Goal: Complete application form

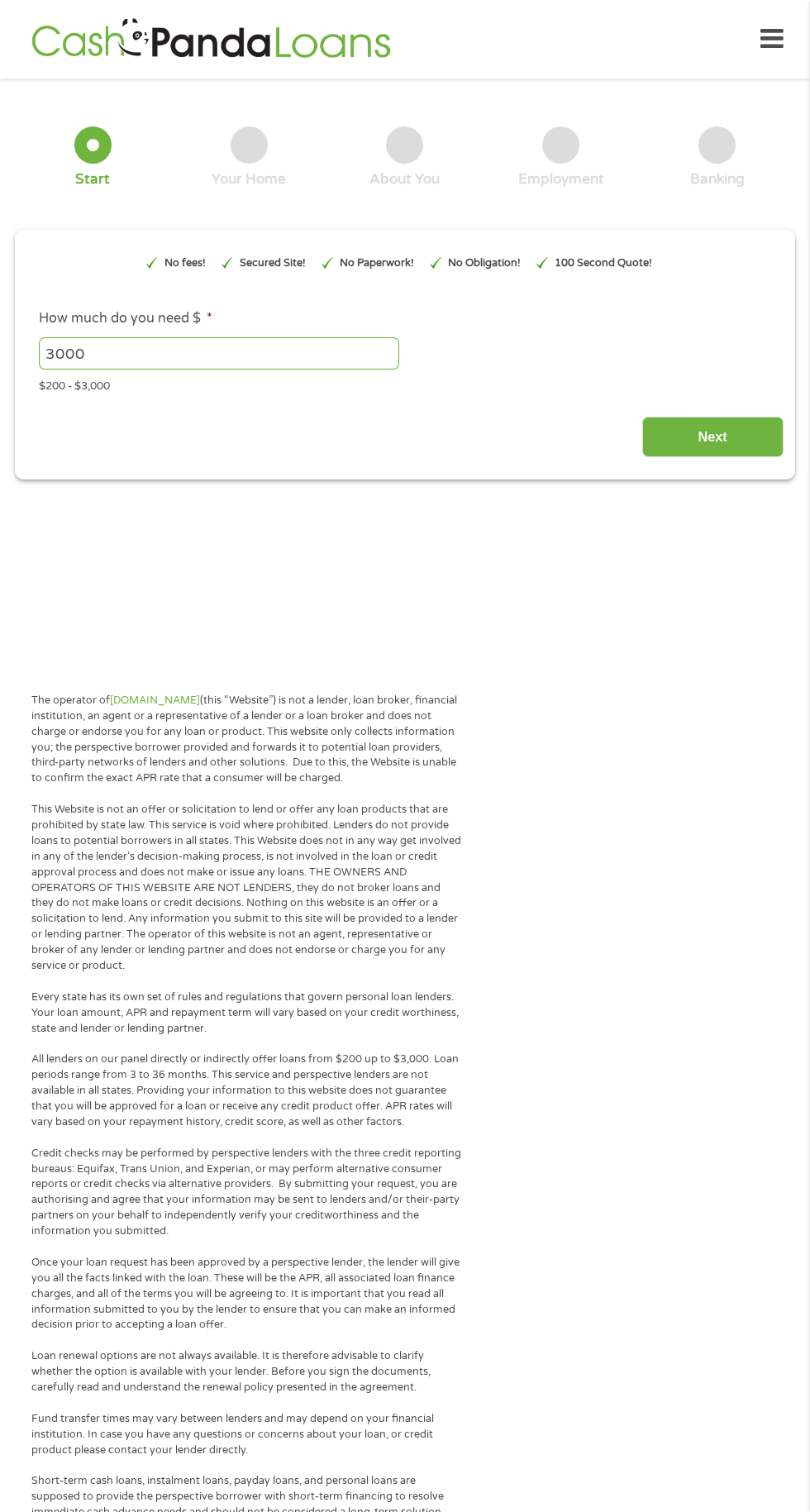
type input "EAIaIQobChMI8oXz3NHyjwMVwSXvAh25PTHCEAAYAyAAEgLsEvD_BwE"
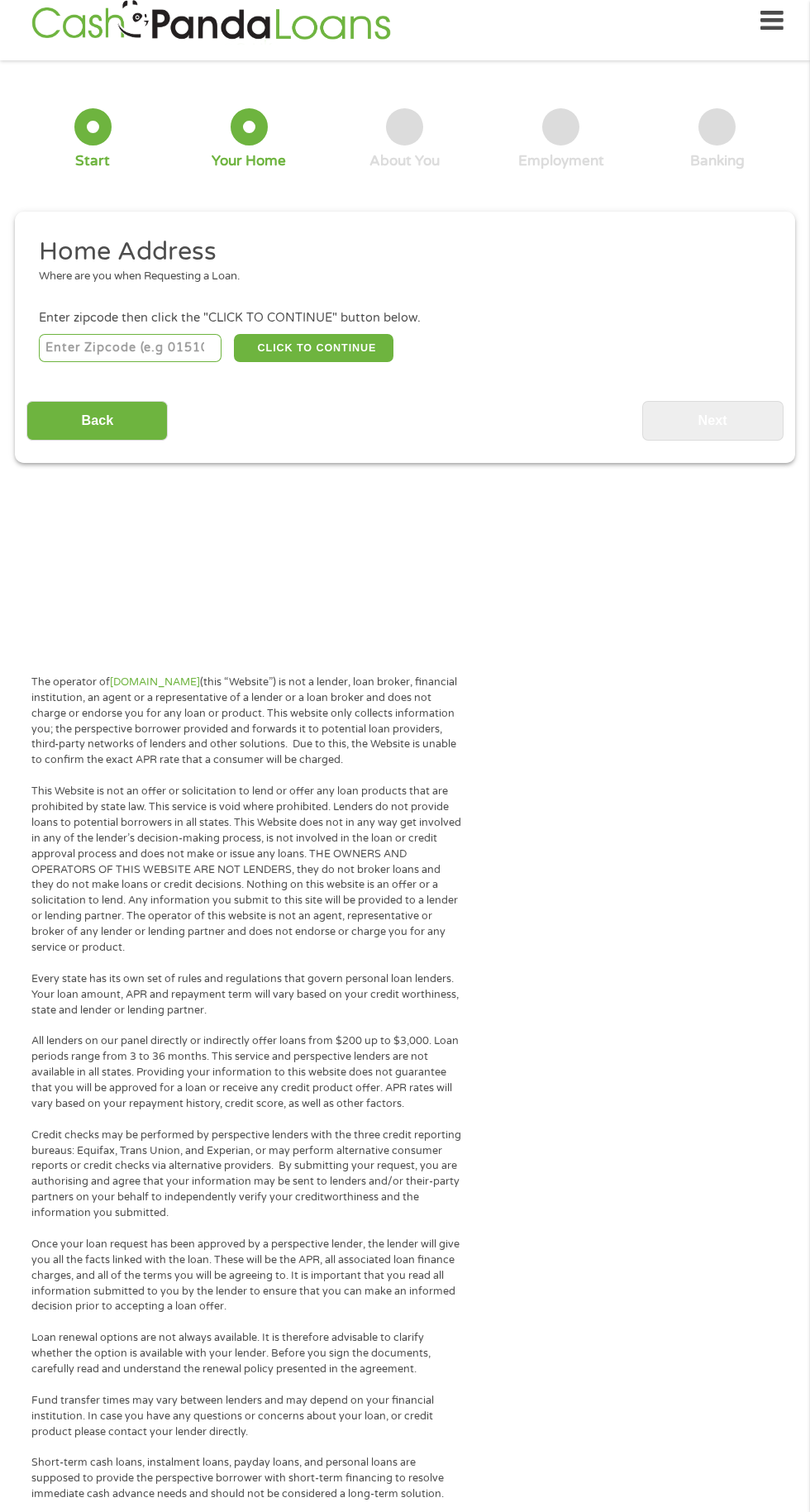
click at [179, 362] on input "number" at bounding box center [131, 347] width 184 height 28
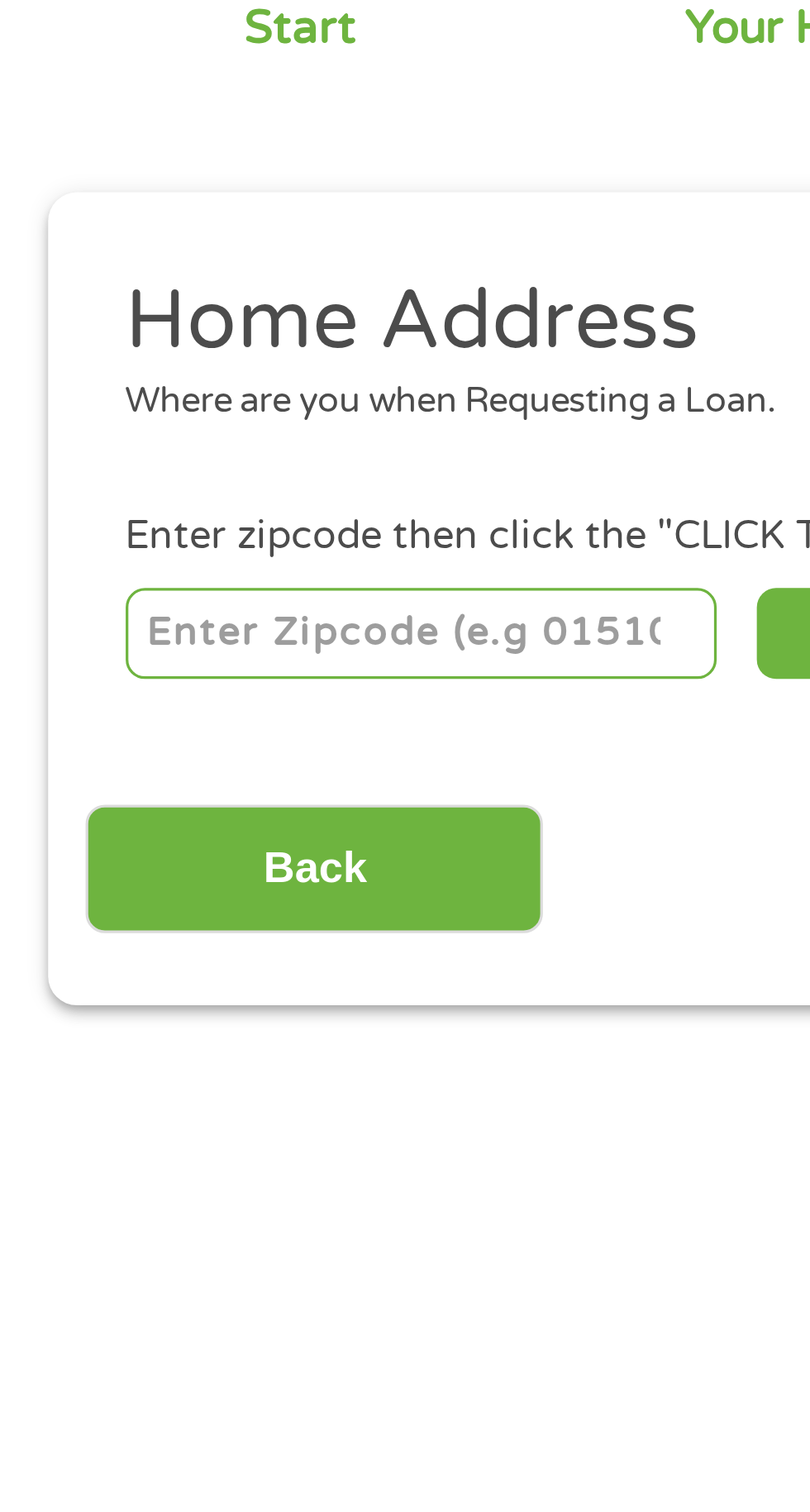
type input "91706"
select select "California"
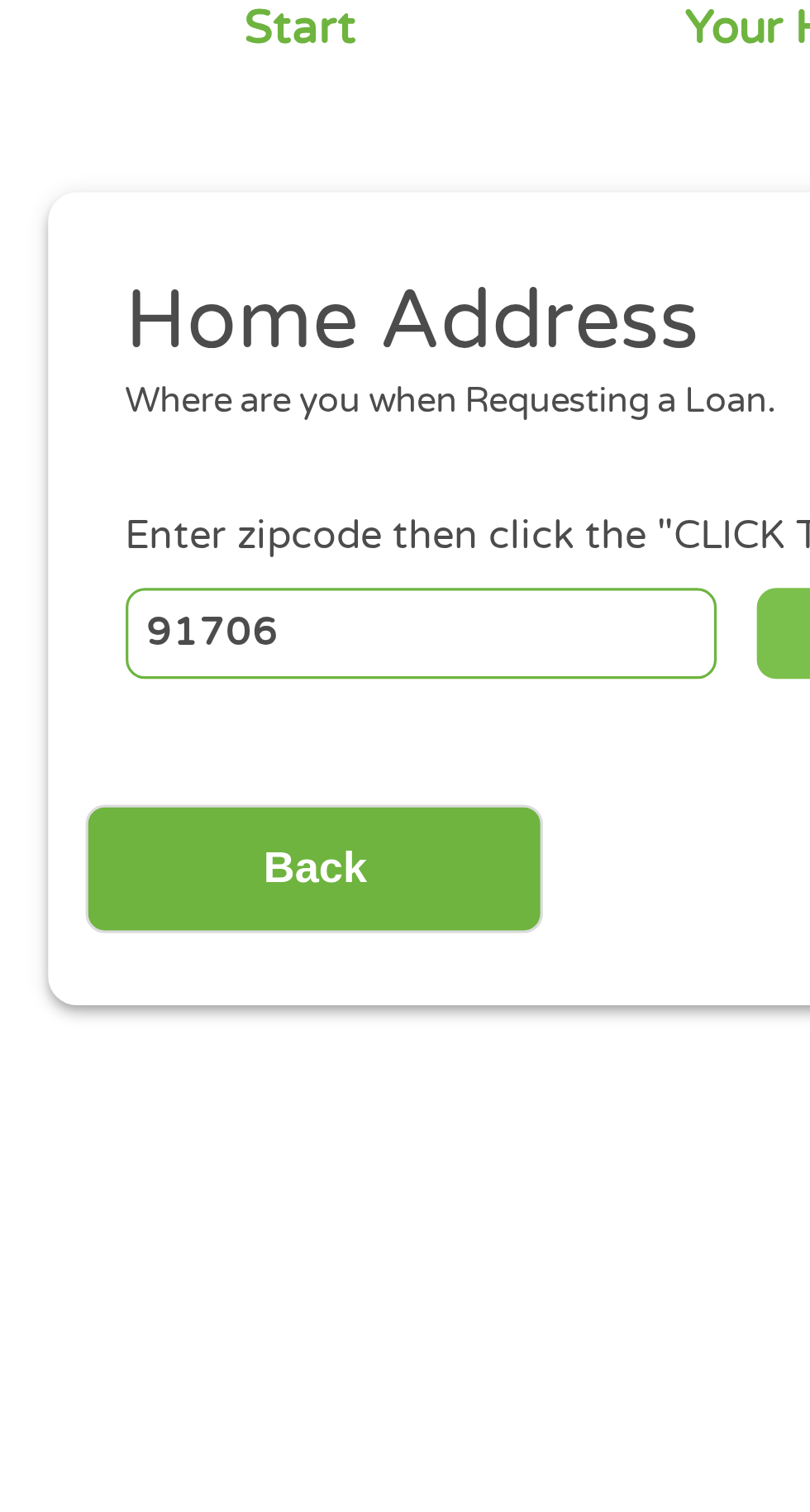
click at [237, 362] on button "CLICK TO CONTINUE" at bounding box center [313, 347] width 160 height 28
type input "91706"
type input "Baldwin Park"
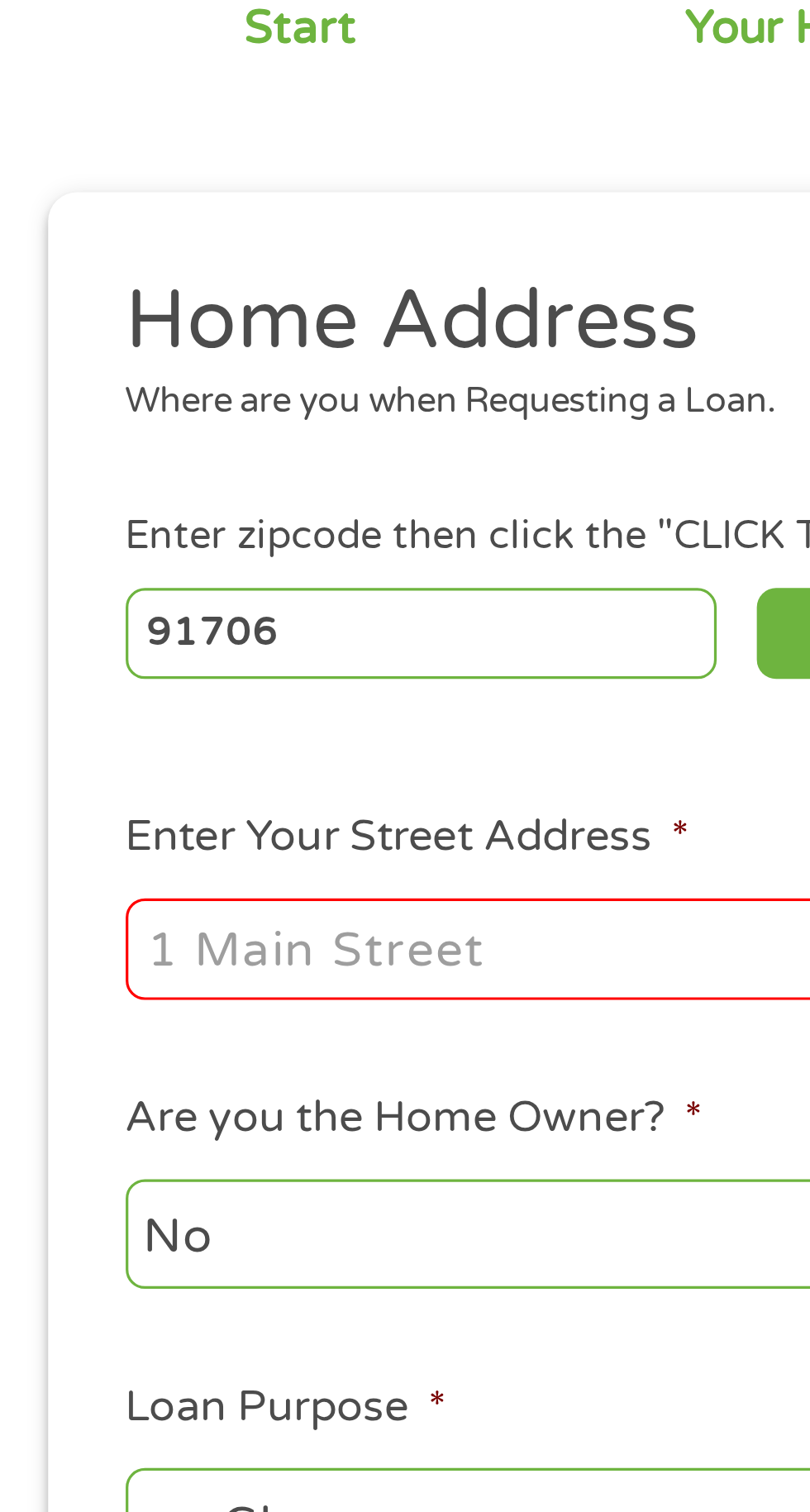
click at [150, 461] on input "Enter Your Street Address *" at bounding box center [216, 445] width 354 height 31
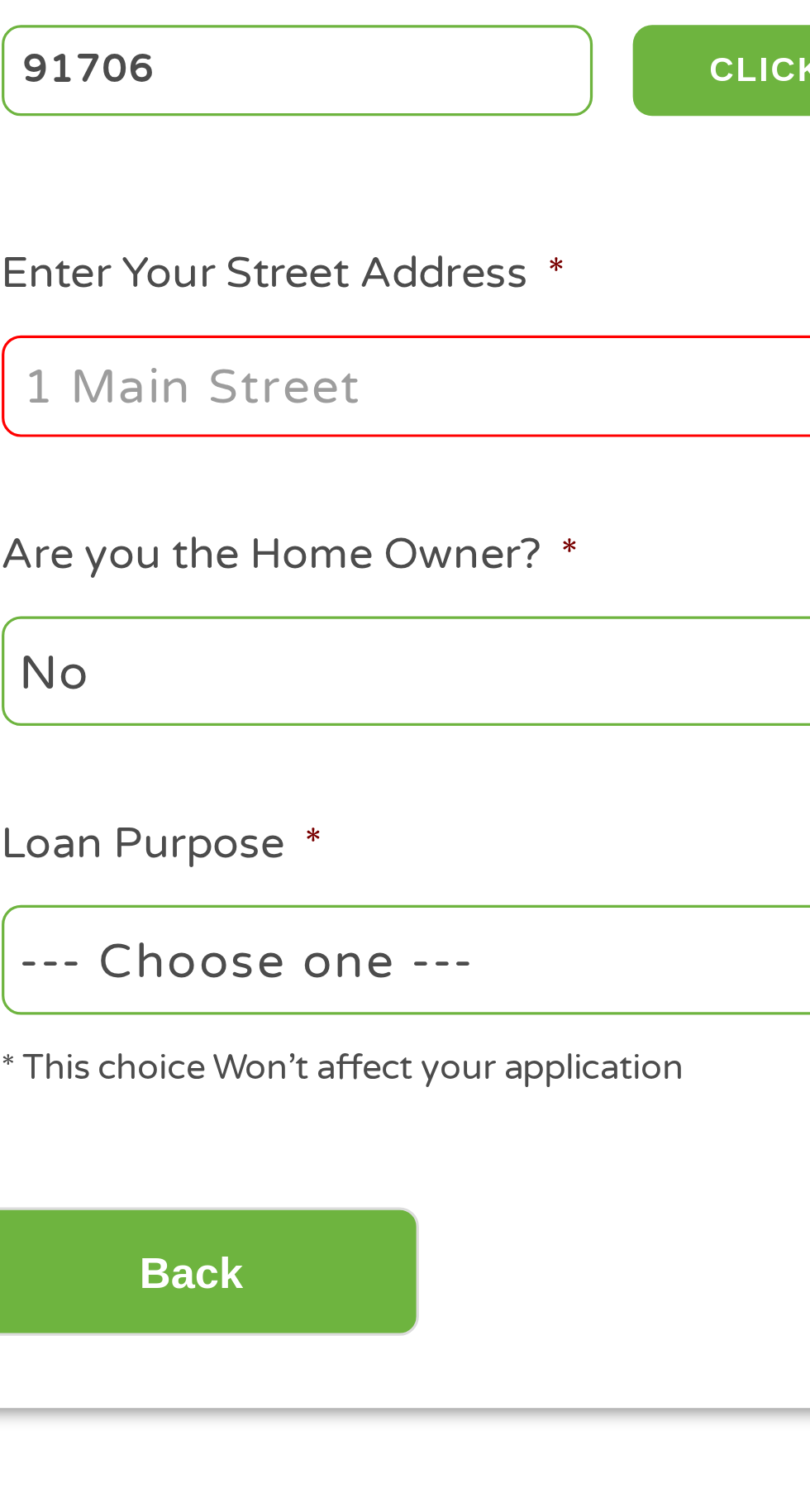
type input "14314 Los Angeles Street"
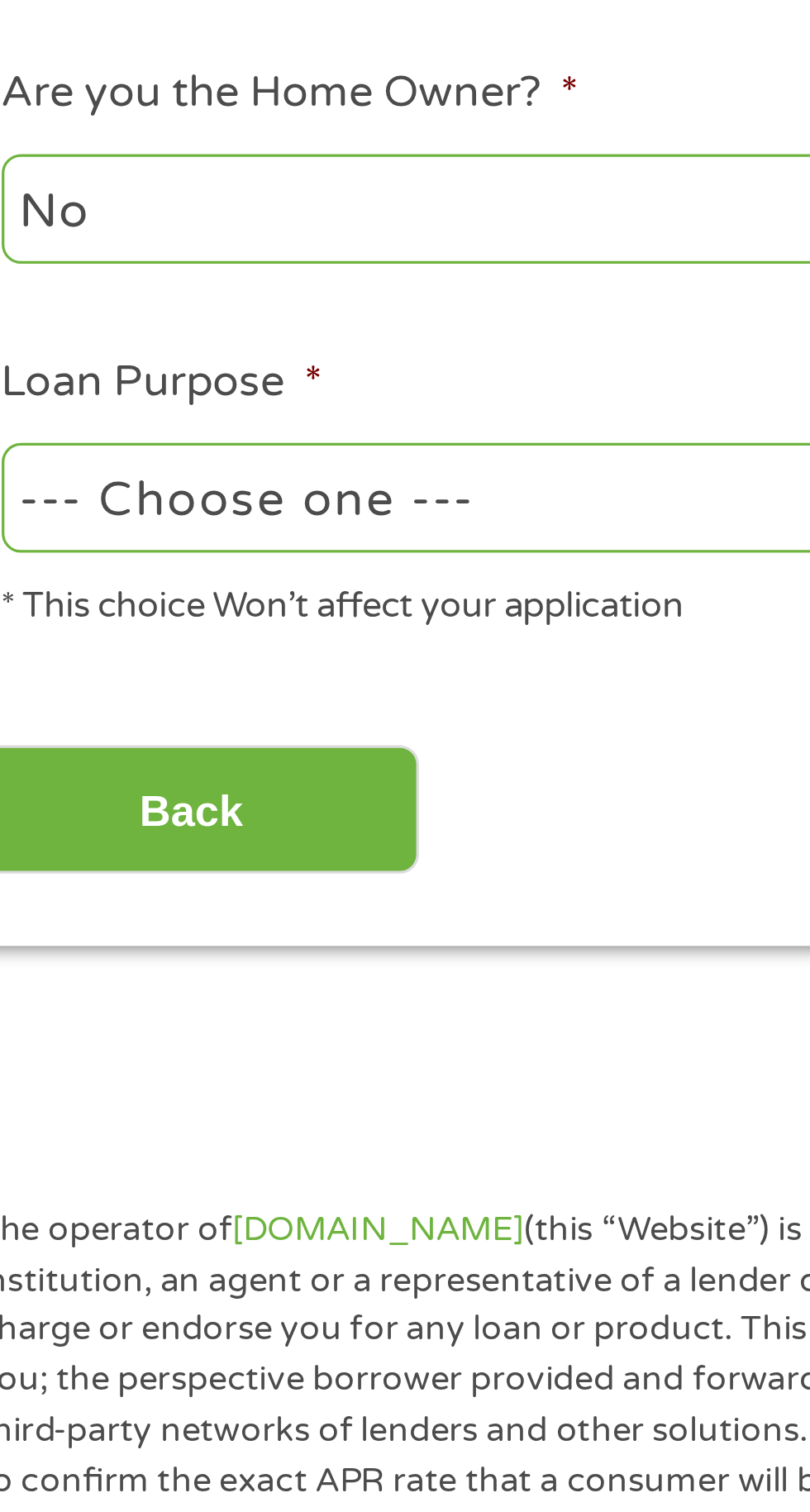
click at [235, 633] on select "--- Choose one --- Pay Bills Debt Consolidation Home Improvement Major Purchase…" at bounding box center [216, 623] width 354 height 34
select select "other"
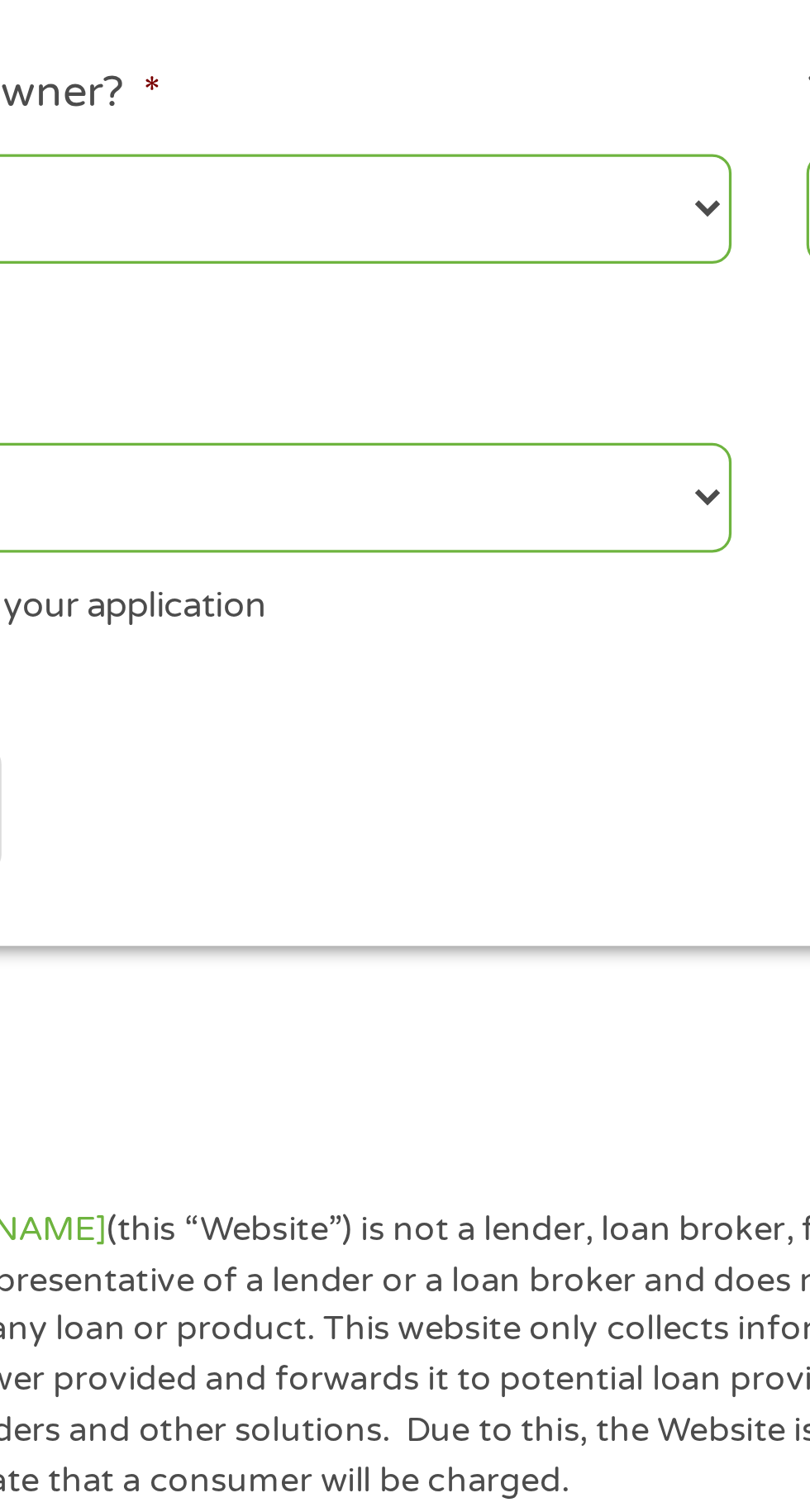
click at [365, 551] on select "No Yes" at bounding box center [216, 534] width 354 height 34
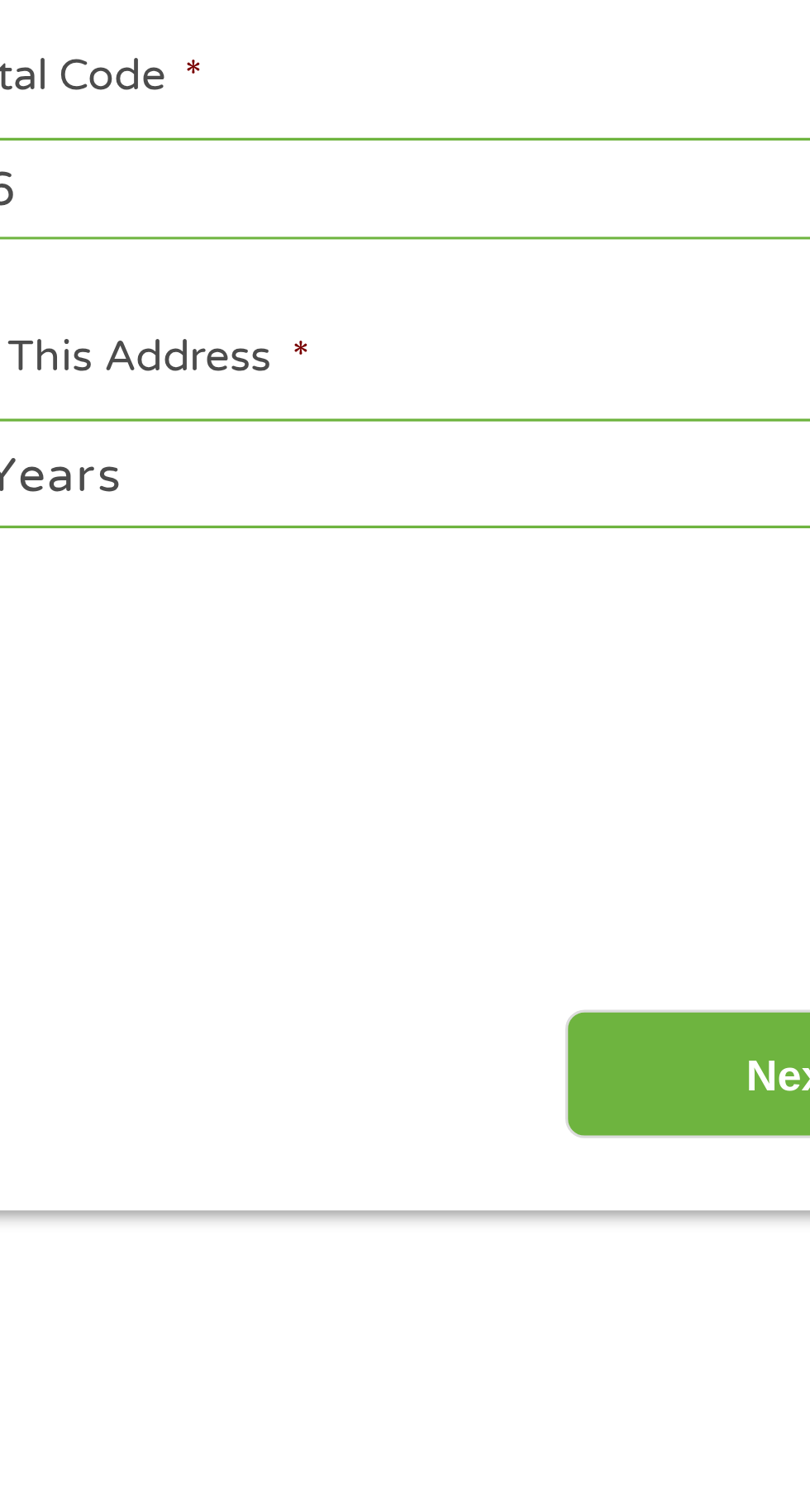
click at [649, 569] on select "1 Year or less 1 - 2 Years 2 - 4 Years Over 4 Years" at bounding box center [593, 552] width 354 height 34
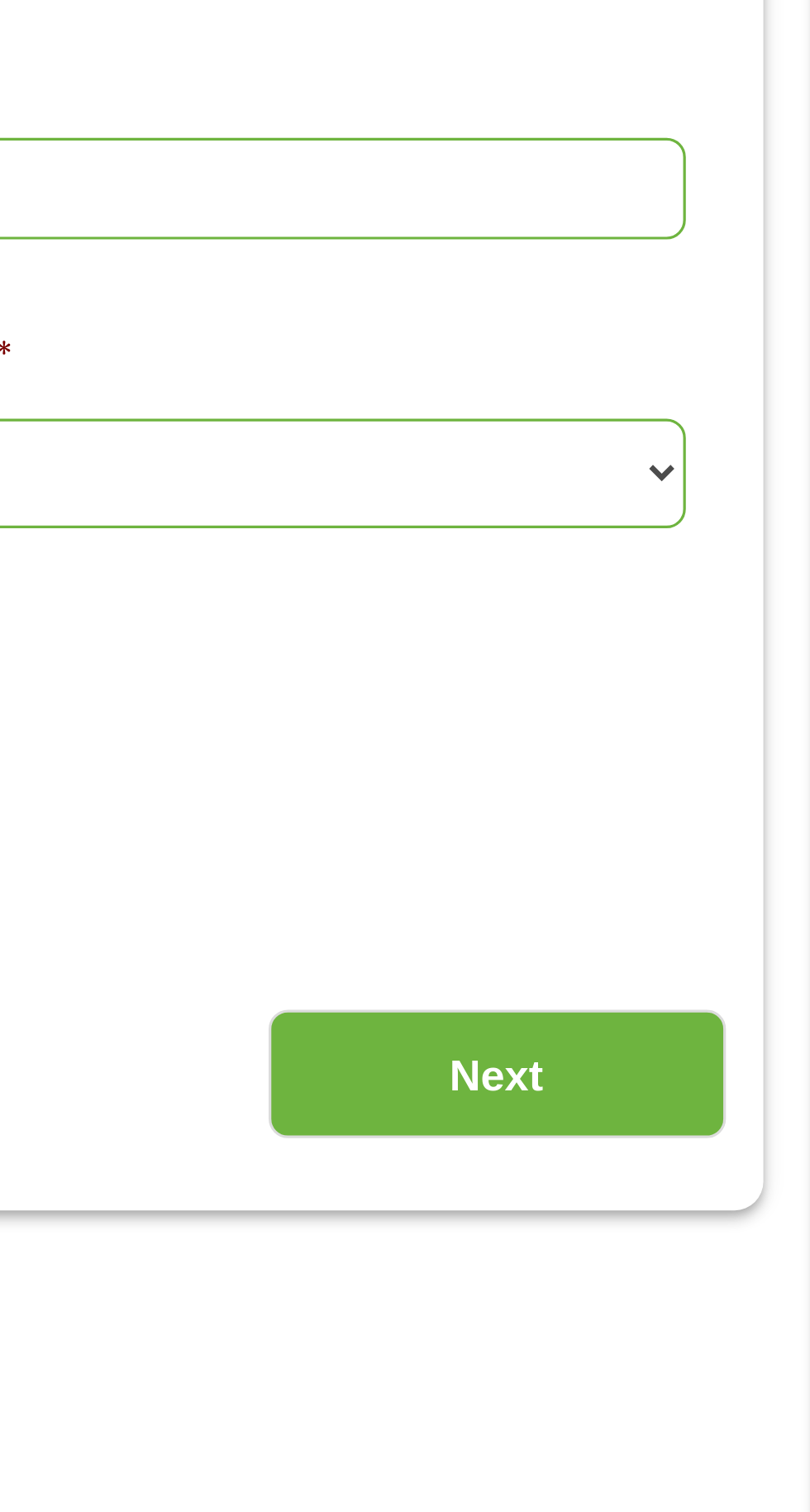
click at [706, 759] on input "Next" at bounding box center [713, 737] width 141 height 40
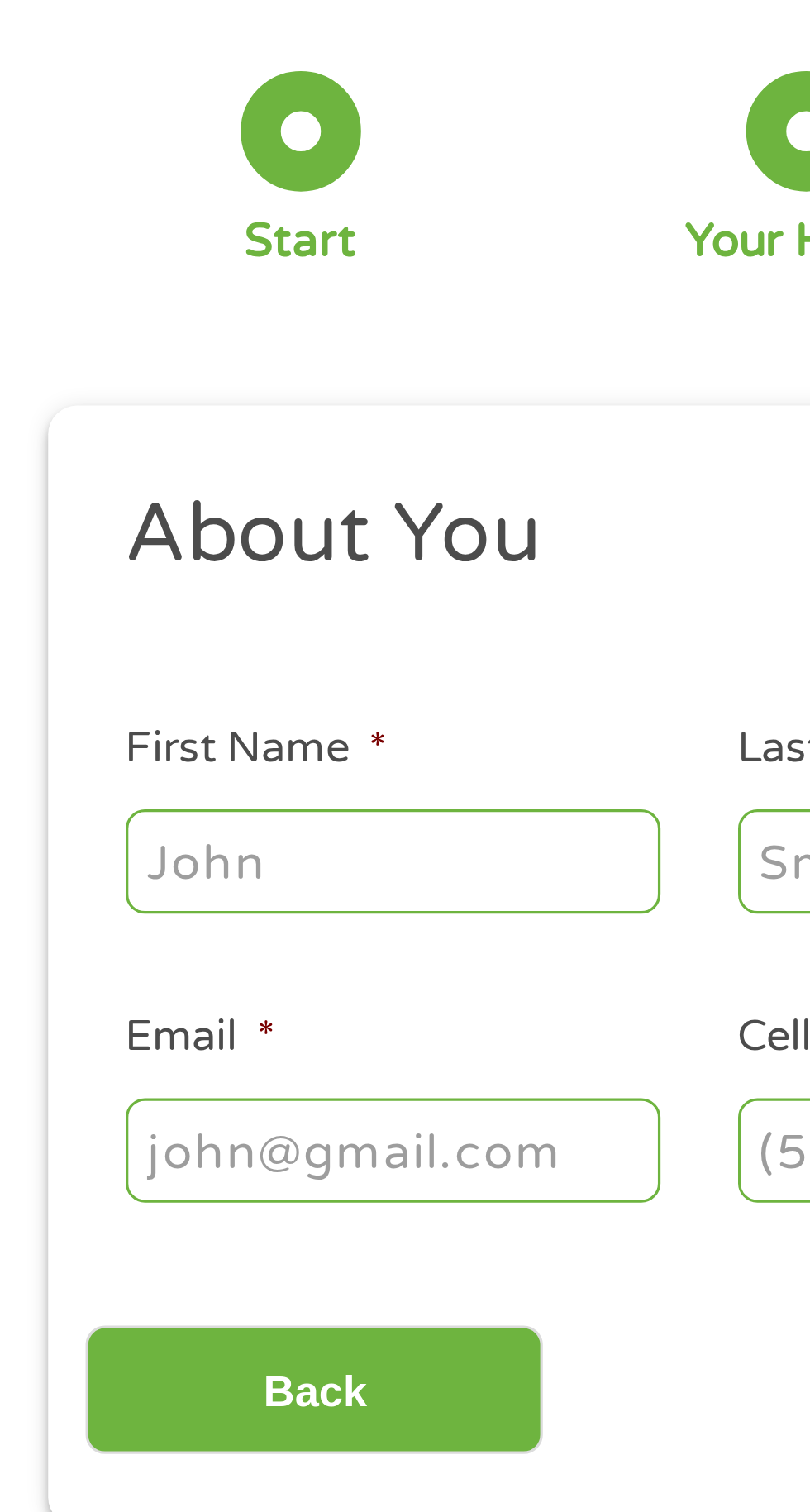
click at [140, 356] on input "First Name *" at bounding box center [121, 352] width 165 height 31
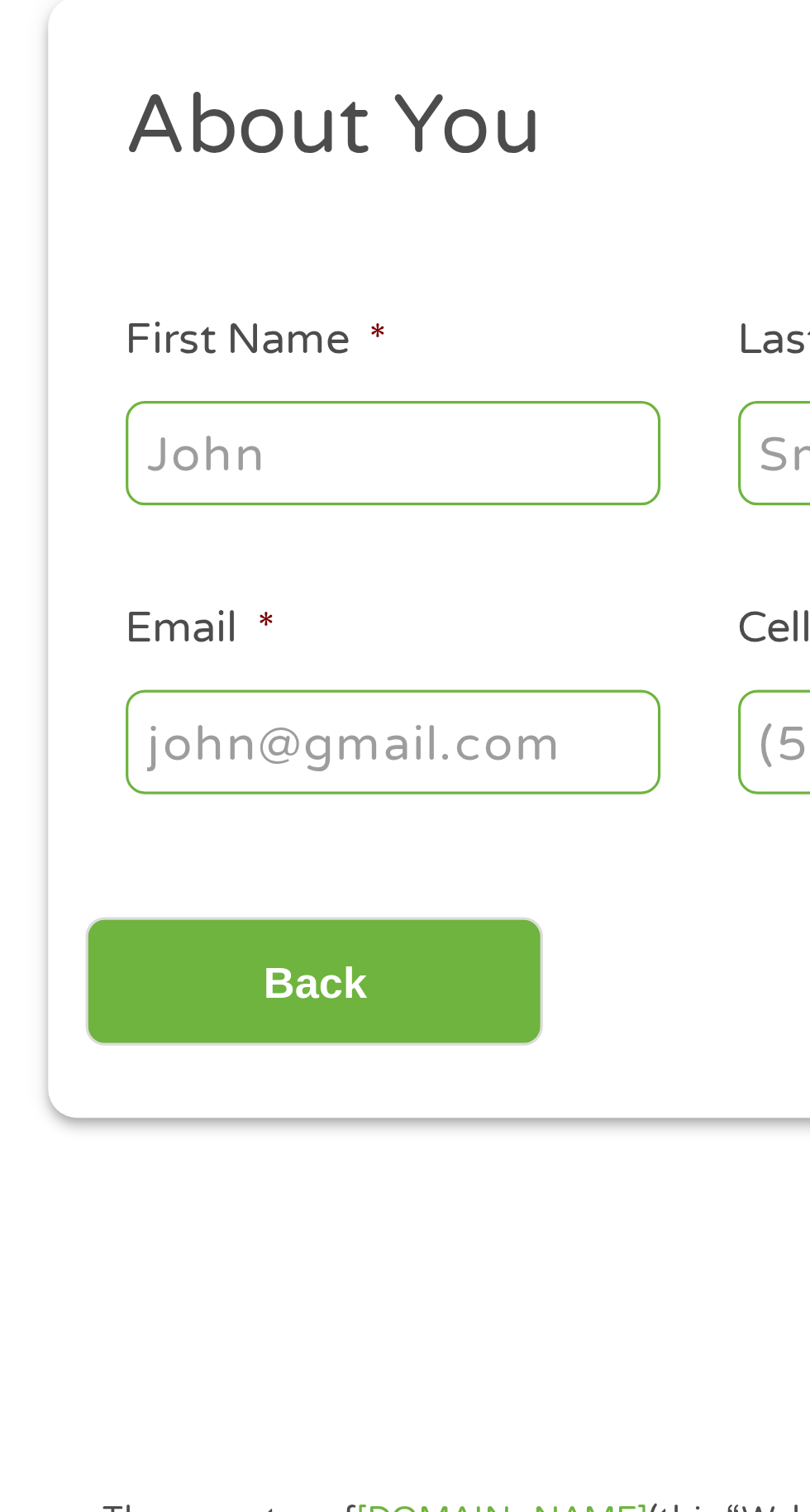
type input "Laura"
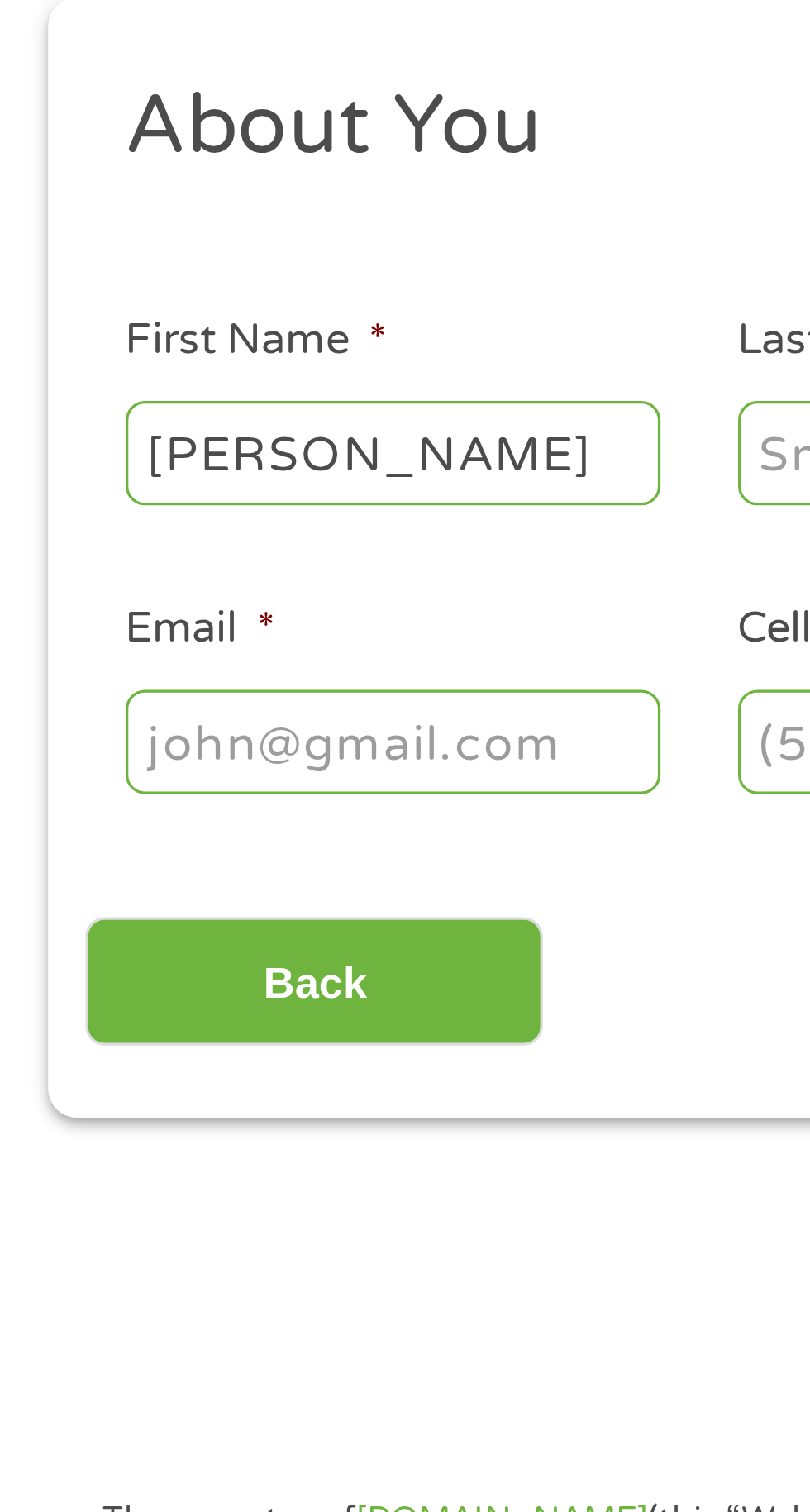
type input "Fernandez"
type input "lauraeliana633@gmail.com"
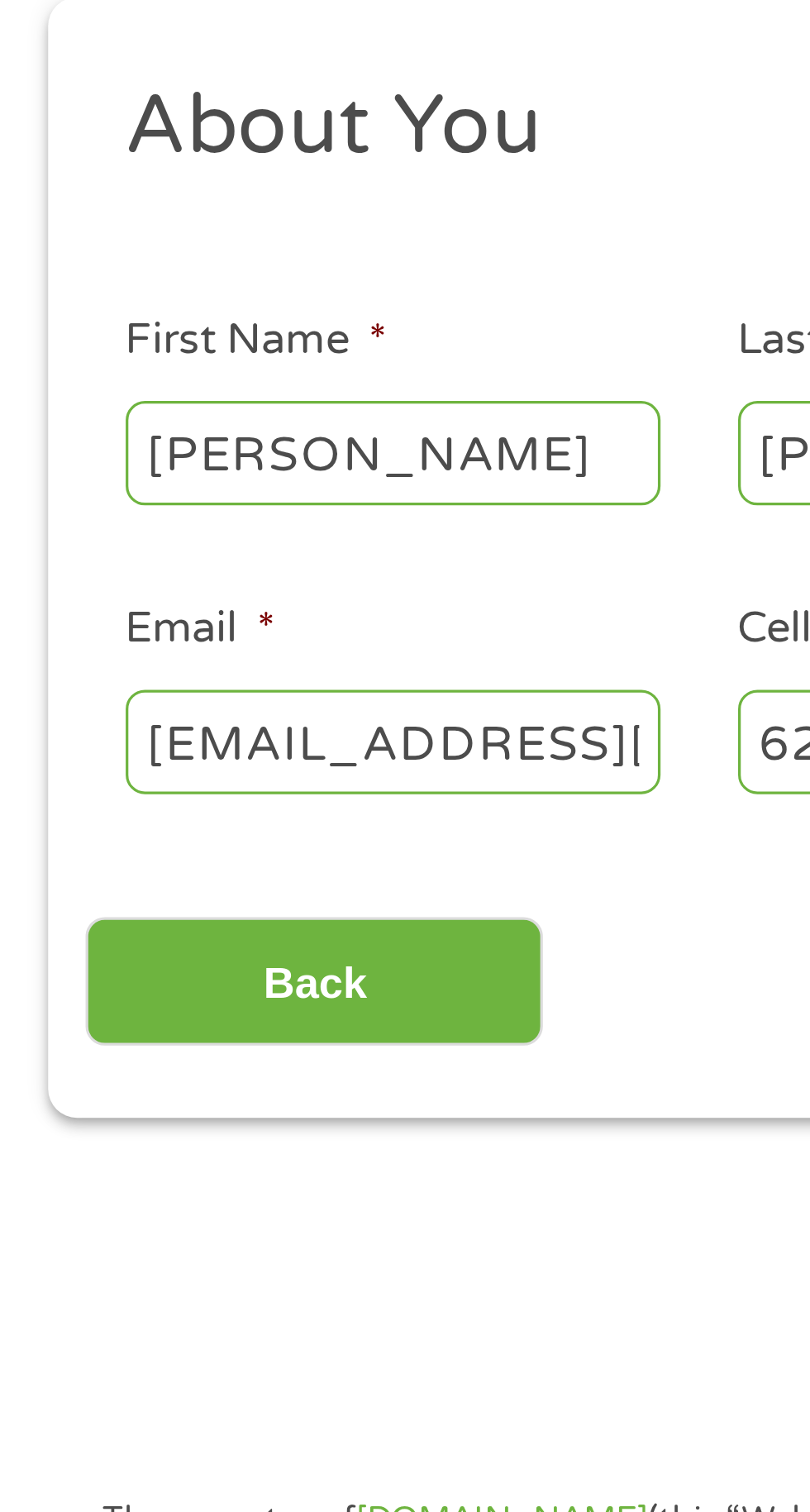
type input "(626) 533-2824"
click at [184, 440] on input "lauraeliana633@gmail.com" at bounding box center [121, 441] width 165 height 31
click at [123, 443] on input "mail.com" at bounding box center [121, 441] width 165 height 31
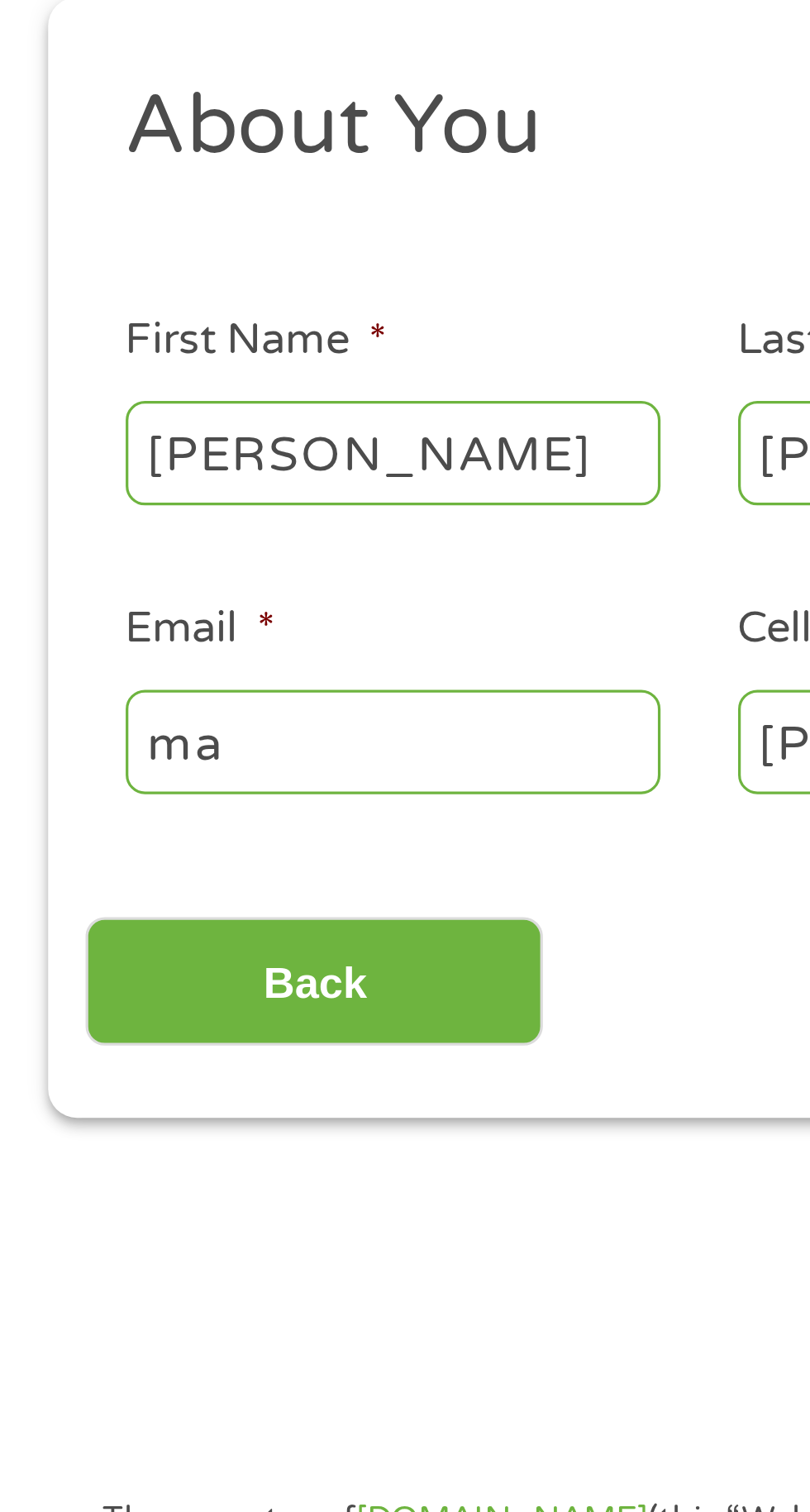
type input "m"
type input "Lau"
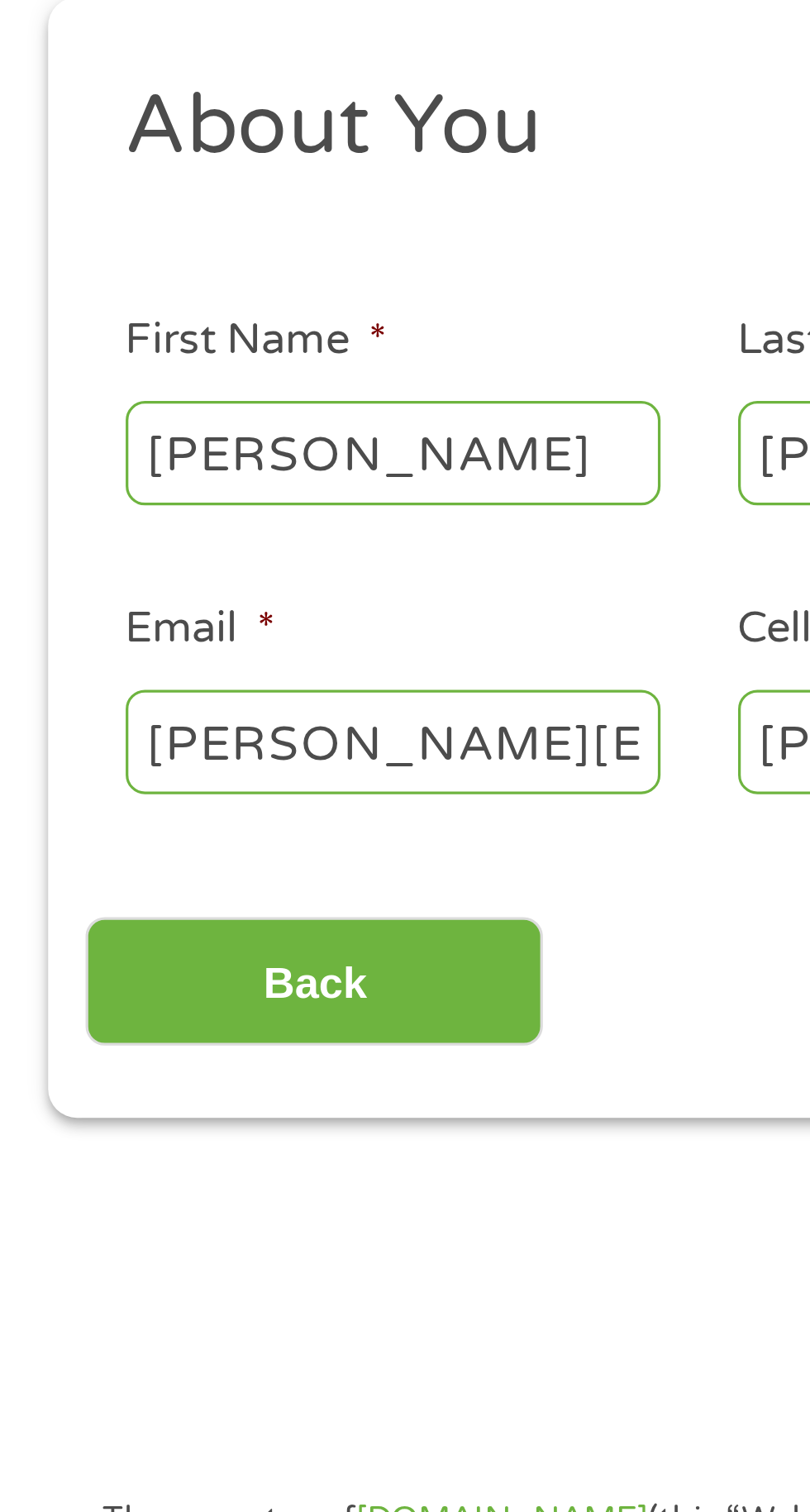
scroll to position [0, 116]
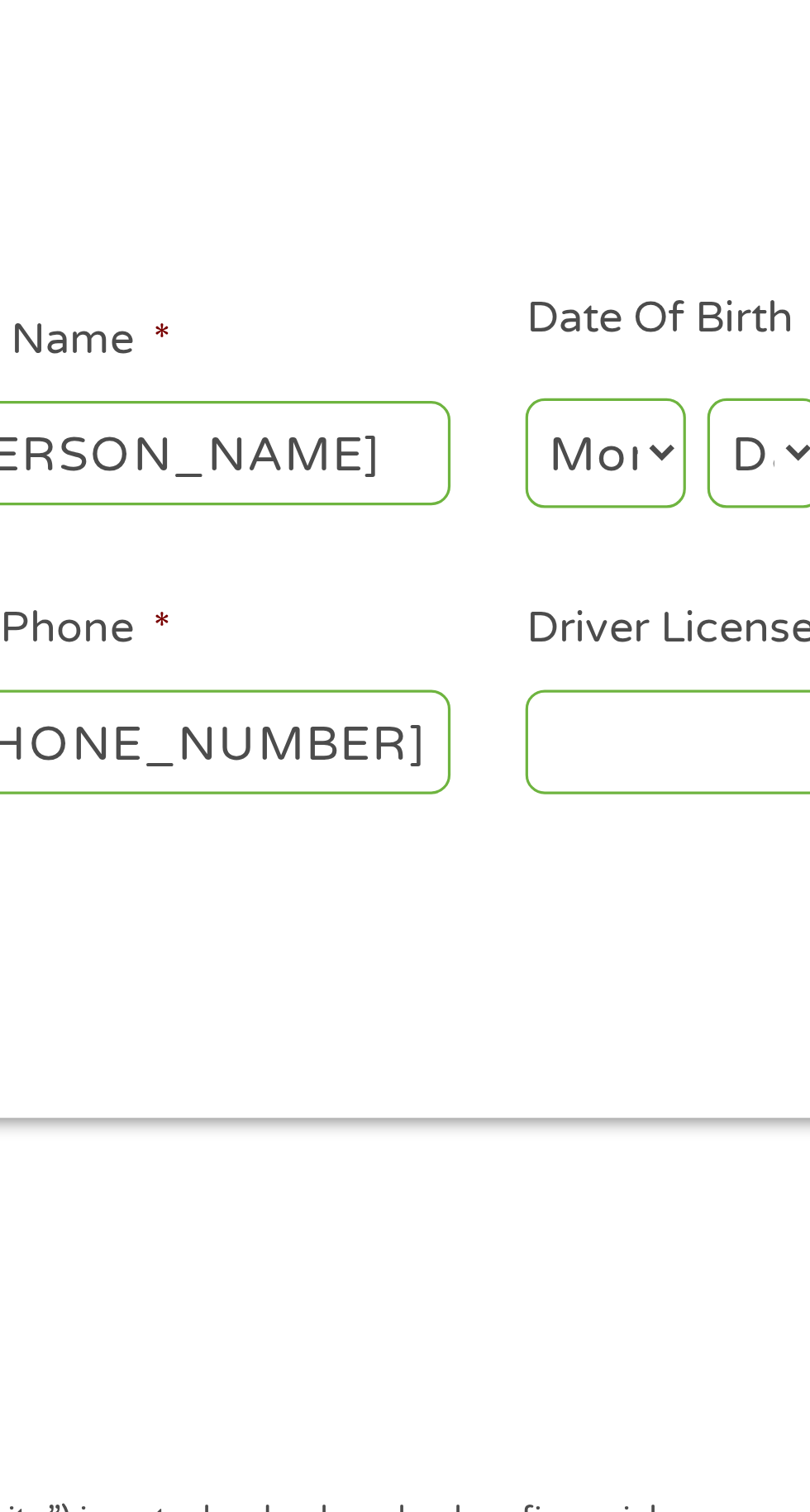
type input "laura.fernandez0715@gmail.com"
click at [450, 348] on select "Month 1 2 3 4 5 6 7 8 9 10 11 12" at bounding box center [442, 353] width 50 height 34
select select "7"
click at [492, 357] on select "Day 1 2 3 4 5 6 7 8 9 10 11 12 13 14 15 16 17 18 19 20 21 22 23 24 25 26 27 28 …" at bounding box center [491, 353] width 36 height 34
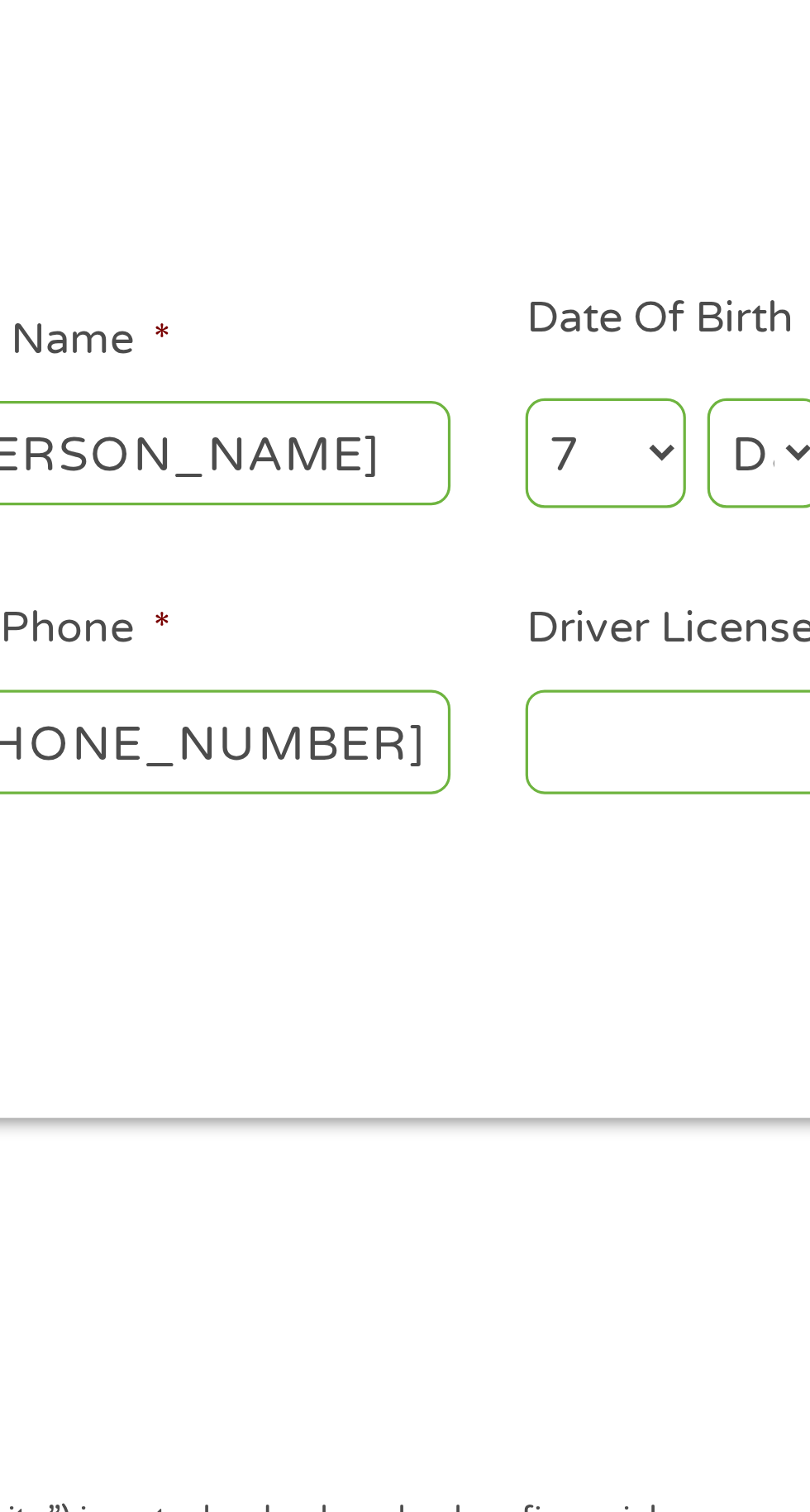
select select "15"
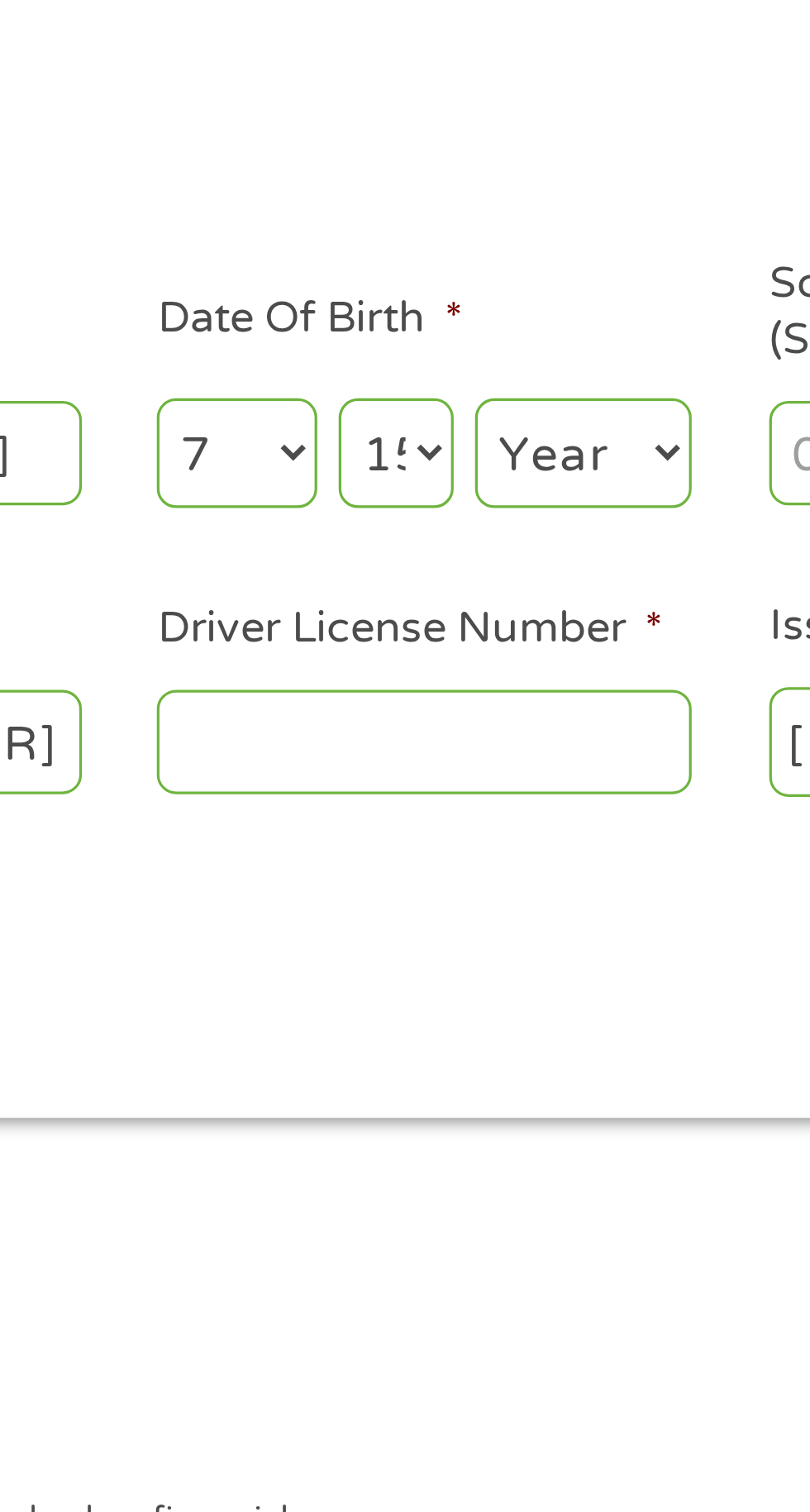
click at [556, 343] on select "Year 2007 2006 2005 2004 2003 2002 2001 2000 1999 1998 1997 1996 1995 1994 1993…" at bounding box center [548, 353] width 67 height 34
select select "1992"
click at [502, 444] on input "Driver License Number *" at bounding box center [499, 441] width 165 height 31
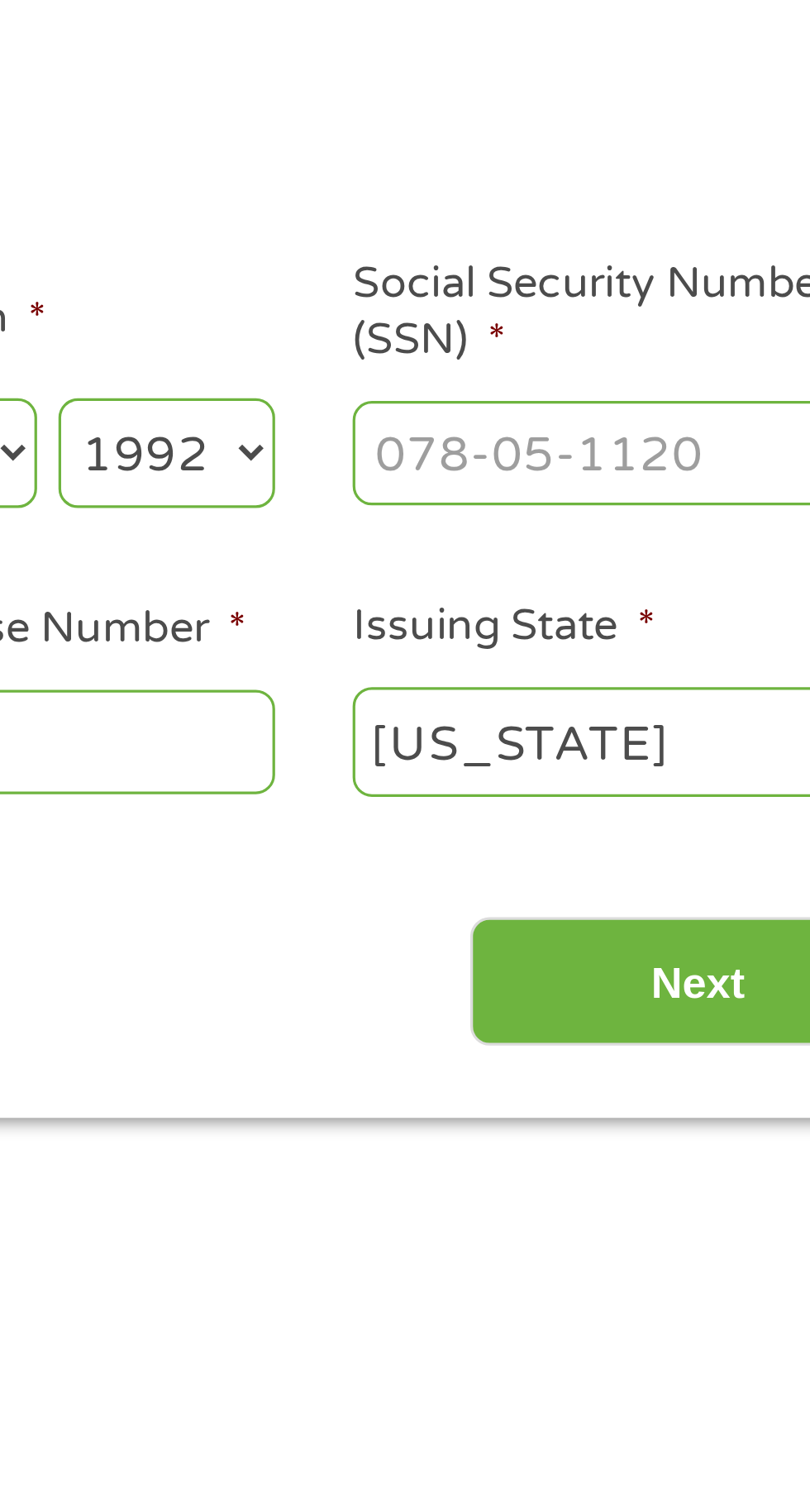
type input "F325681"
click at [701, 354] on input "Social Security Number (SSN) *" at bounding box center [688, 352] width 165 height 31
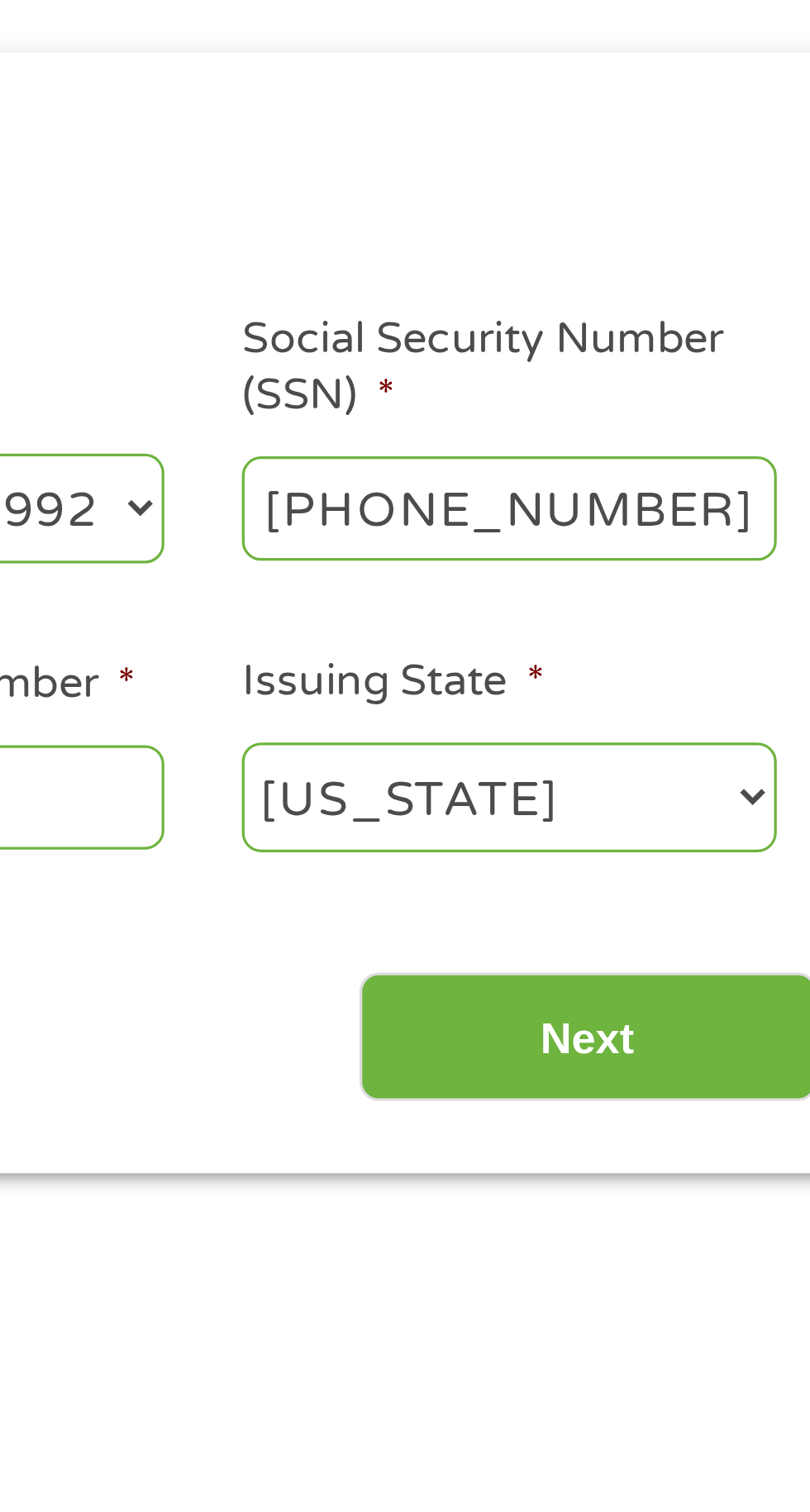
type input "626-60-0365"
click at [709, 437] on select "Alabama Alaska Arizona Arkansas California Colorado Connecticut Delaware Distri…" at bounding box center [688, 442] width 165 height 34
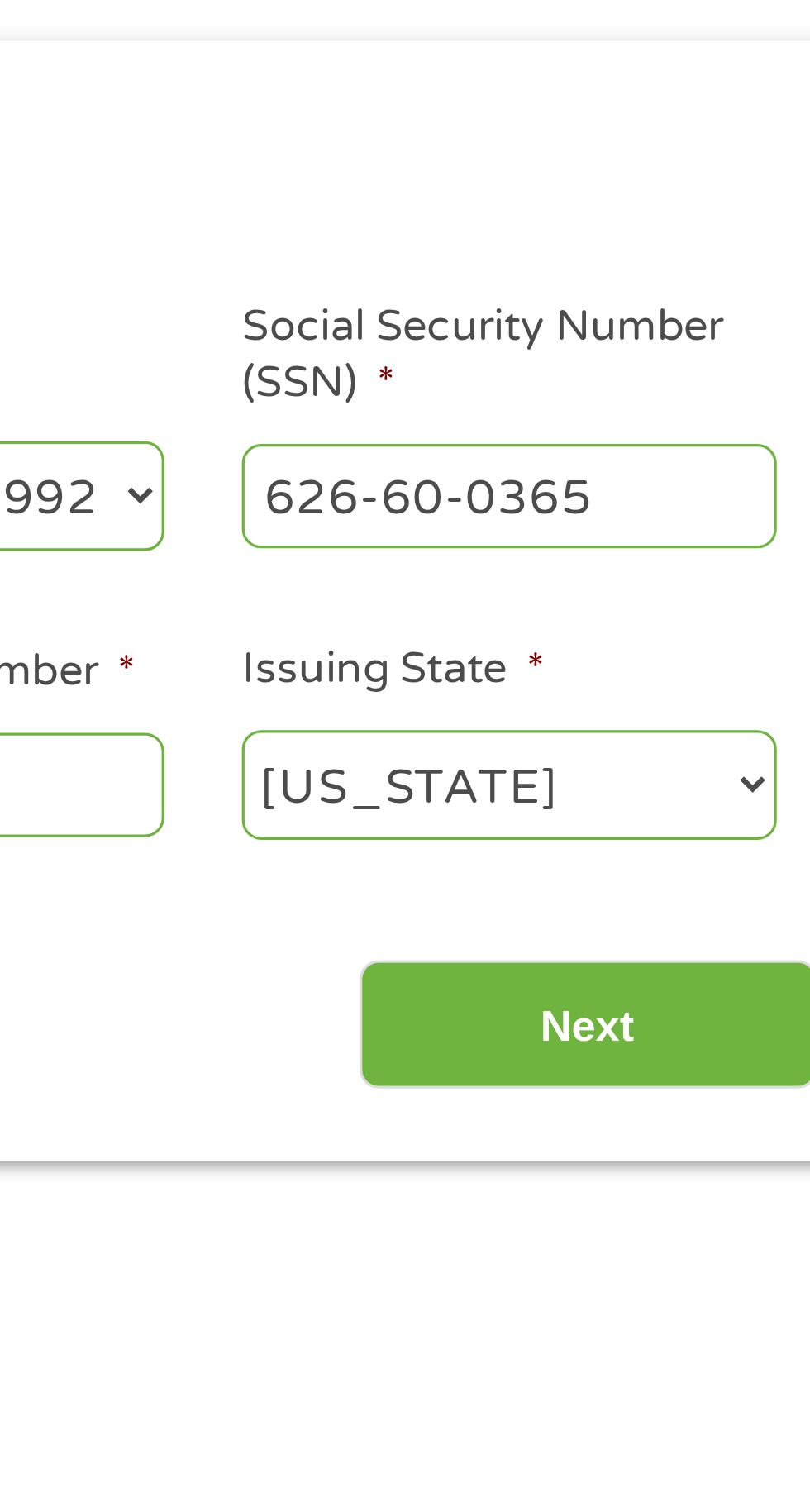
click at [716, 511] on input "Next" at bounding box center [713, 516] width 141 height 40
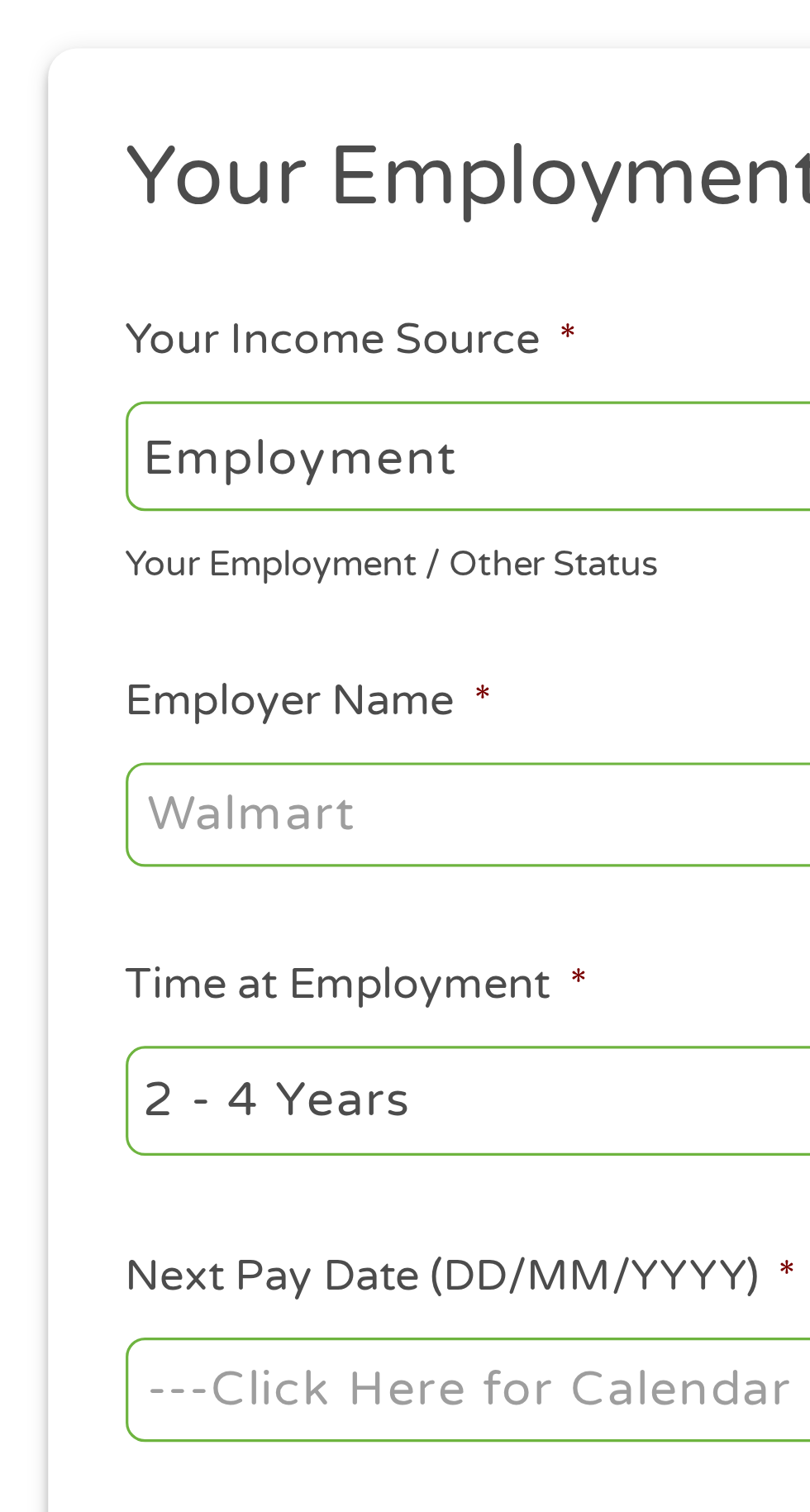
click at [208, 335] on select "--- Choose one --- Employment Self Employed Benefits" at bounding box center [216, 340] width 354 height 34
select select "benefits"
type input "Other"
type input "(626) 533-2824"
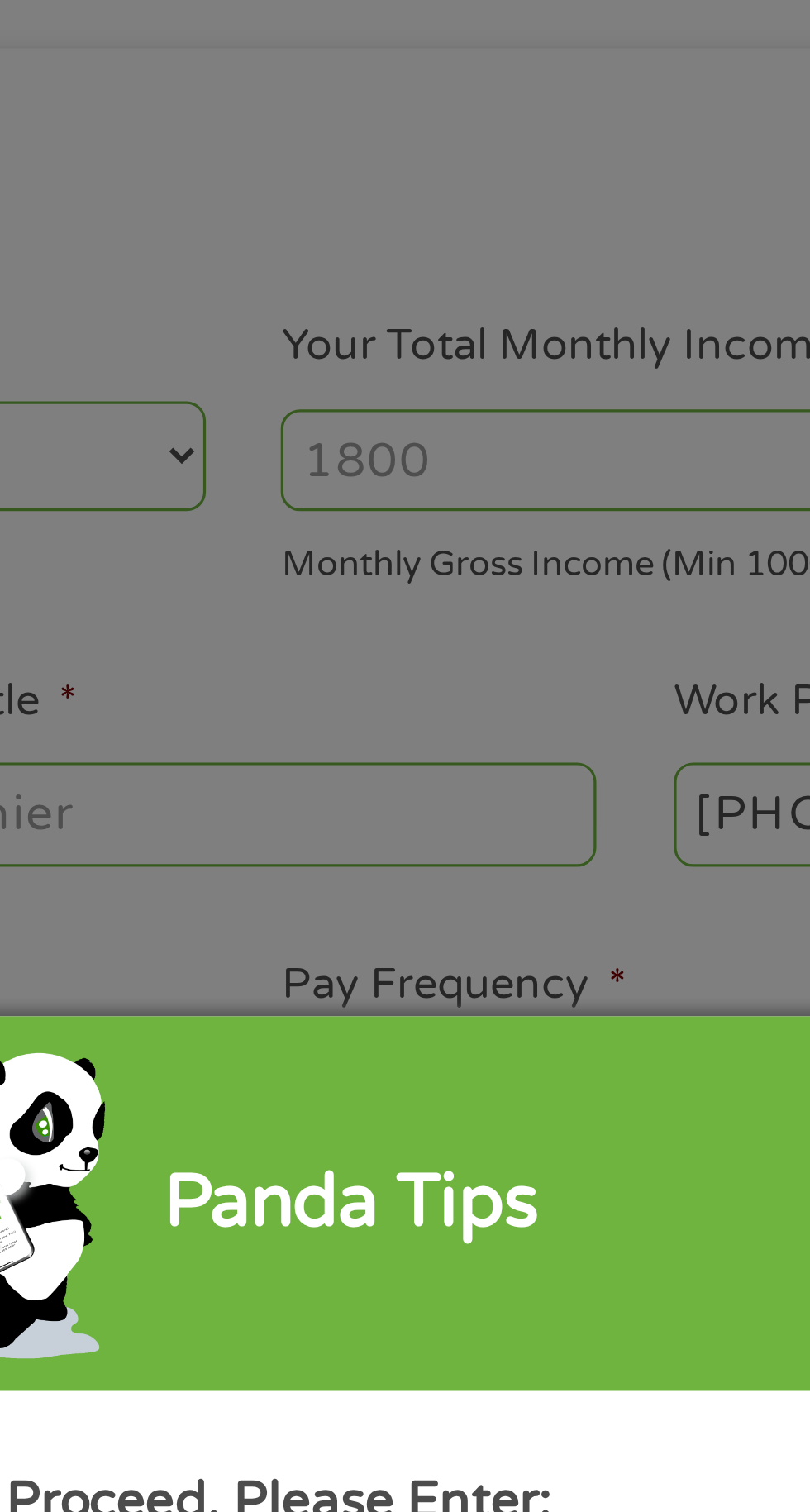
click at [544, 336] on div "Panda Tips To Proceed, Please Enter: For "Employer Name" , enter your benefit p…" at bounding box center [405, 756] width 810 height 1512
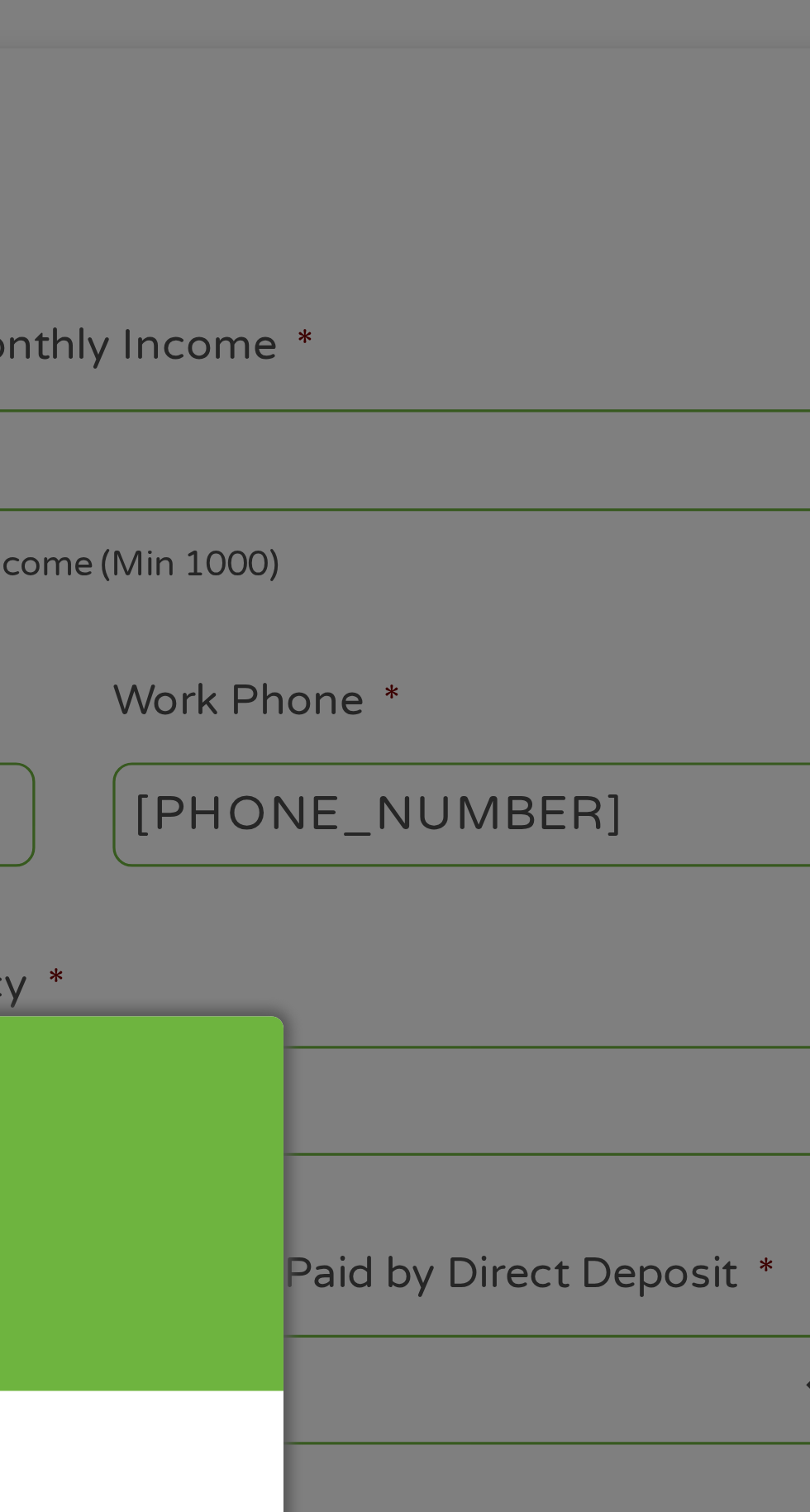
click at [702, 336] on div "Panda Tips To Proceed, Please Enter: For "Employer Name" , enter your benefit p…" at bounding box center [405, 756] width 810 height 1512
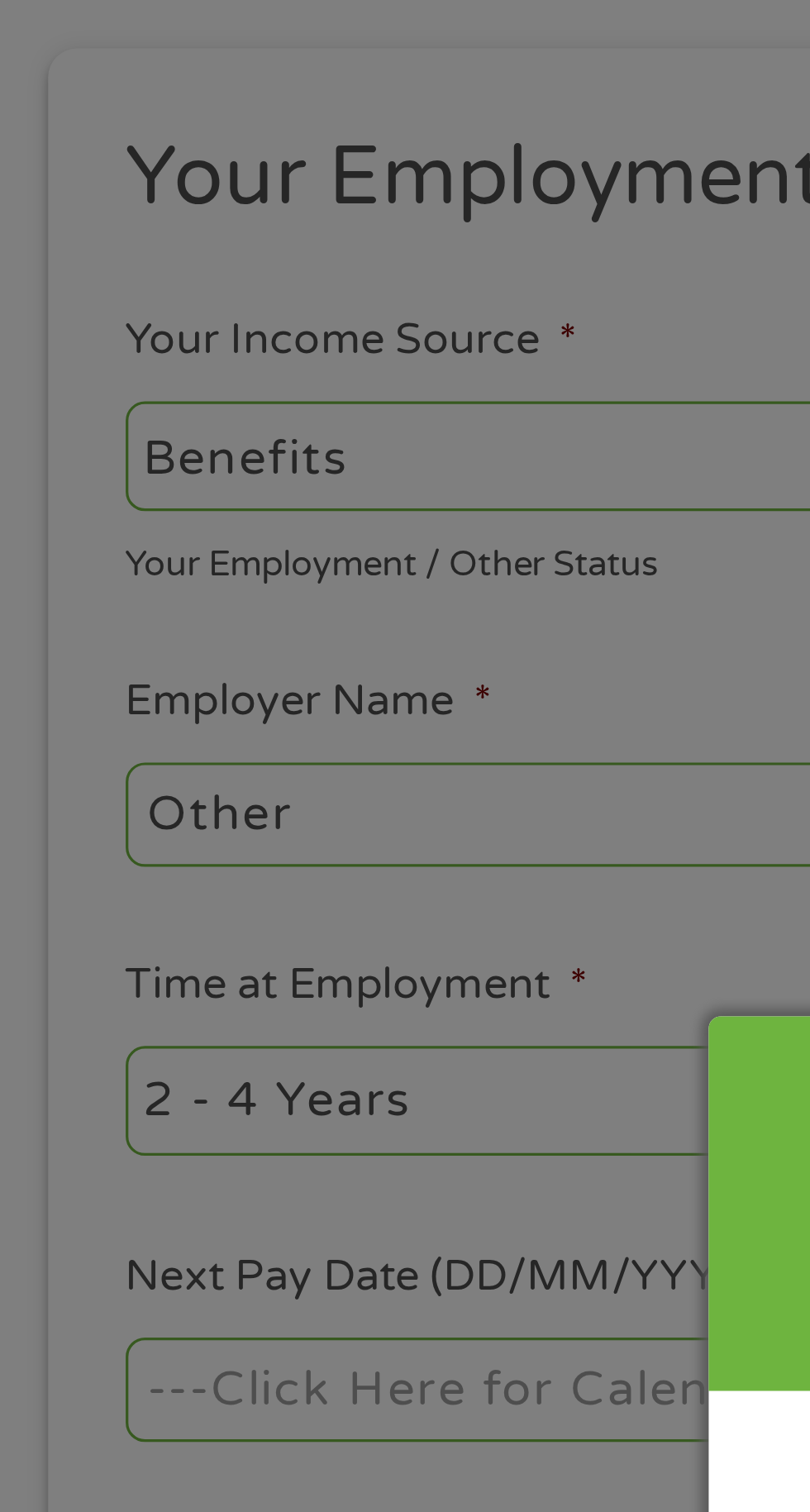
click at [172, 449] on div "Panda Tips To Proceed, Please Enter: For "Employer Name" , enter your benefit p…" at bounding box center [405, 756] width 810 height 1512
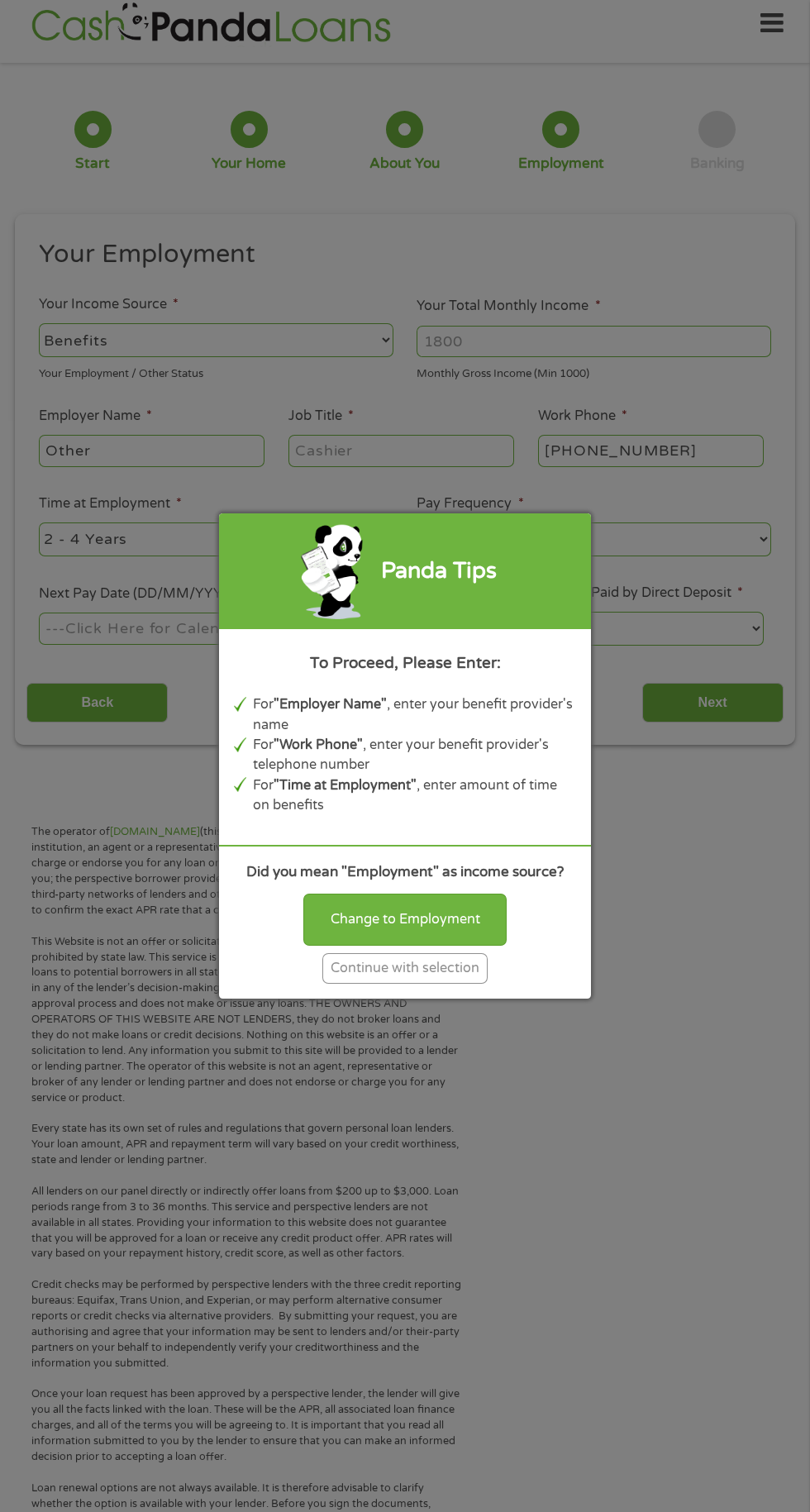
click at [432, 984] on div "Continue with selection" at bounding box center [404, 968] width 165 height 30
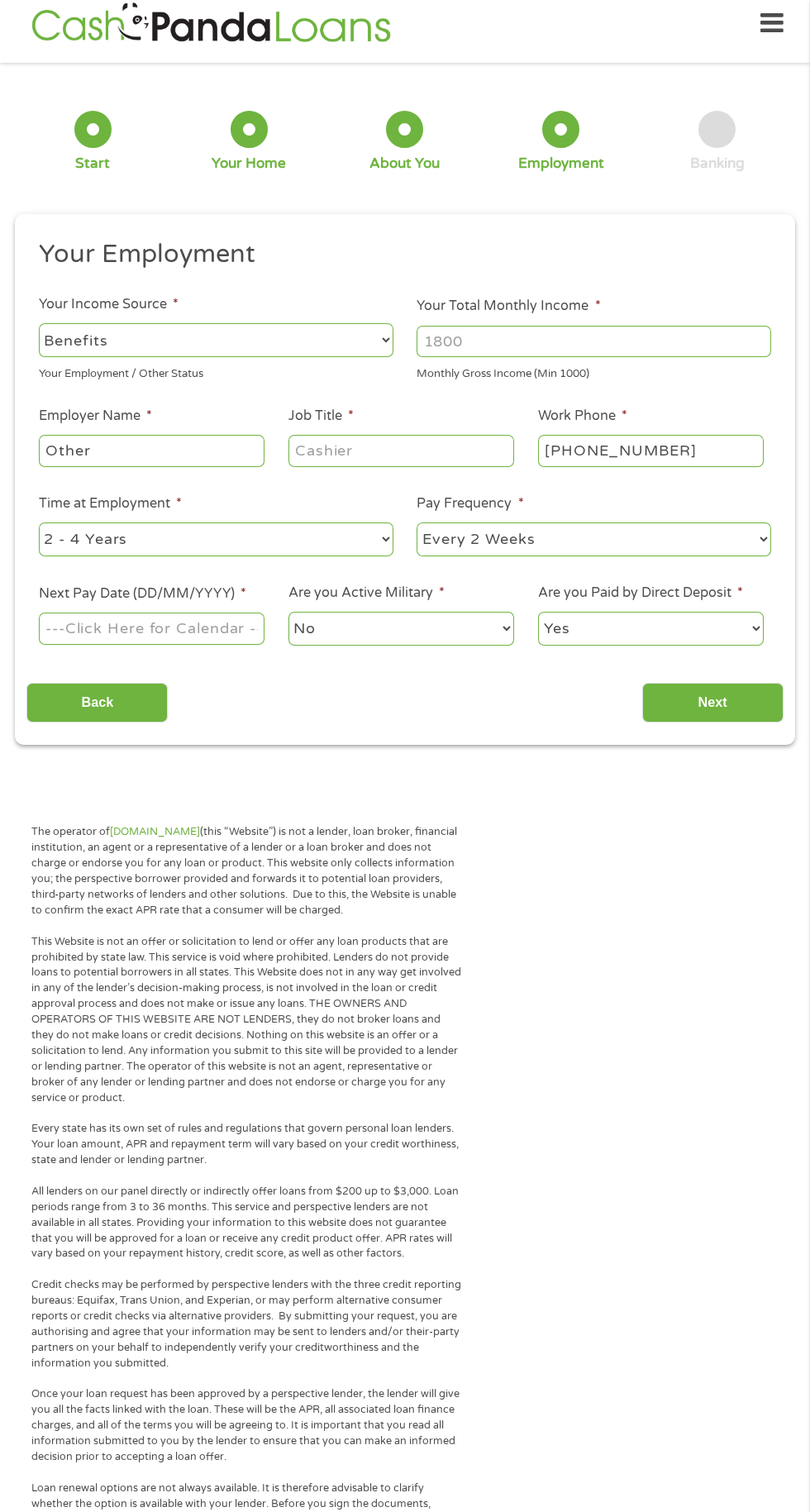
click at [147, 455] on input "Other" at bounding box center [152, 450] width 226 height 31
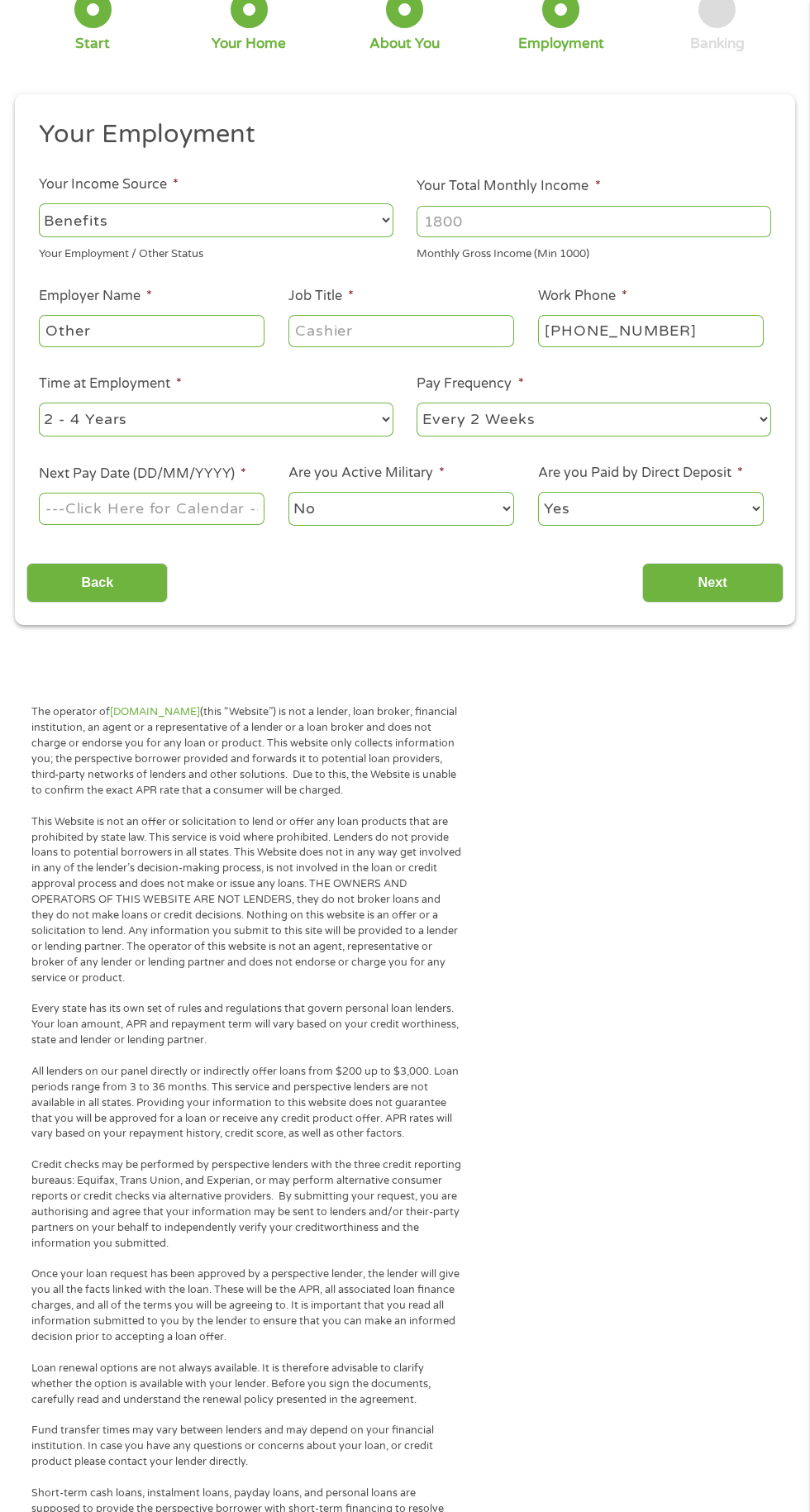
scroll to position [142, 0]
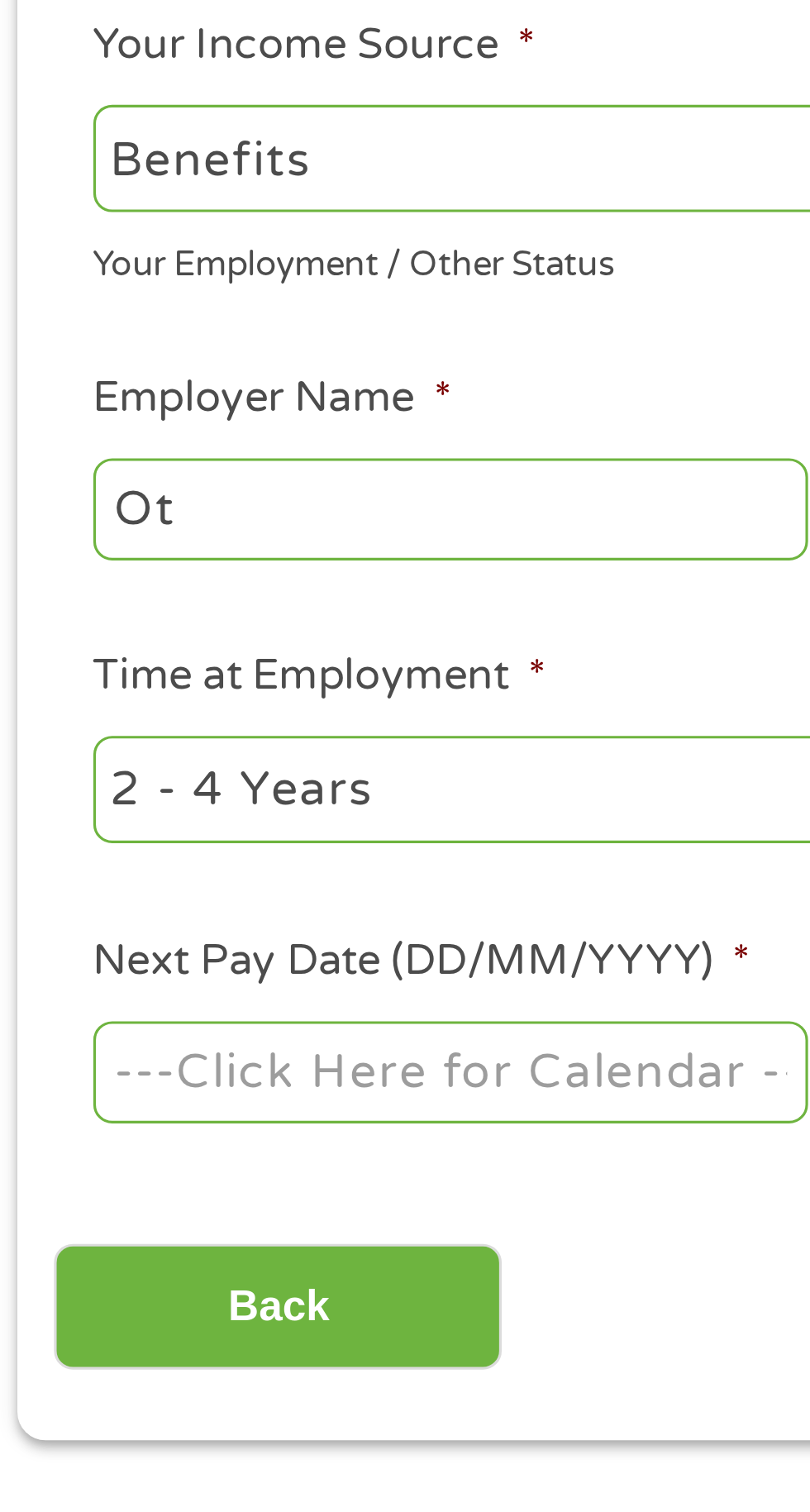
type input "O"
type input "Benefits"
click at [171, 421] on select "--- Choose one --- 1 Year or less 1 - 2 Years 2 - 4 Years Over 4 Years" at bounding box center [216, 413] width 354 height 34
select select "12months"
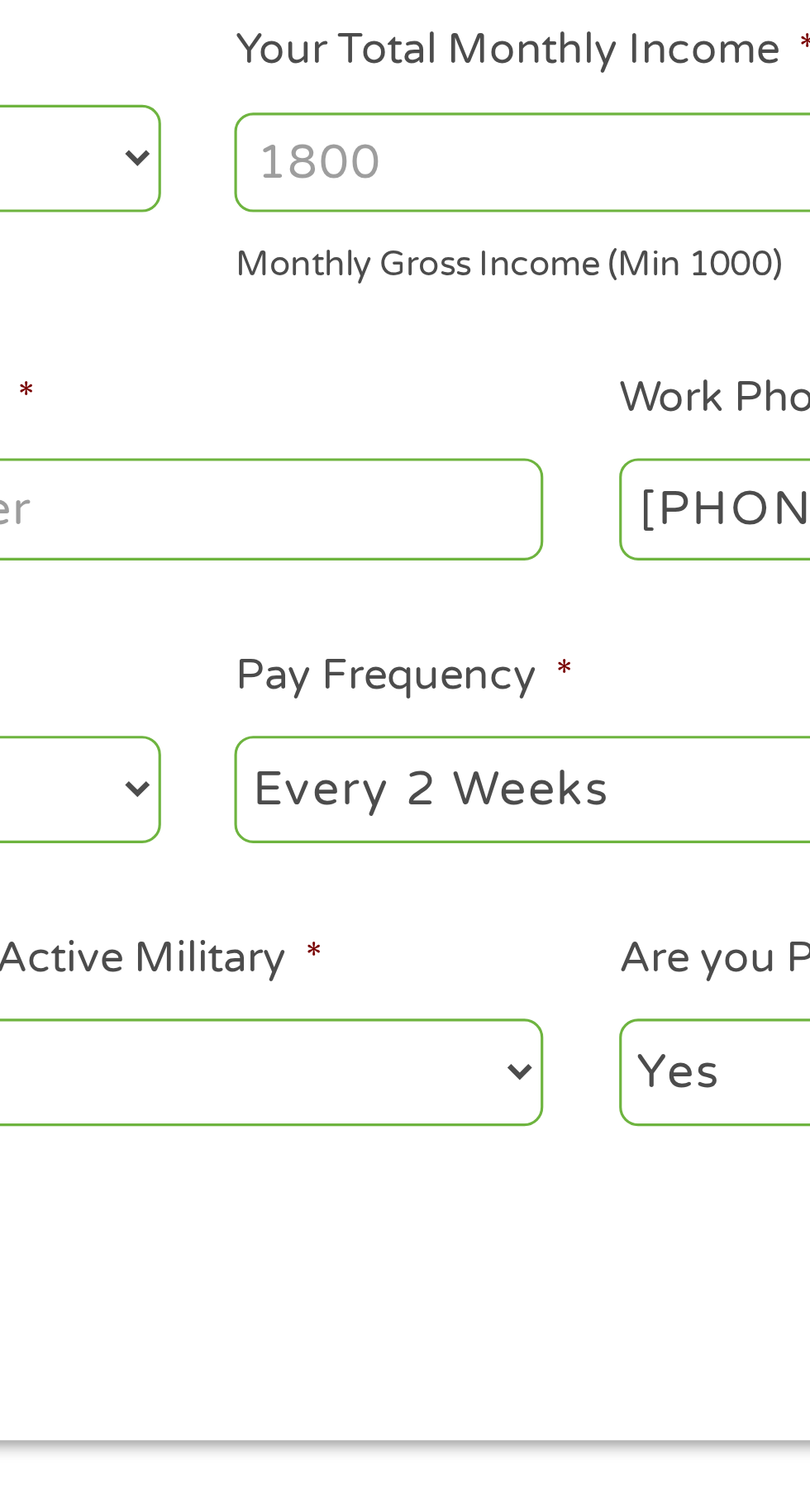
click at [540, 212] on input "Your Total Monthly Income *" at bounding box center [593, 214] width 354 height 31
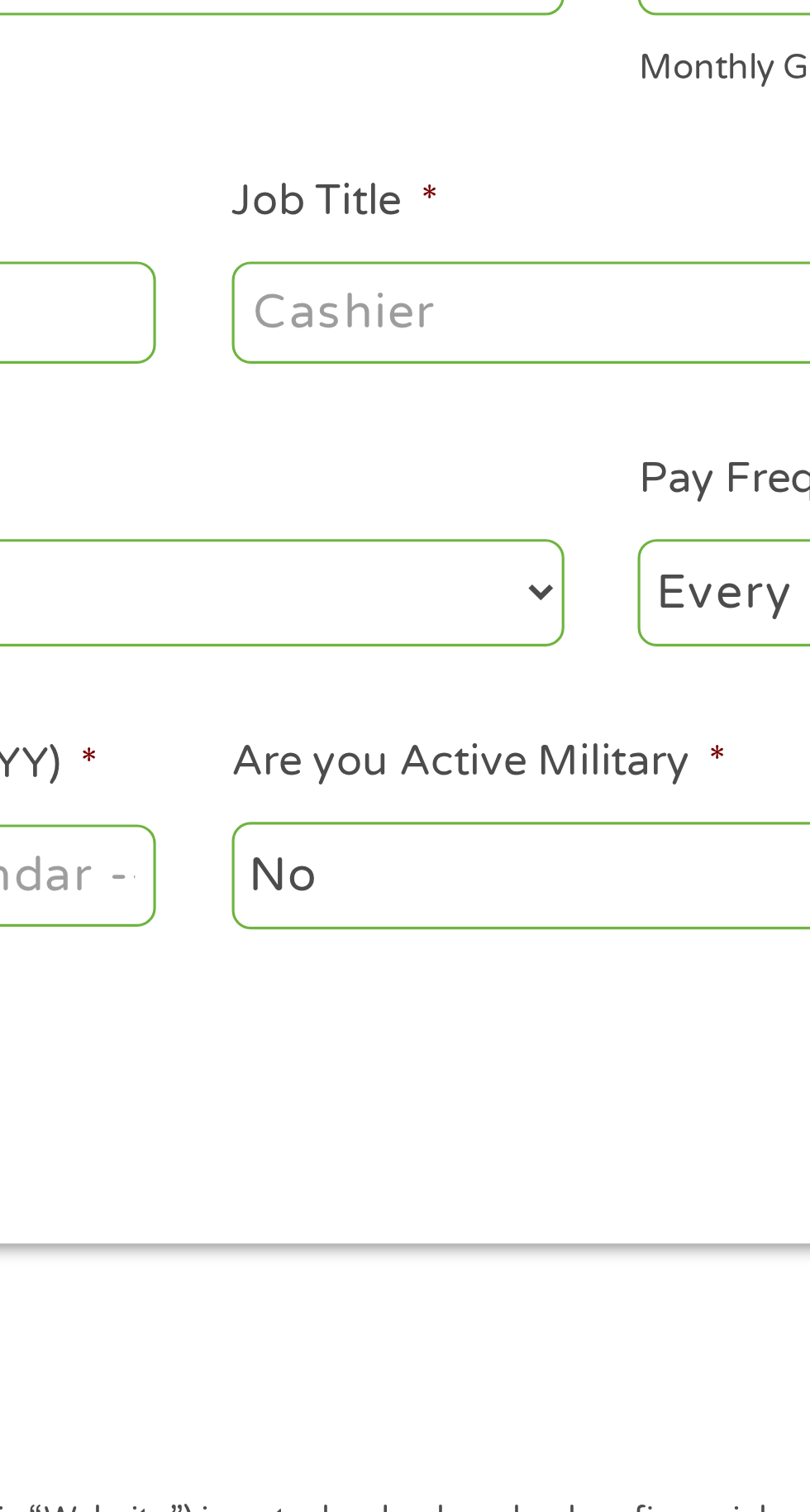
type input "3500"
click at [427, 403] on select "--- Choose one --- Every 2 Weeks Every Week Monthly Semi-Monthly" at bounding box center [593, 413] width 354 height 34
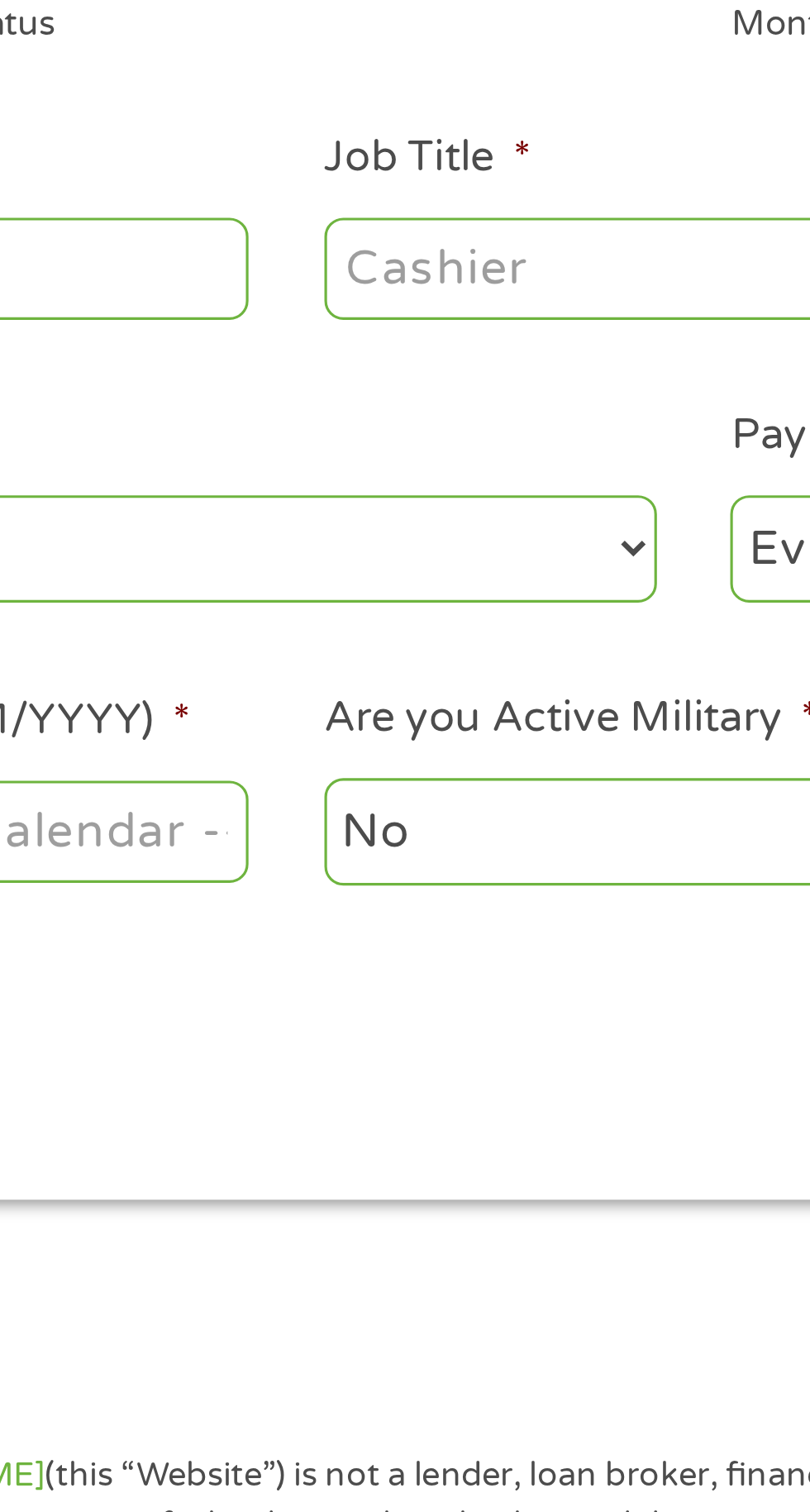
click at [405, 329] on input "Job Title *" at bounding box center [401, 324] width 226 height 31
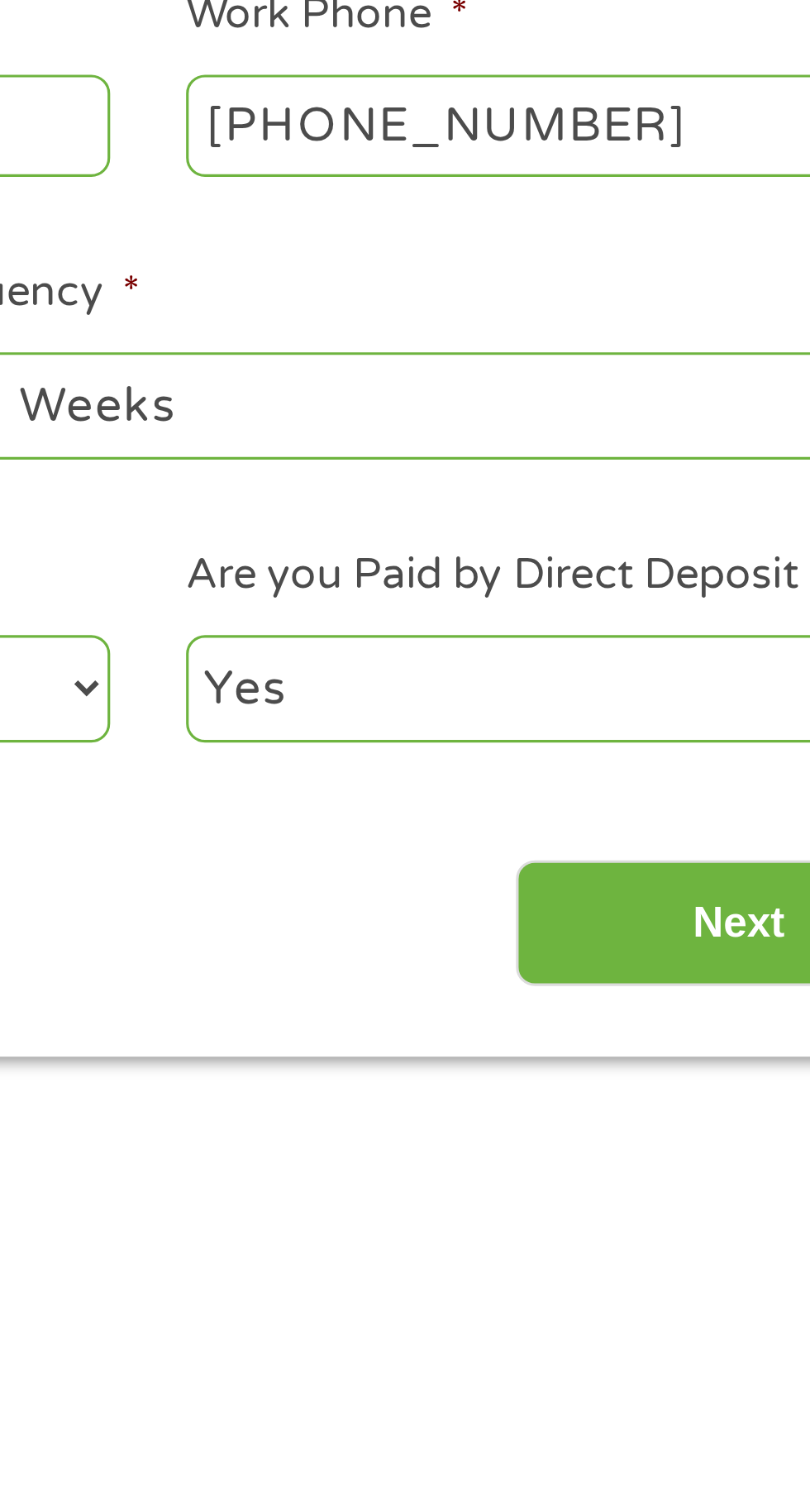
type input "N/A"
click at [690, 411] on select "--- Choose one --- Every 2 Weeks Every Week Monthly Semi-Monthly" at bounding box center [593, 413] width 354 height 34
select select "monthly"
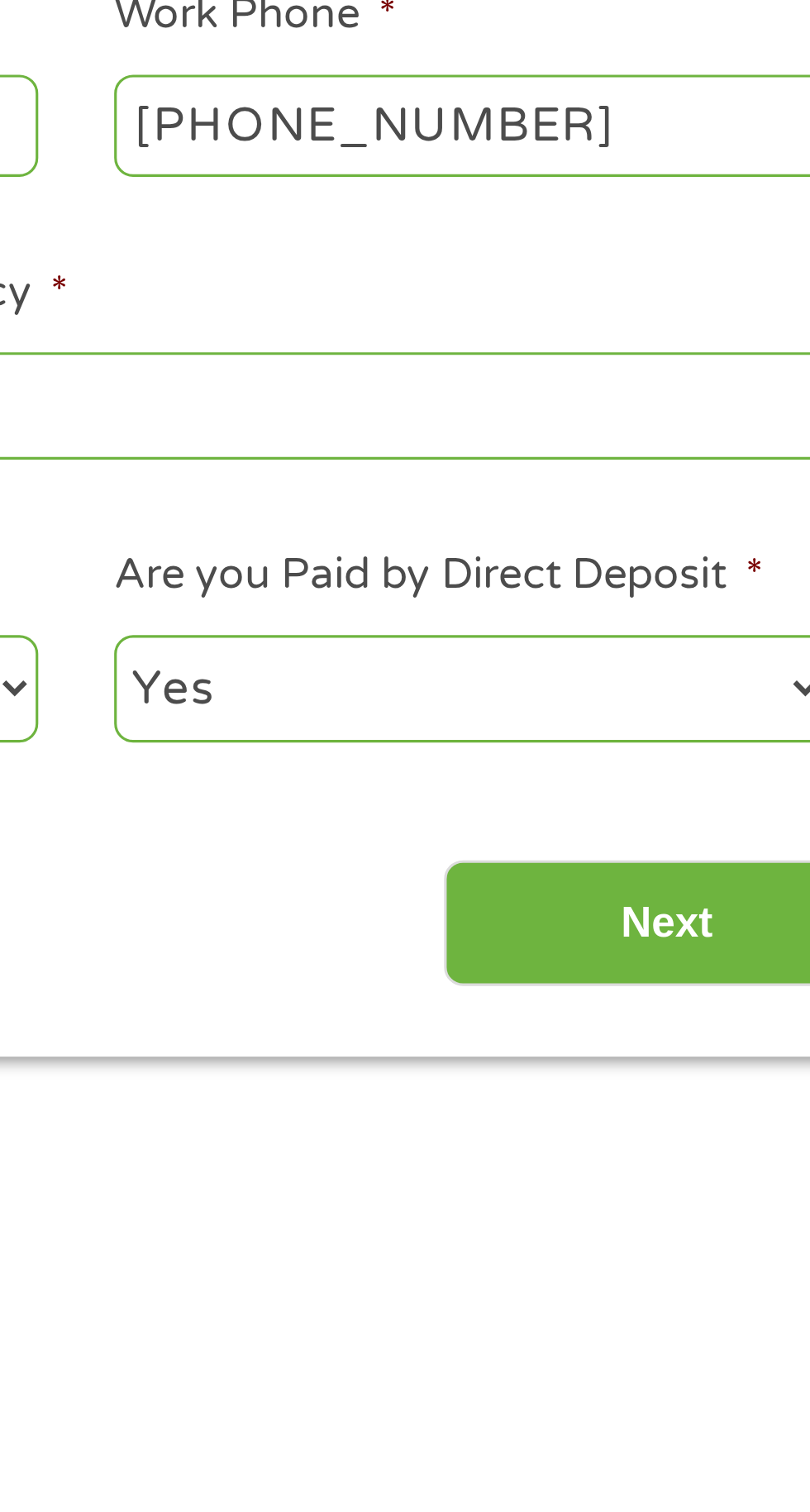
click at [697, 511] on select "Yes No" at bounding box center [650, 503] width 226 height 34
select select "0"
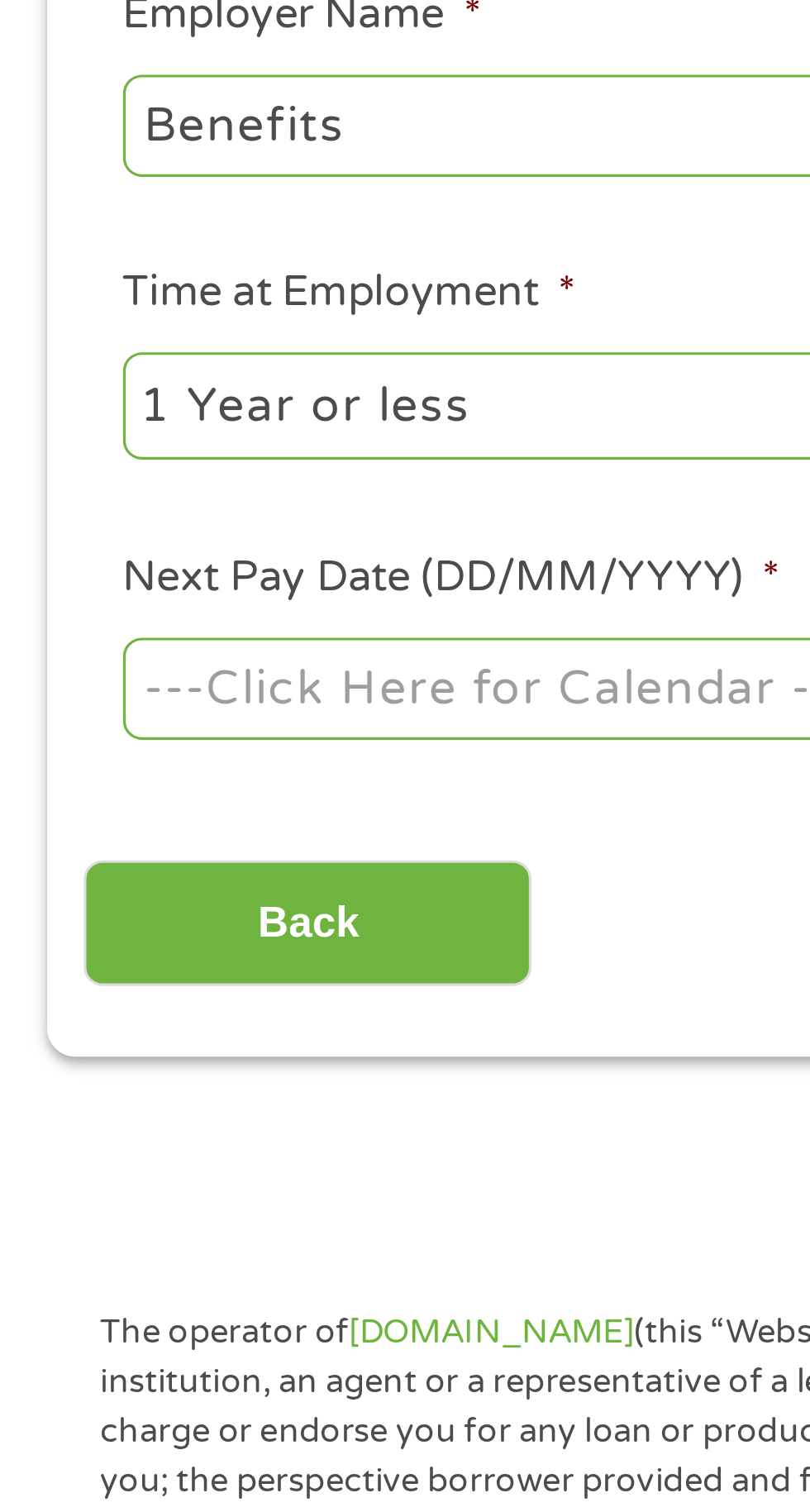
click at [184, 510] on body "Home Get Loan Offer How it works FAQs Blog Cash Loans Quick Loans Online Loans …" at bounding box center [405, 1118] width 810 height 2521
click at [211, 503] on input "Next Pay Date (DD/MM/YYYY) *" at bounding box center [152, 502] width 226 height 31
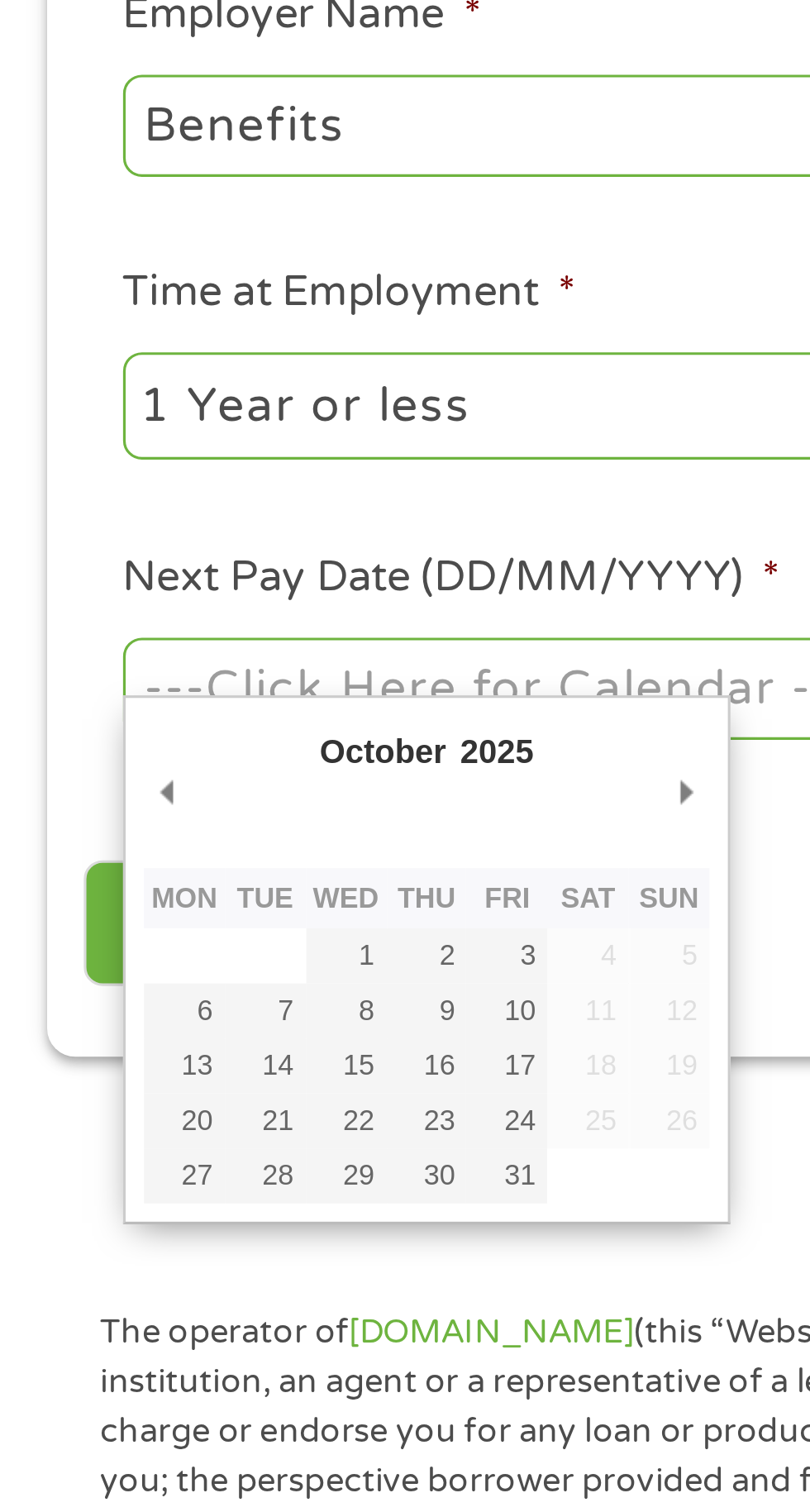
type input "02/10/2025"
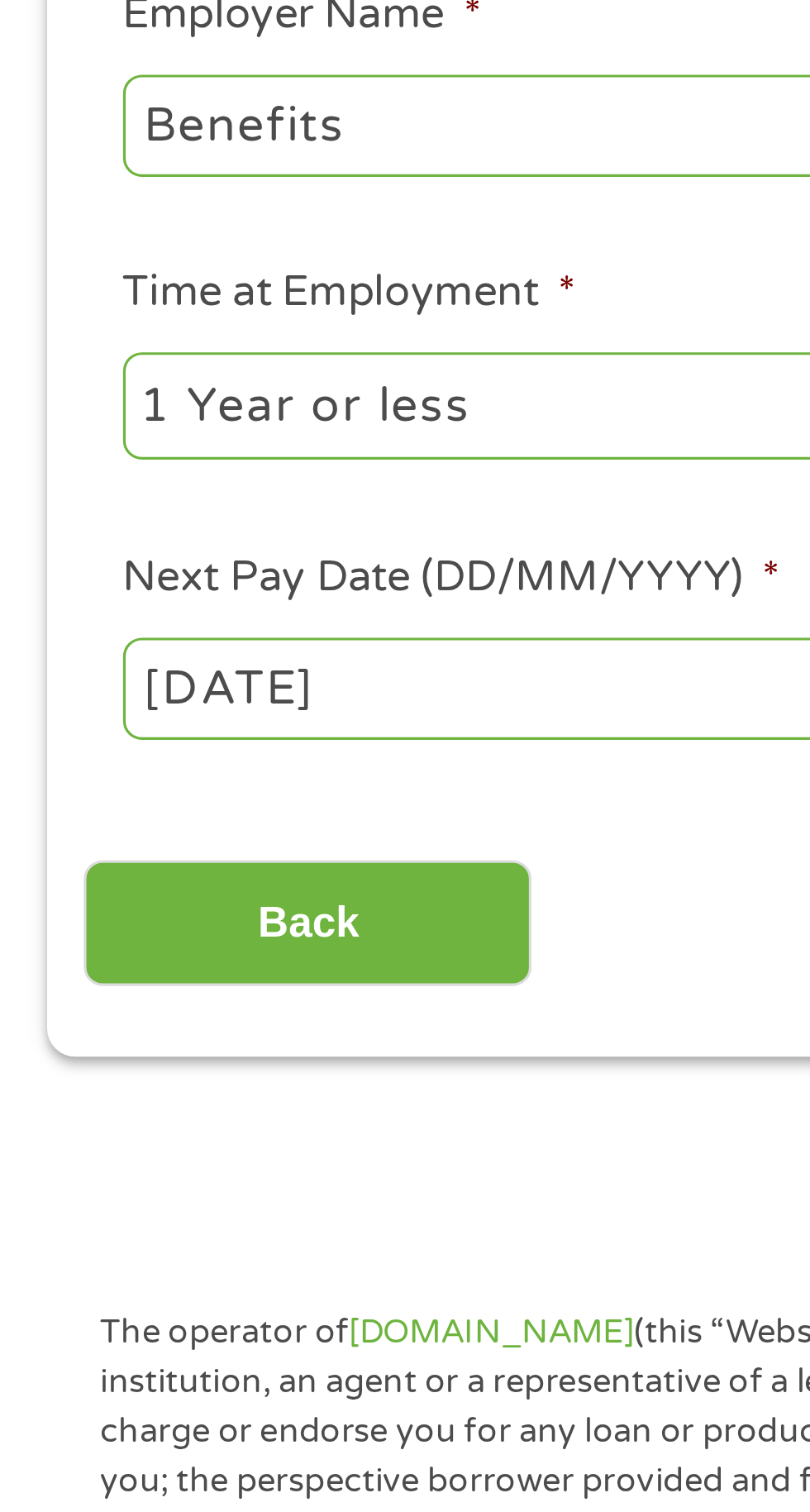
click at [129, 577] on input "Back" at bounding box center [97, 576] width 141 height 40
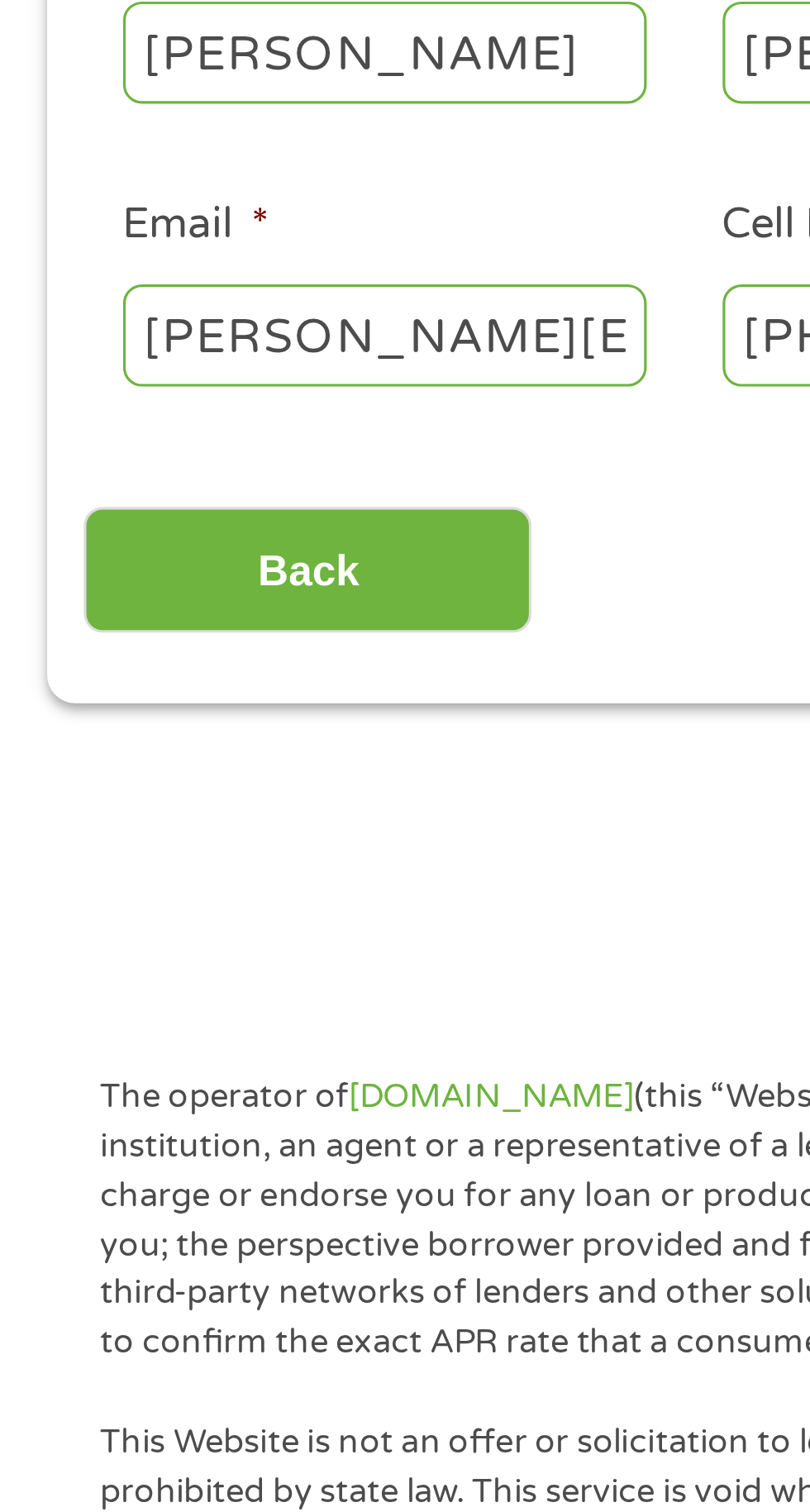
scroll to position [3, 0]
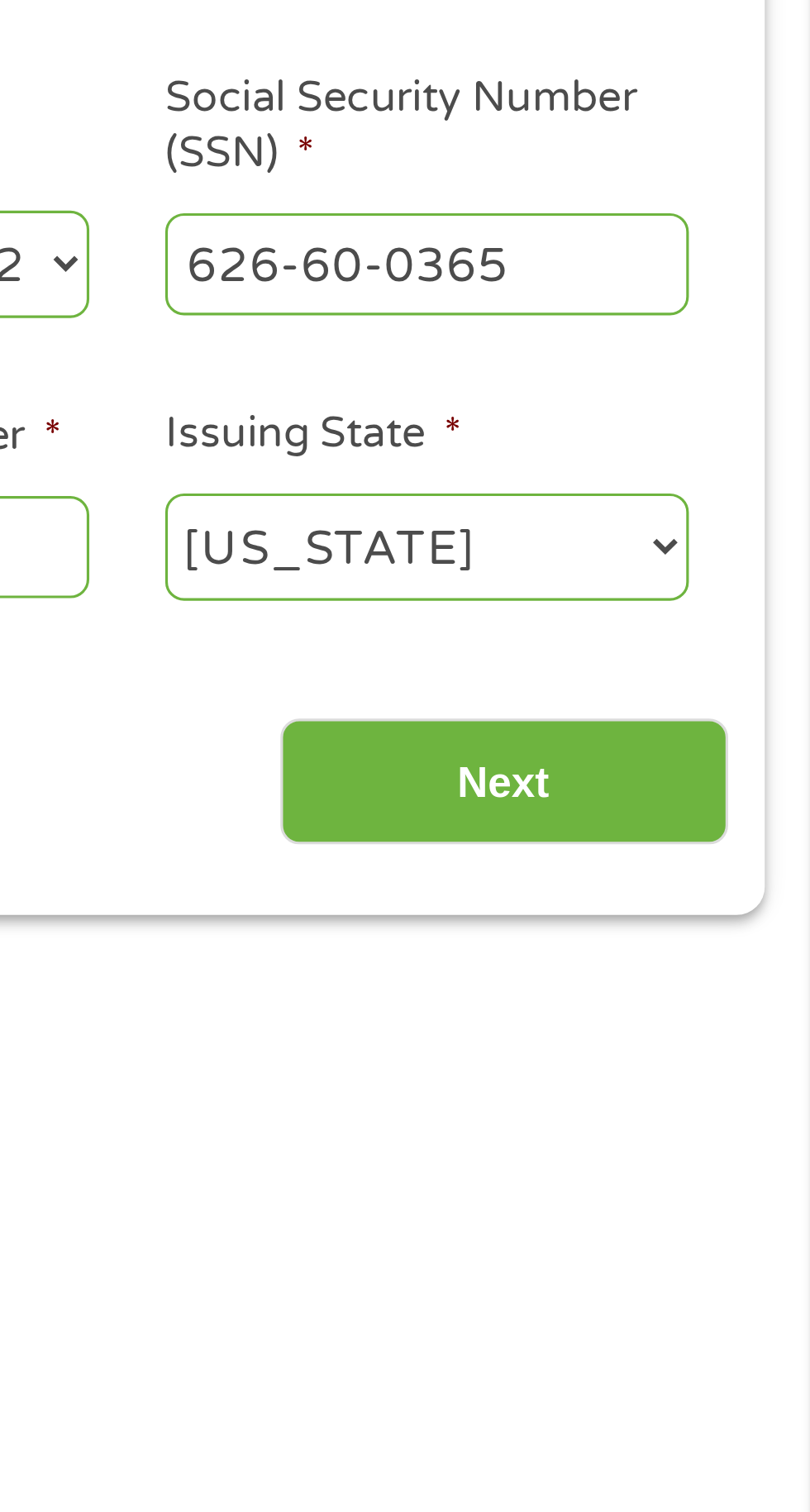
click at [723, 528] on input "Next" at bounding box center [713, 531] width 141 height 40
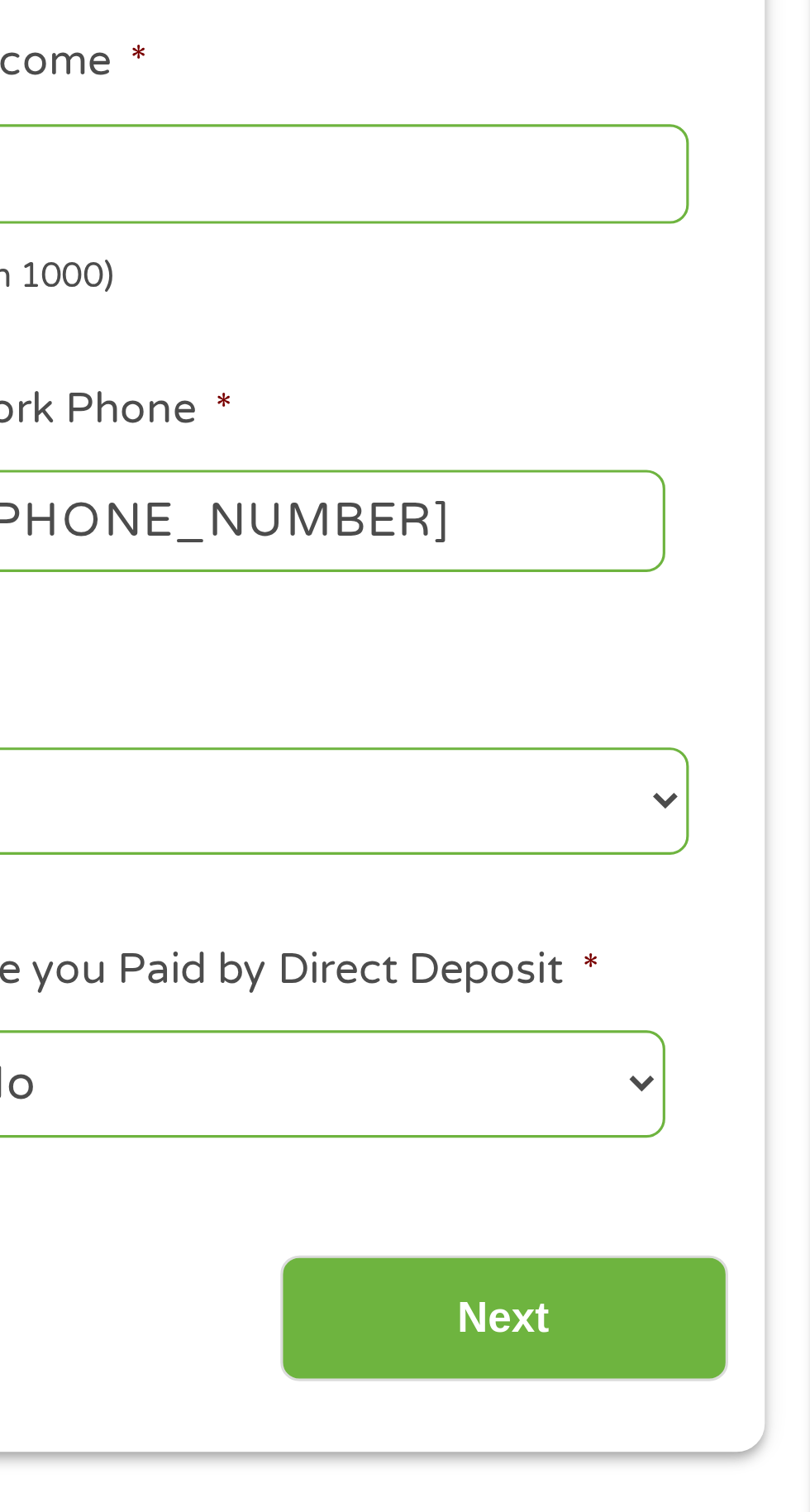
scroll to position [0, 0]
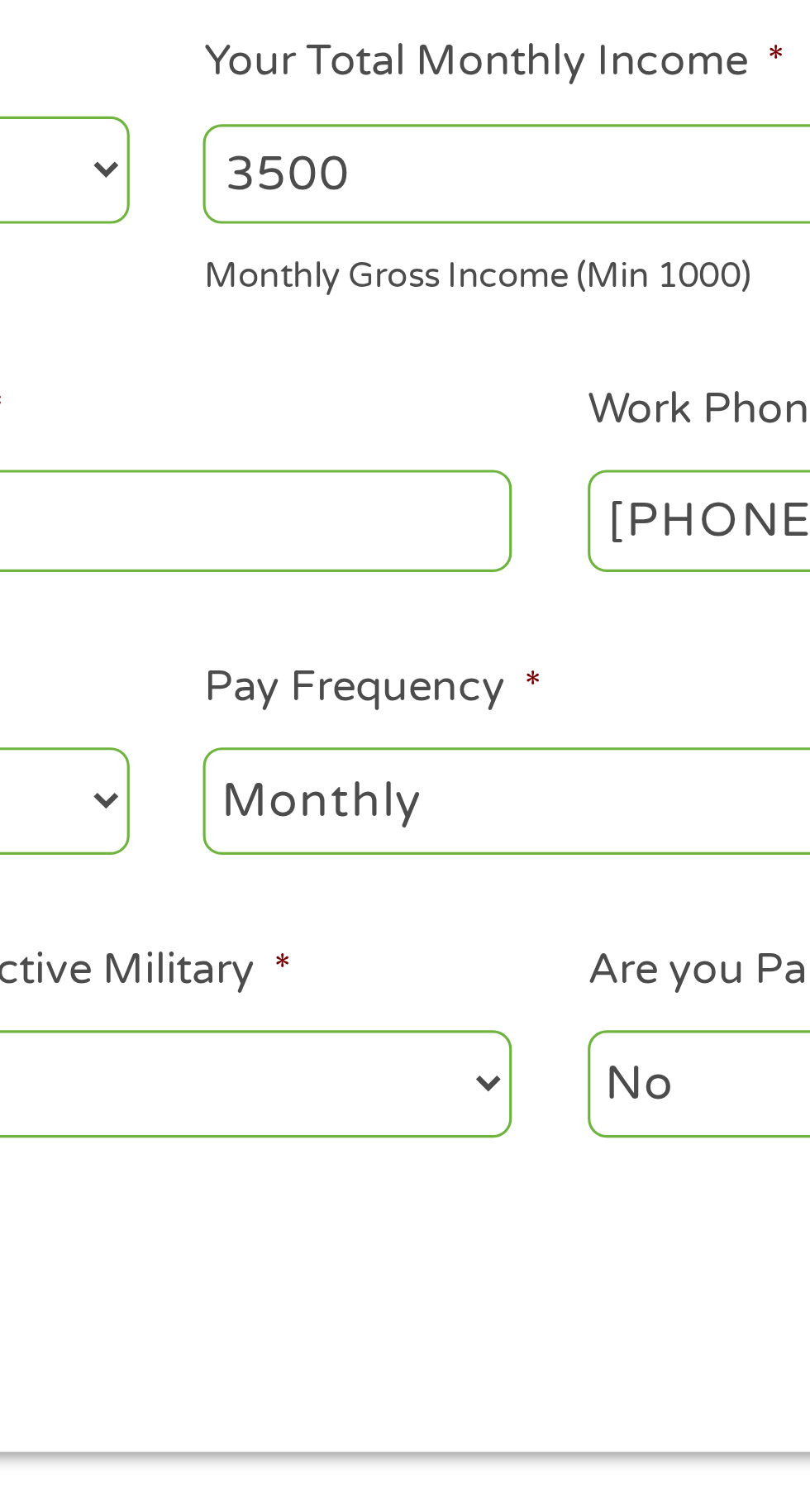
click at [574, 536] on select "--- Choose one --- Every 2 Weeks Every Week Monthly Semi-Monthly" at bounding box center [593, 538] width 354 height 34
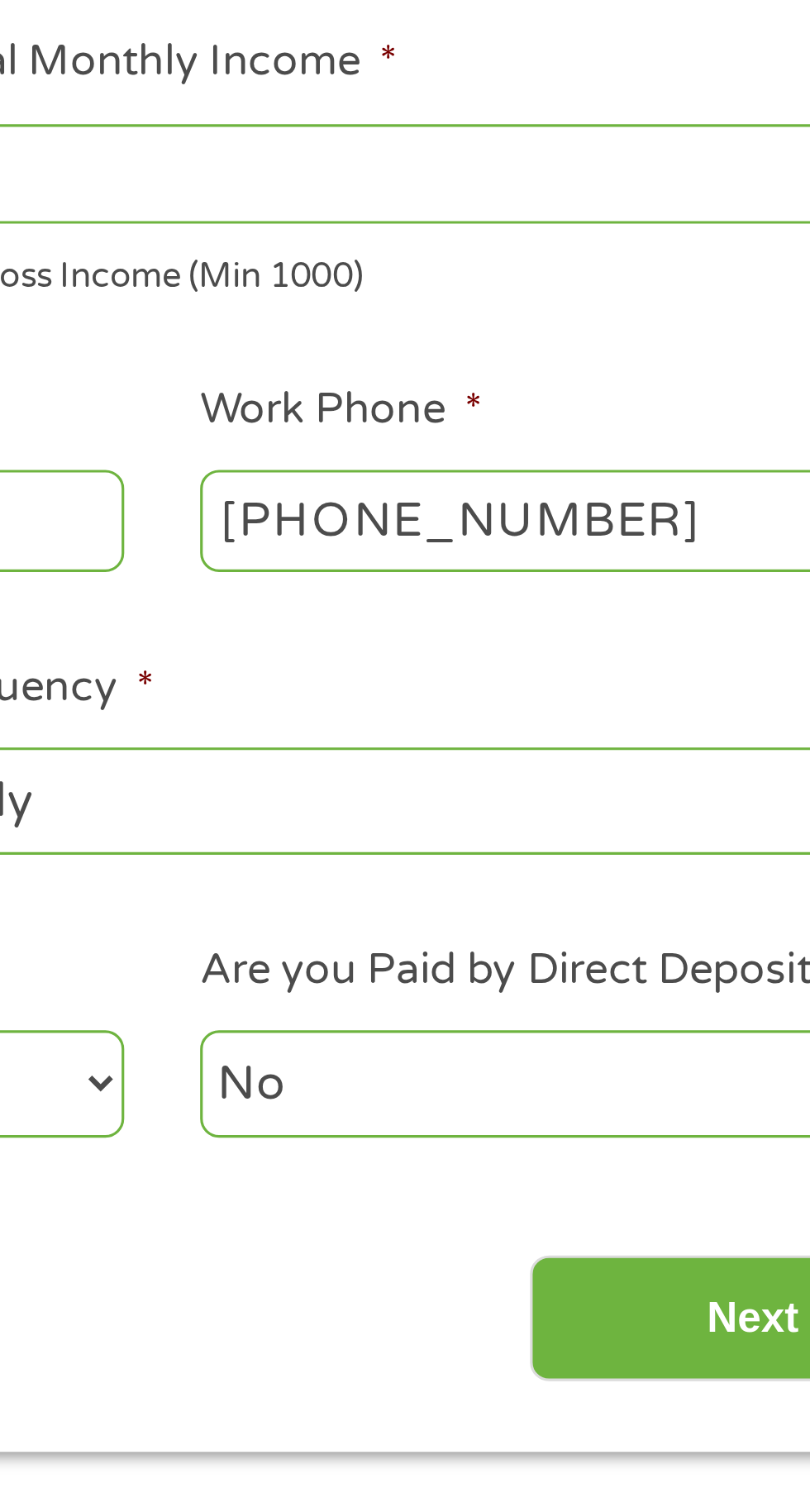
click at [666, 693] on input "Next" at bounding box center [713, 701] width 141 height 40
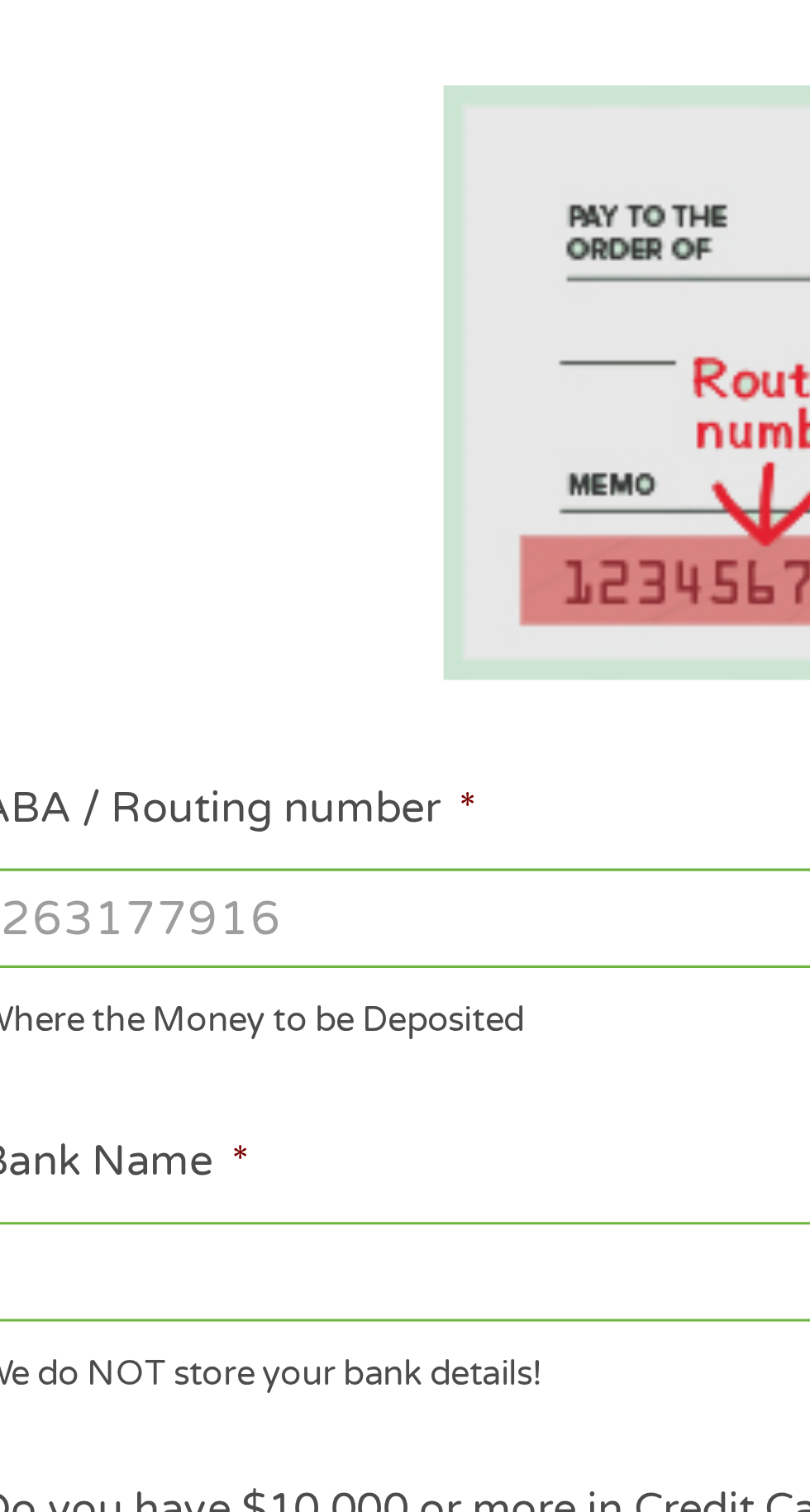
click at [183, 586] on input "ABA / Routing number *" at bounding box center [216, 574] width 354 height 31
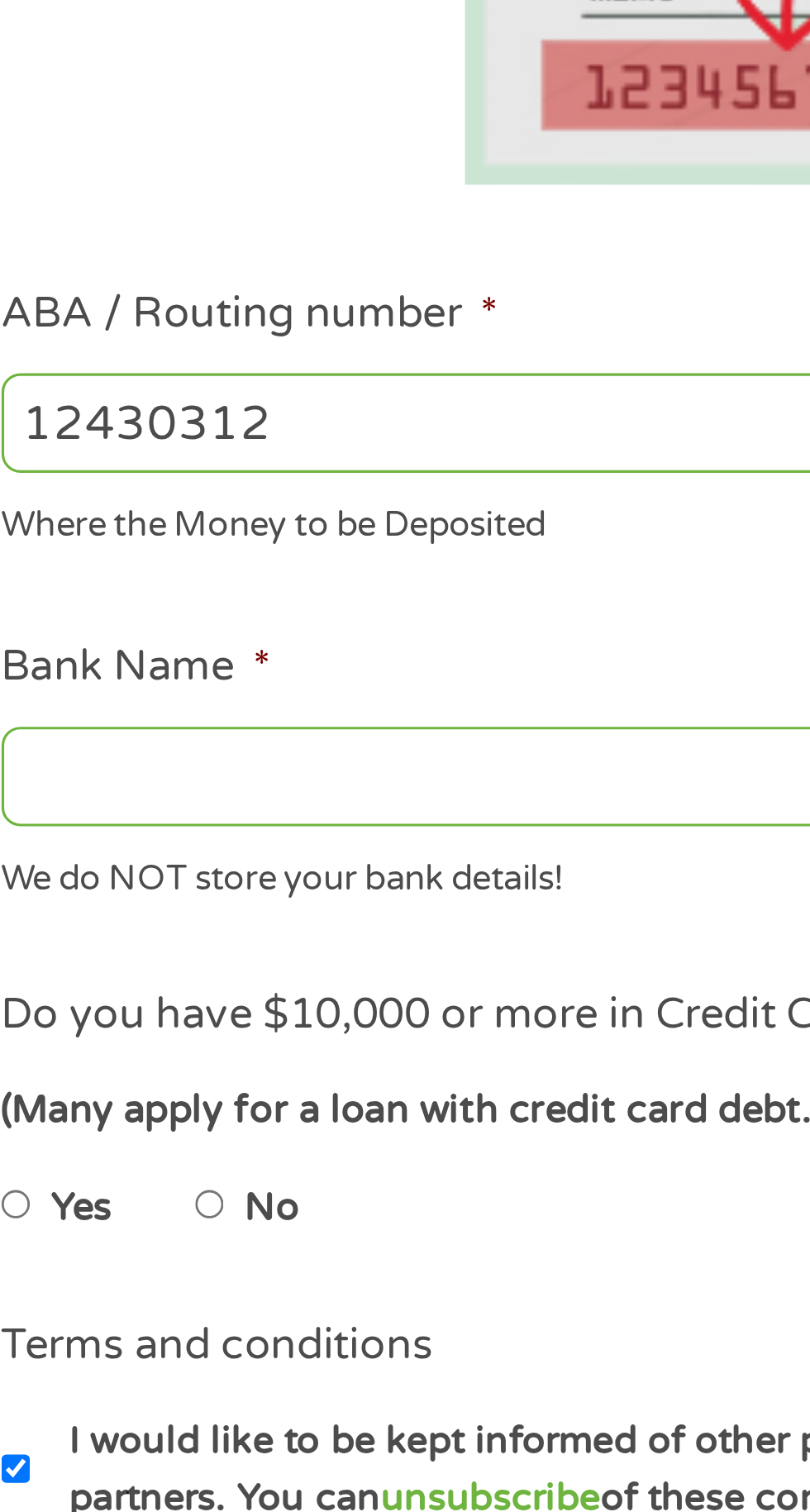
type input "124303120"
type input "GREEN DOT BANK"
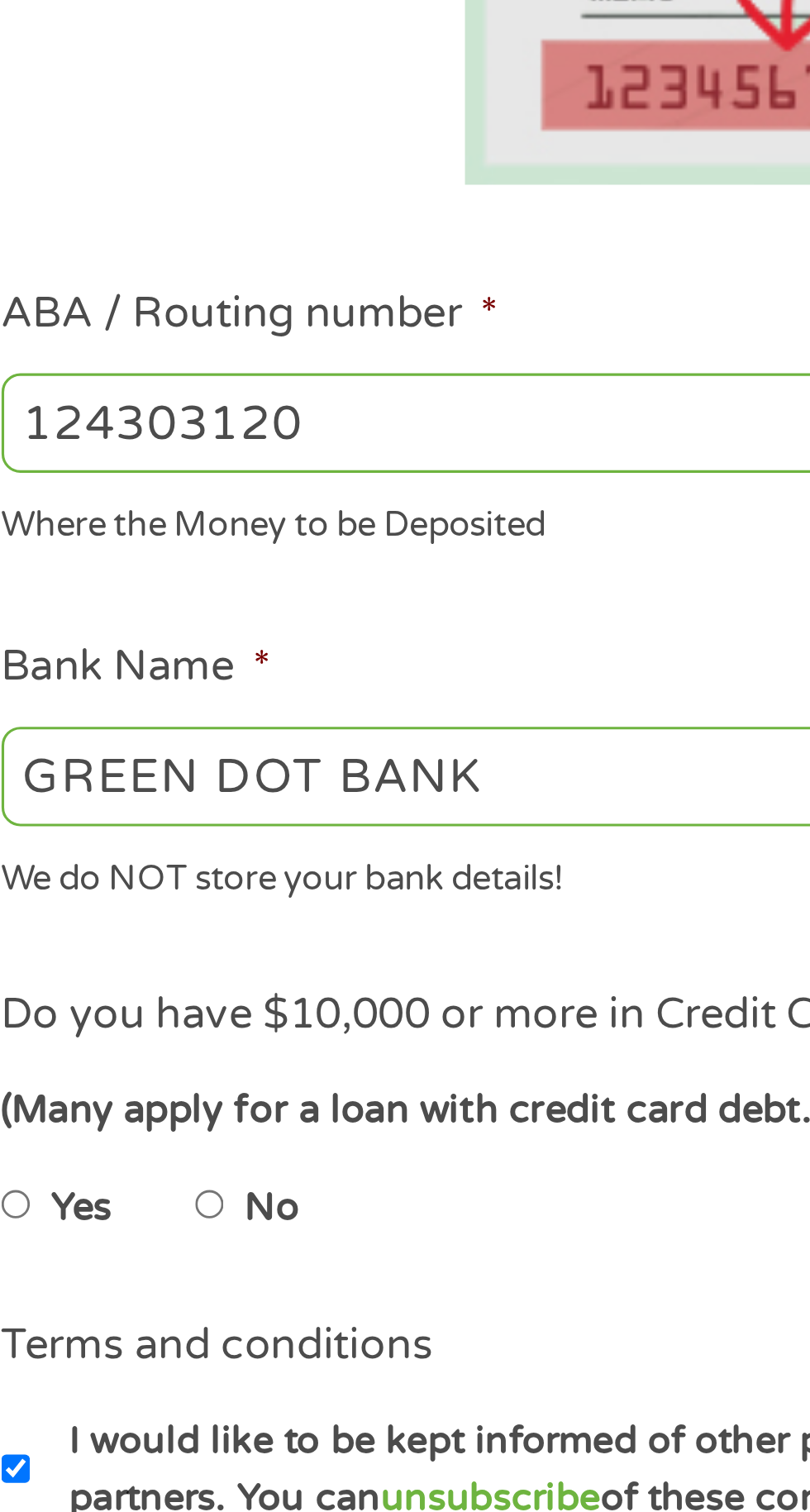
type input "124303120"
click at [174, 693] on input "GREEN DOT BANK" at bounding box center [216, 685] width 354 height 31
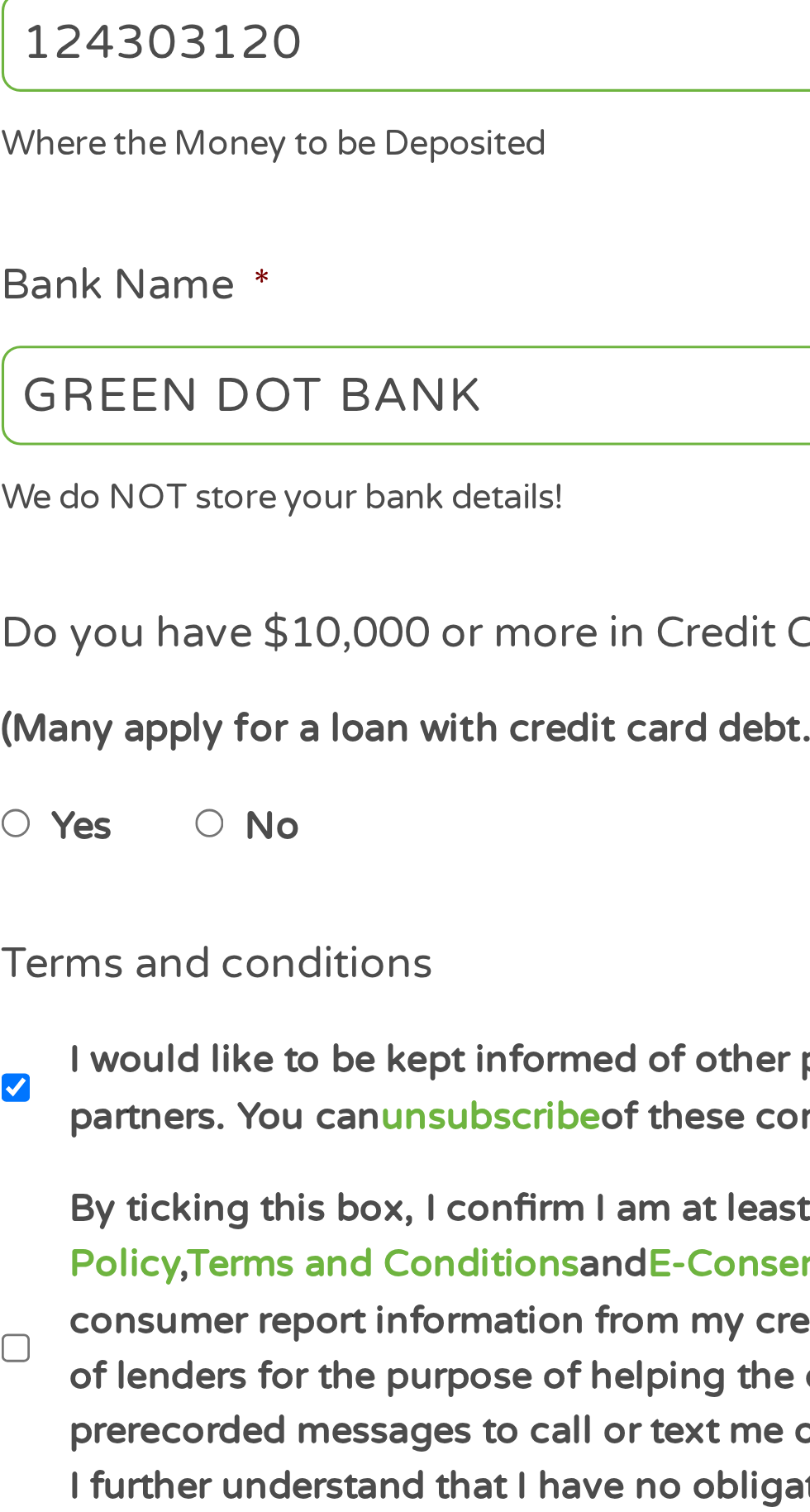
click at [260, 627] on ul "Bank Information Where do you want the funds deposited? ABA / Routing number * …" at bounding box center [405, 639] width 756 height 802
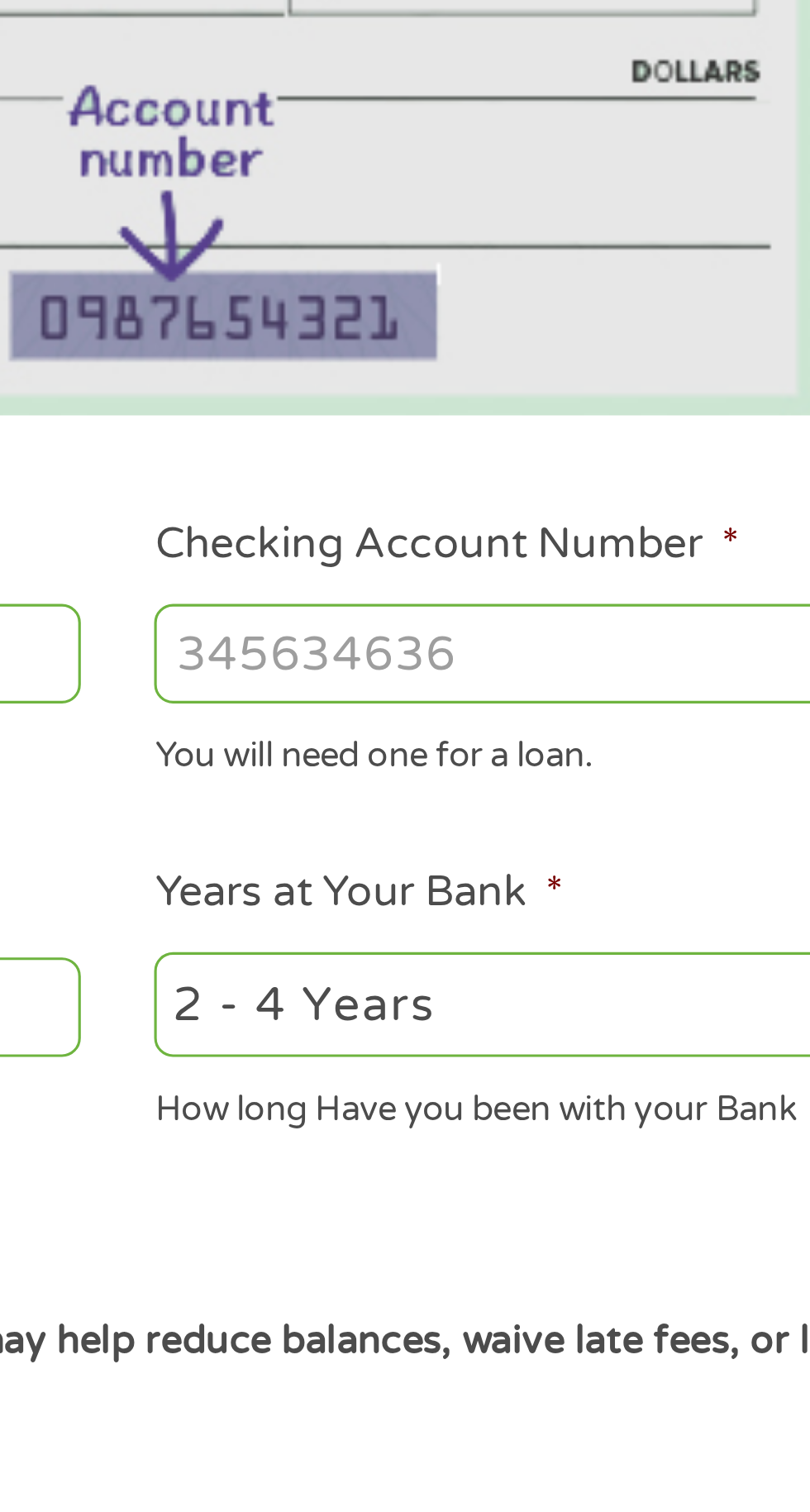
click at [541, 579] on input "Checking Account Number *" at bounding box center [593, 574] width 354 height 31
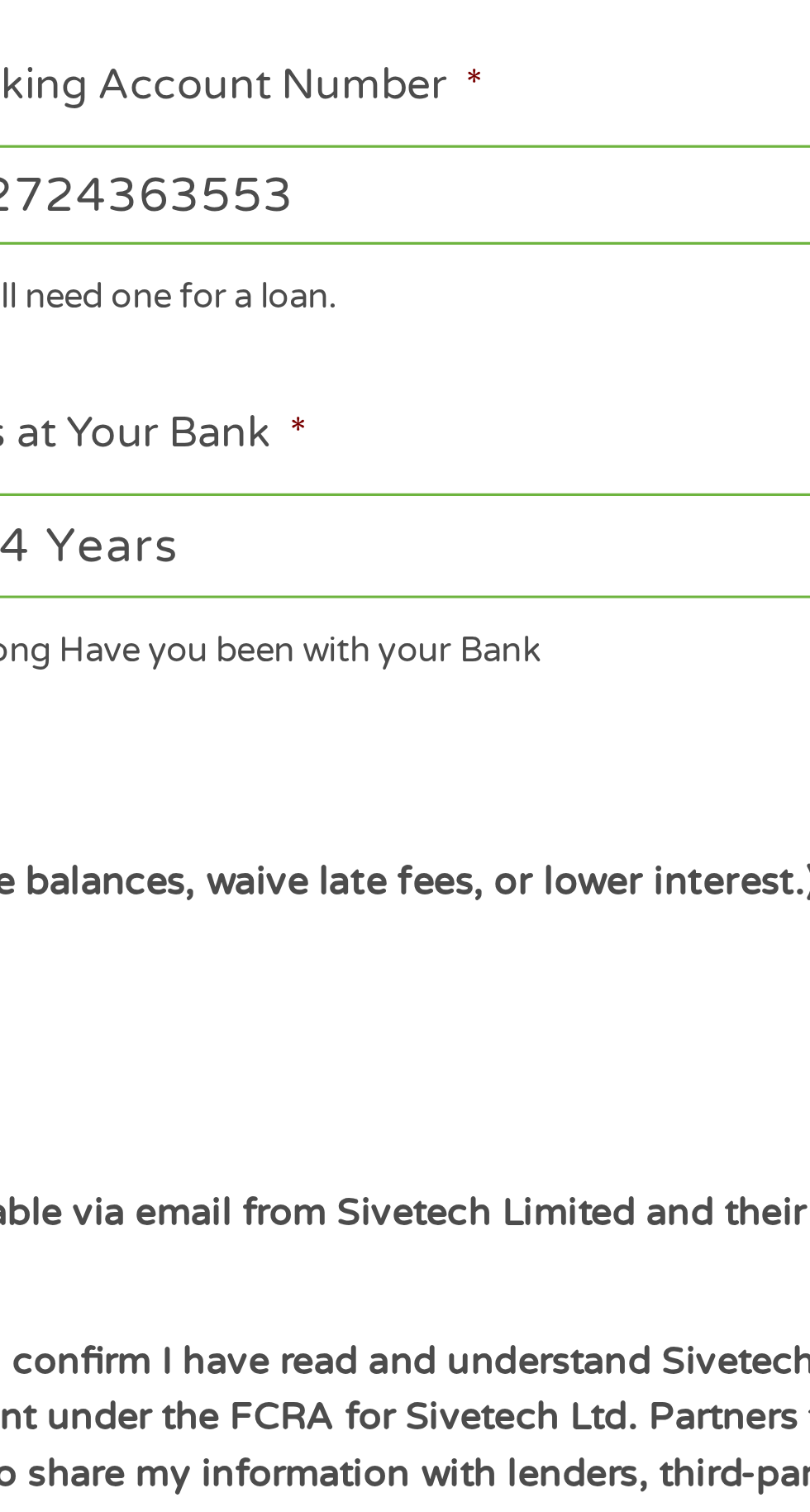
type input "112724363553"
click at [621, 695] on select "2 - 4 Years 6 - 12 Months 1 - 2 Years Over 4 Years" at bounding box center [593, 685] width 354 height 34
select select "24months"
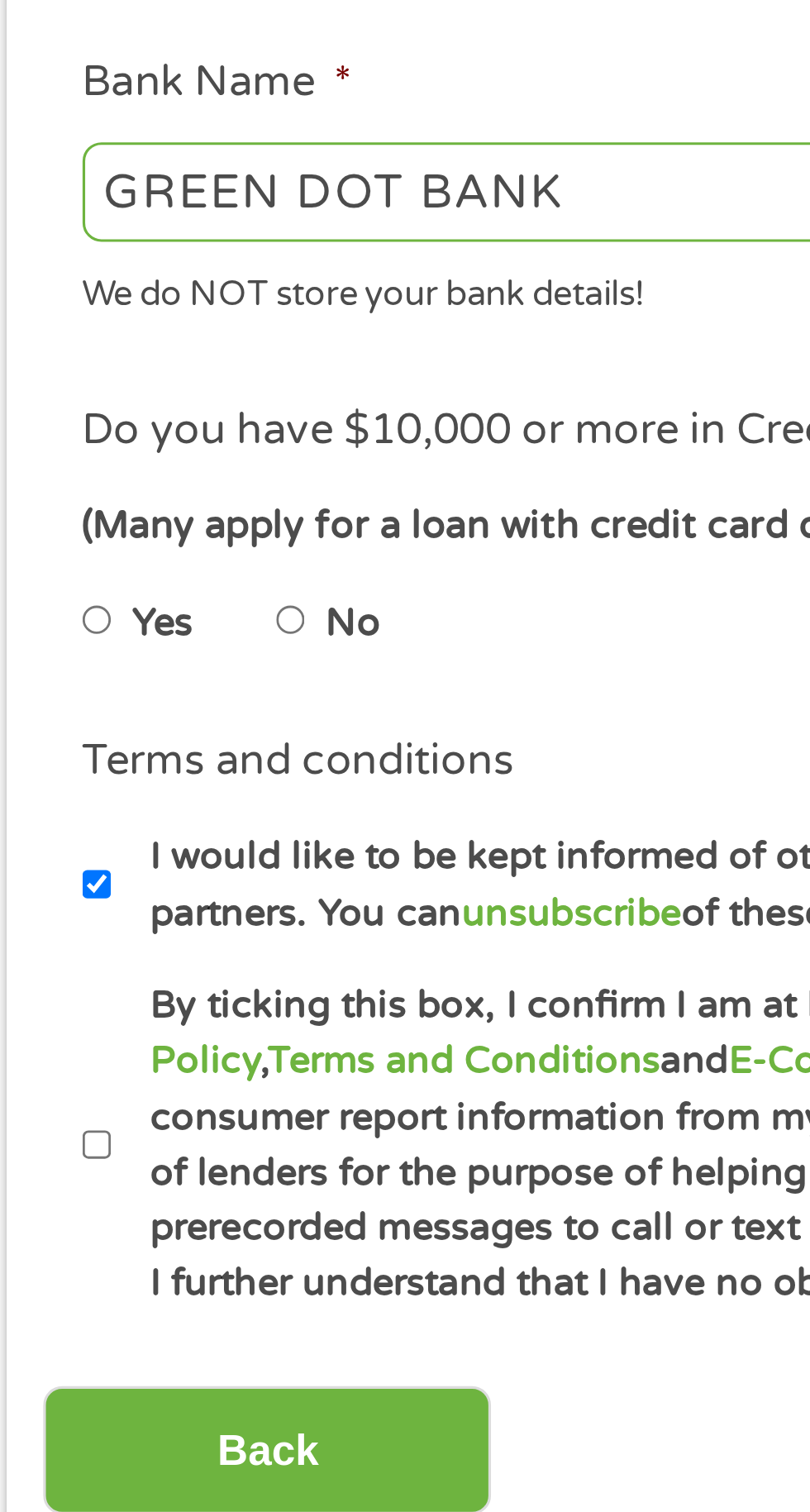
click at [104, 835] on input "No" at bounding box center [104, 822] width 10 height 27
radio input "true"
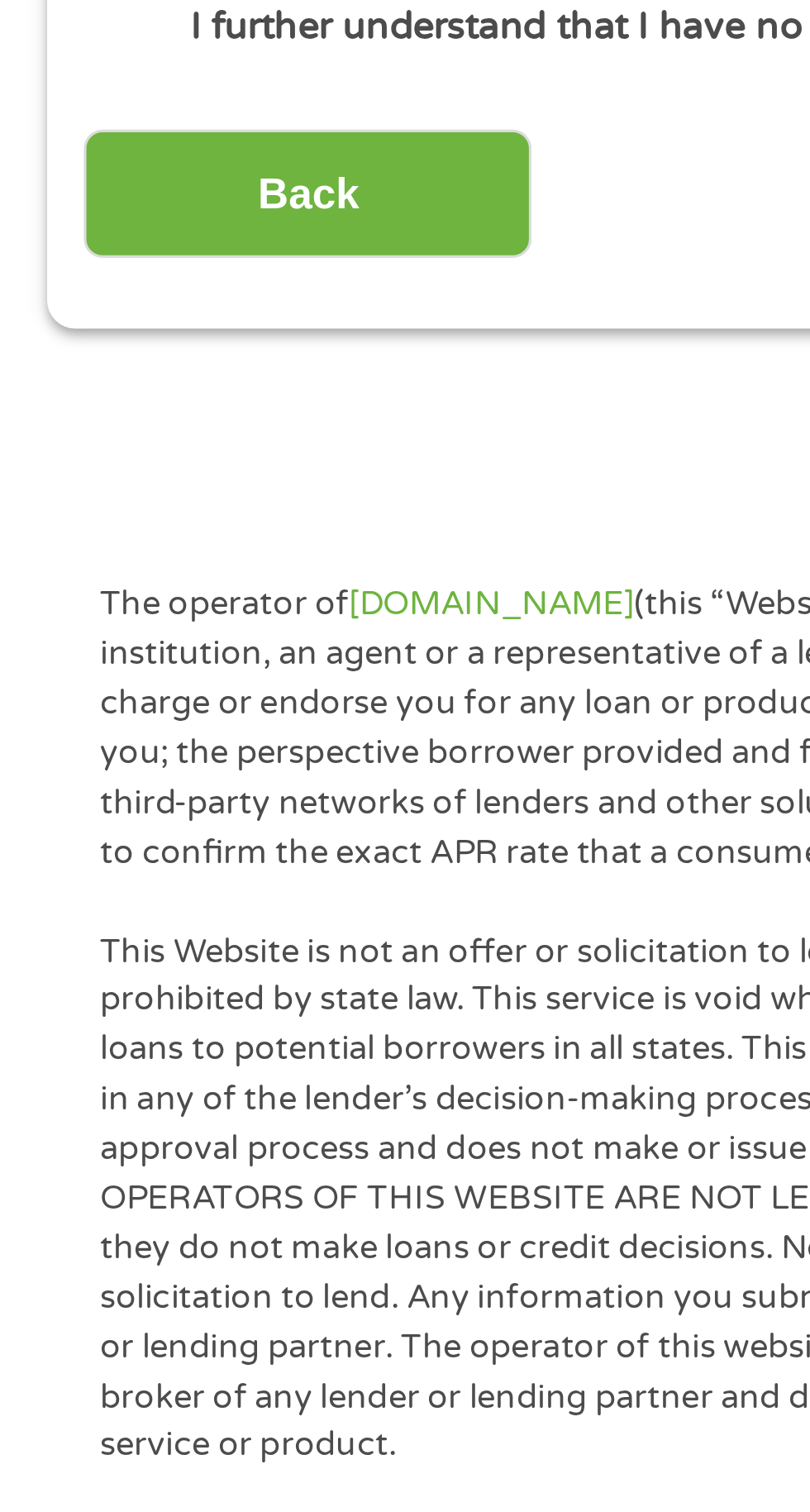
scroll to position [29, 0]
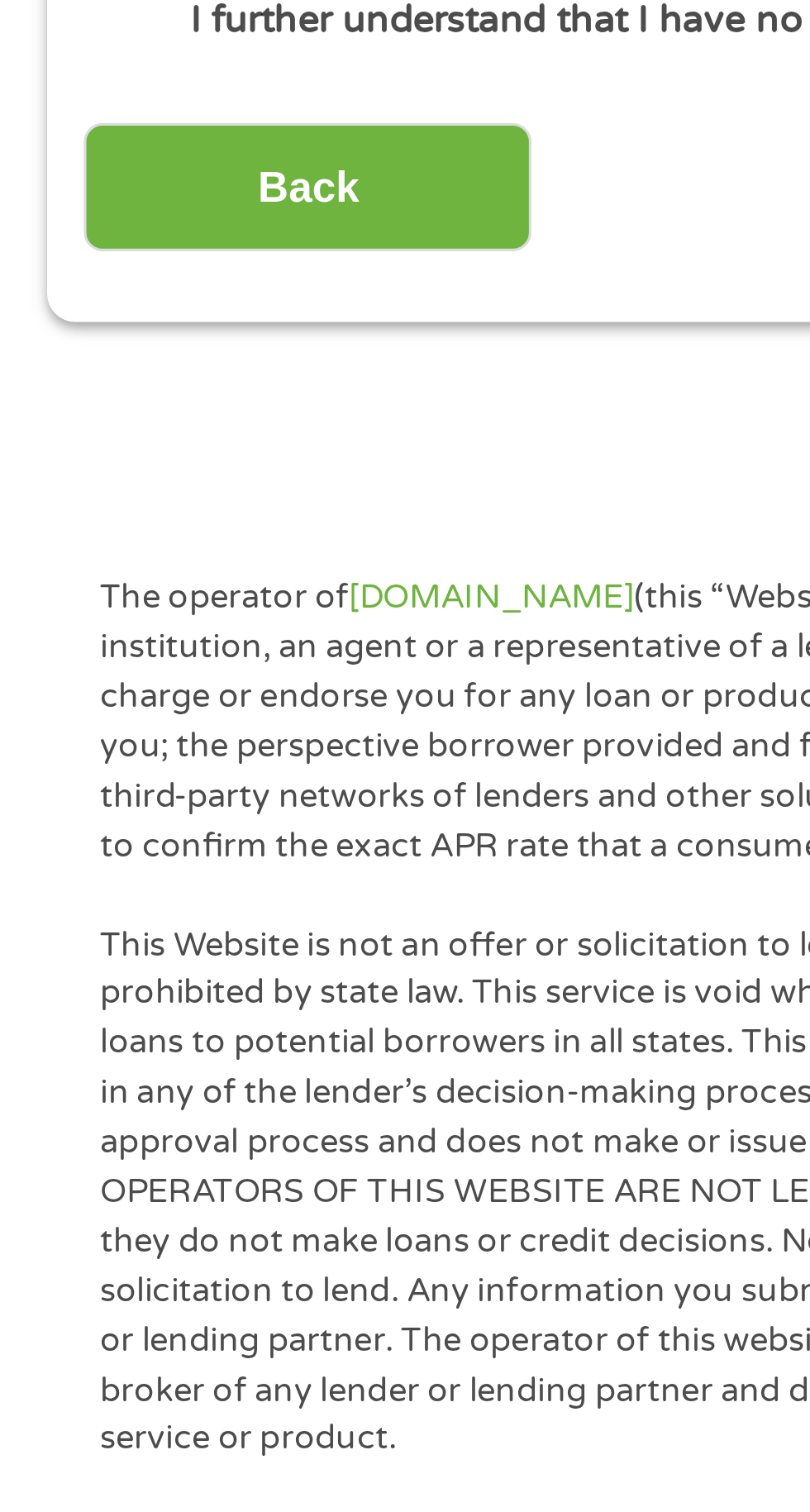
click at [60, 1027] on label "By ticking this box, I confirm I am at least 18 years old. I confirm I have rea…" at bounding box center [413, 974] width 730 height 106
click at [49, 987] on input "By ticking this box, I confirm I am at least 18 years old. I confirm I have rea…" at bounding box center [44, 974] width 10 height 27
checkbox input "true"
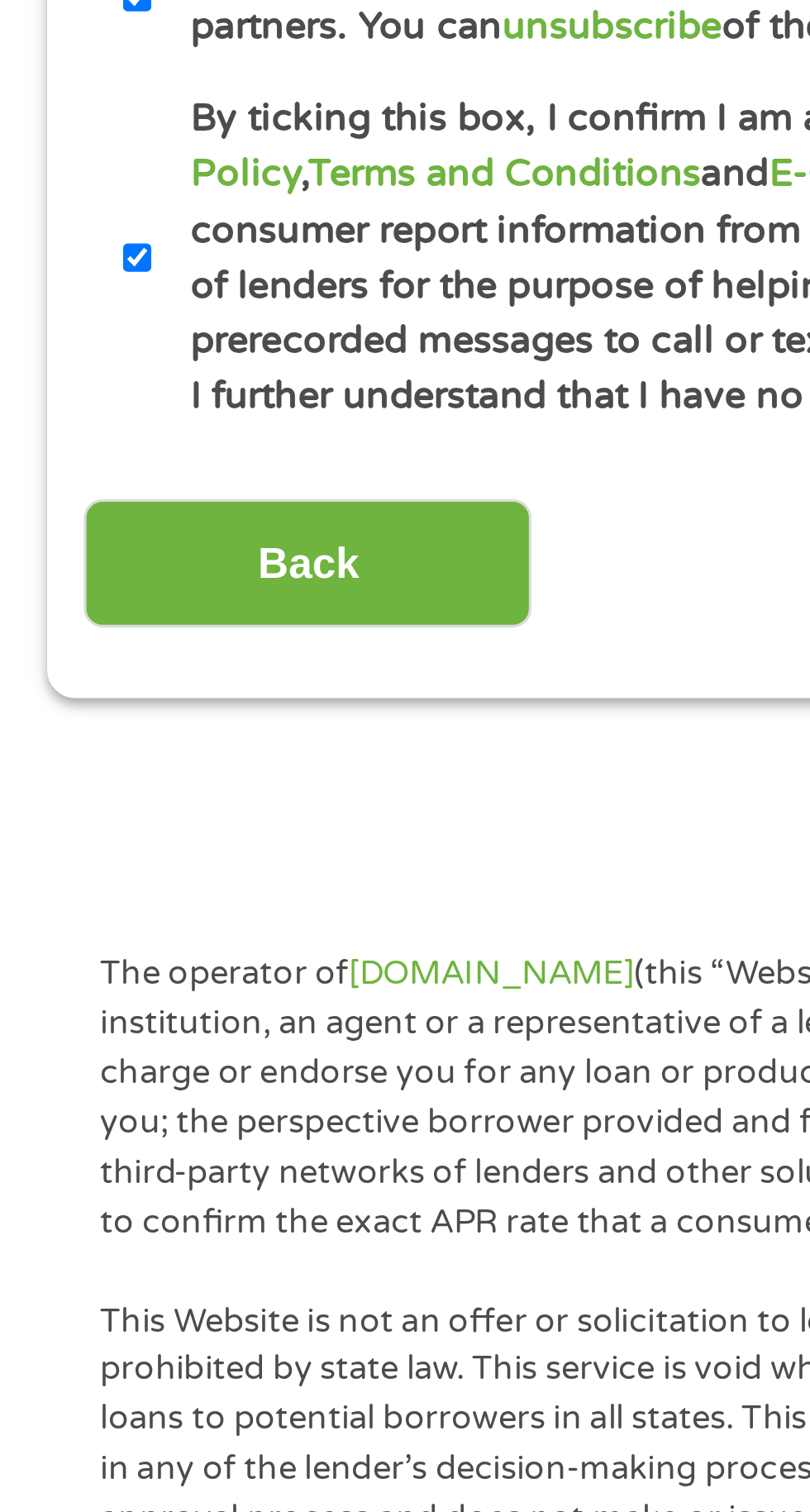
click at [122, 1091] on input "Back" at bounding box center [97, 1070] width 141 height 40
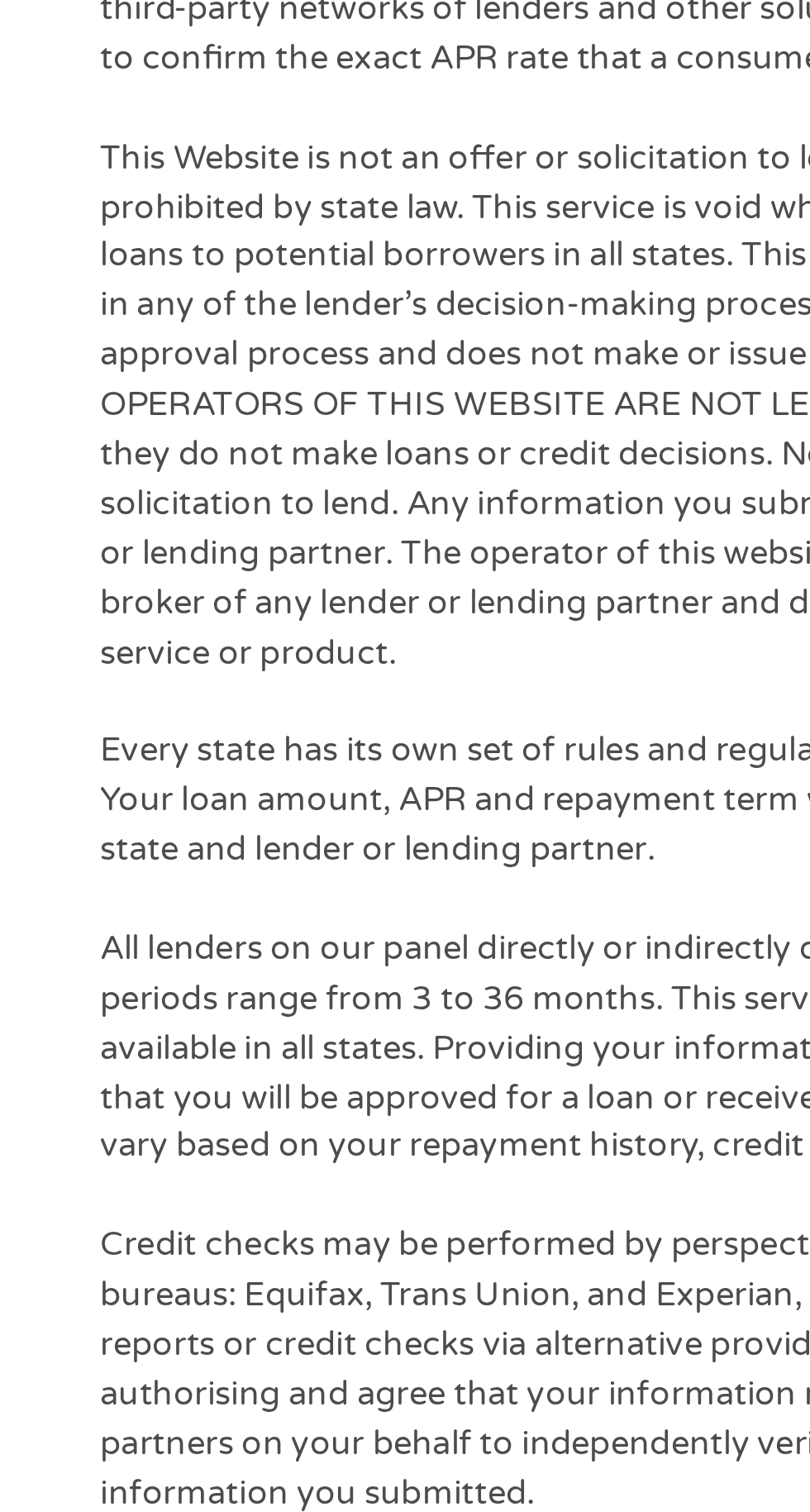
scroll to position [0, 0]
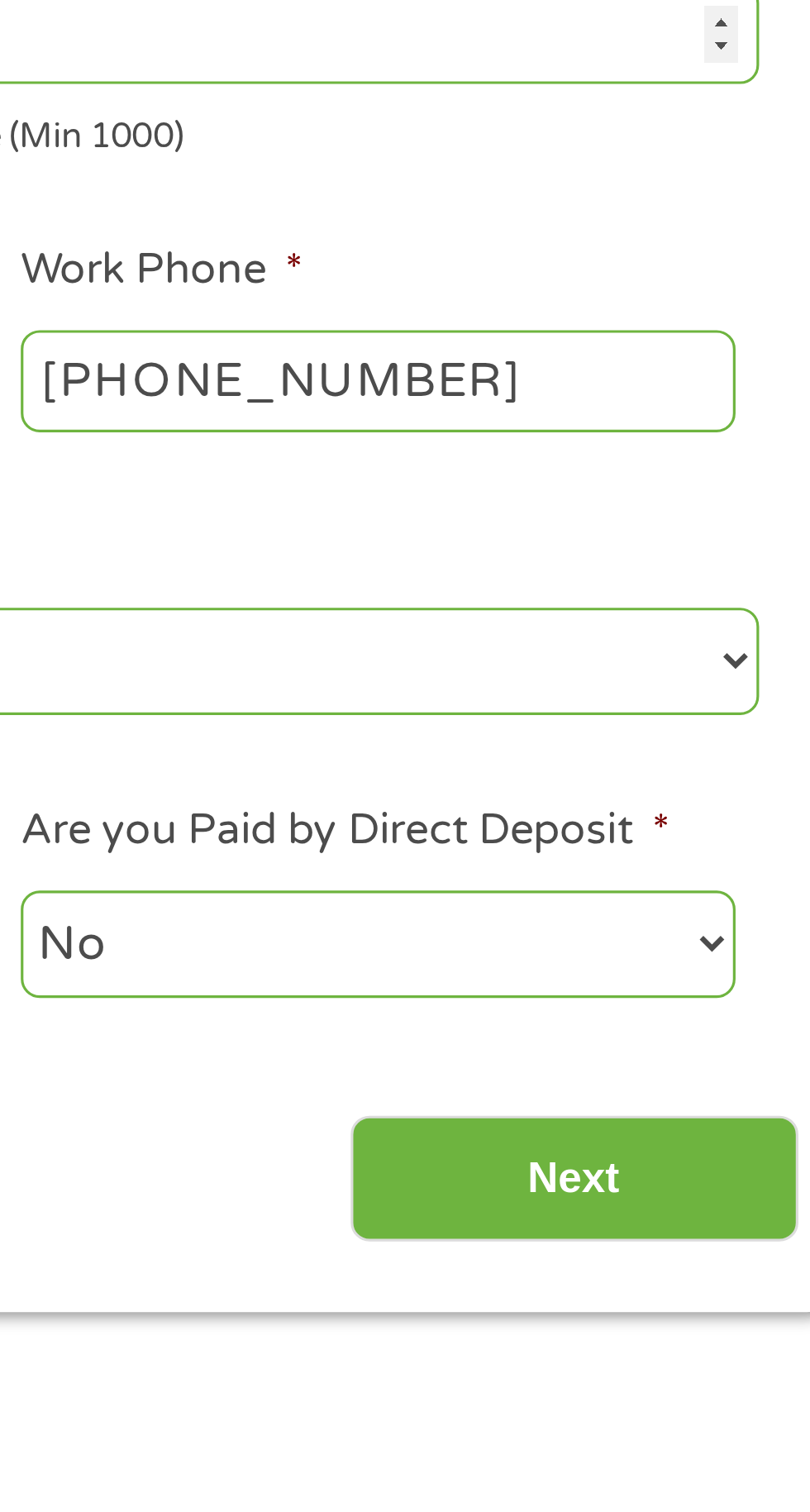
click at [709, 697] on input "Next" at bounding box center [713, 703] width 141 height 40
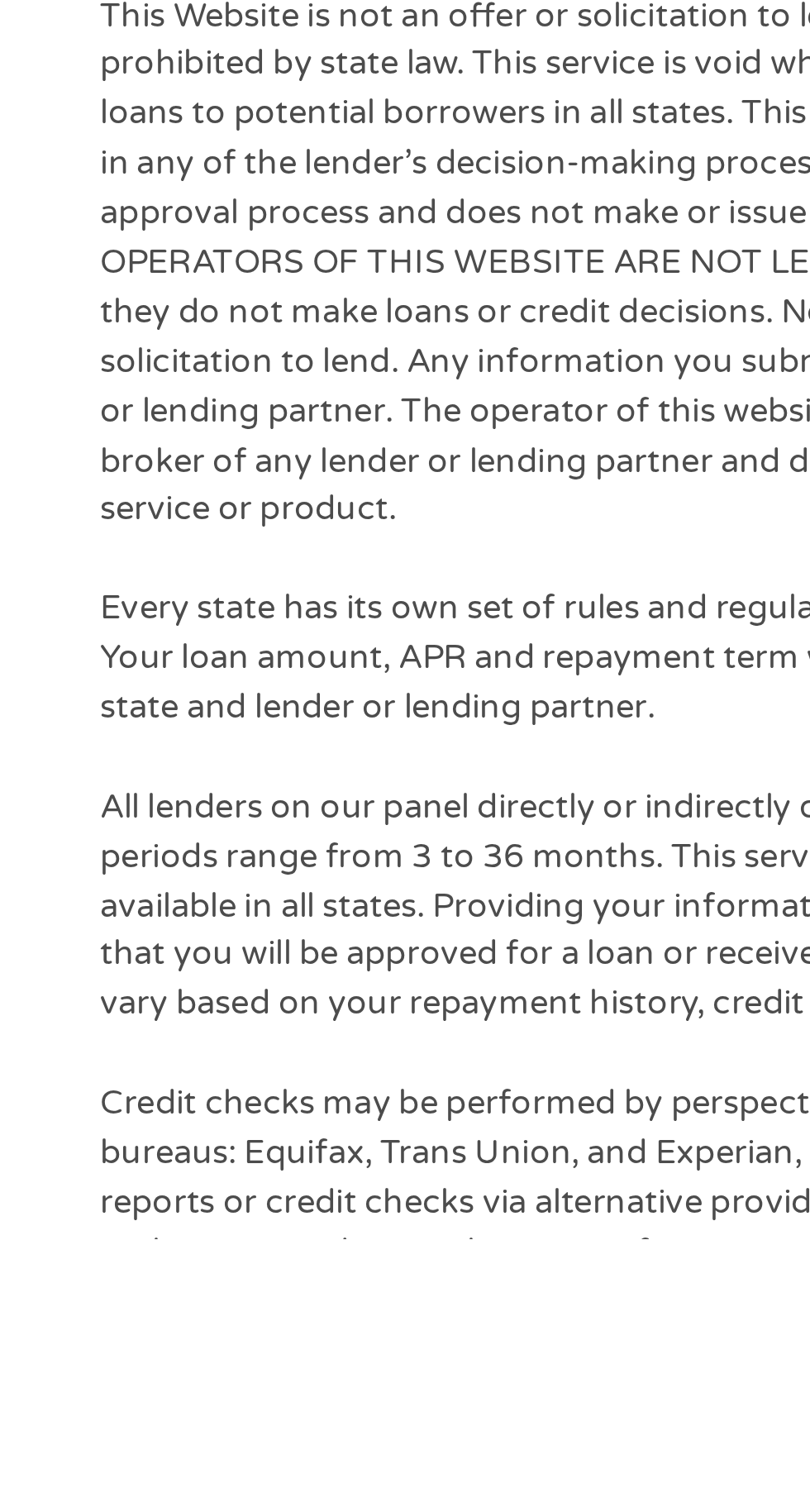
scroll to position [421, 0]
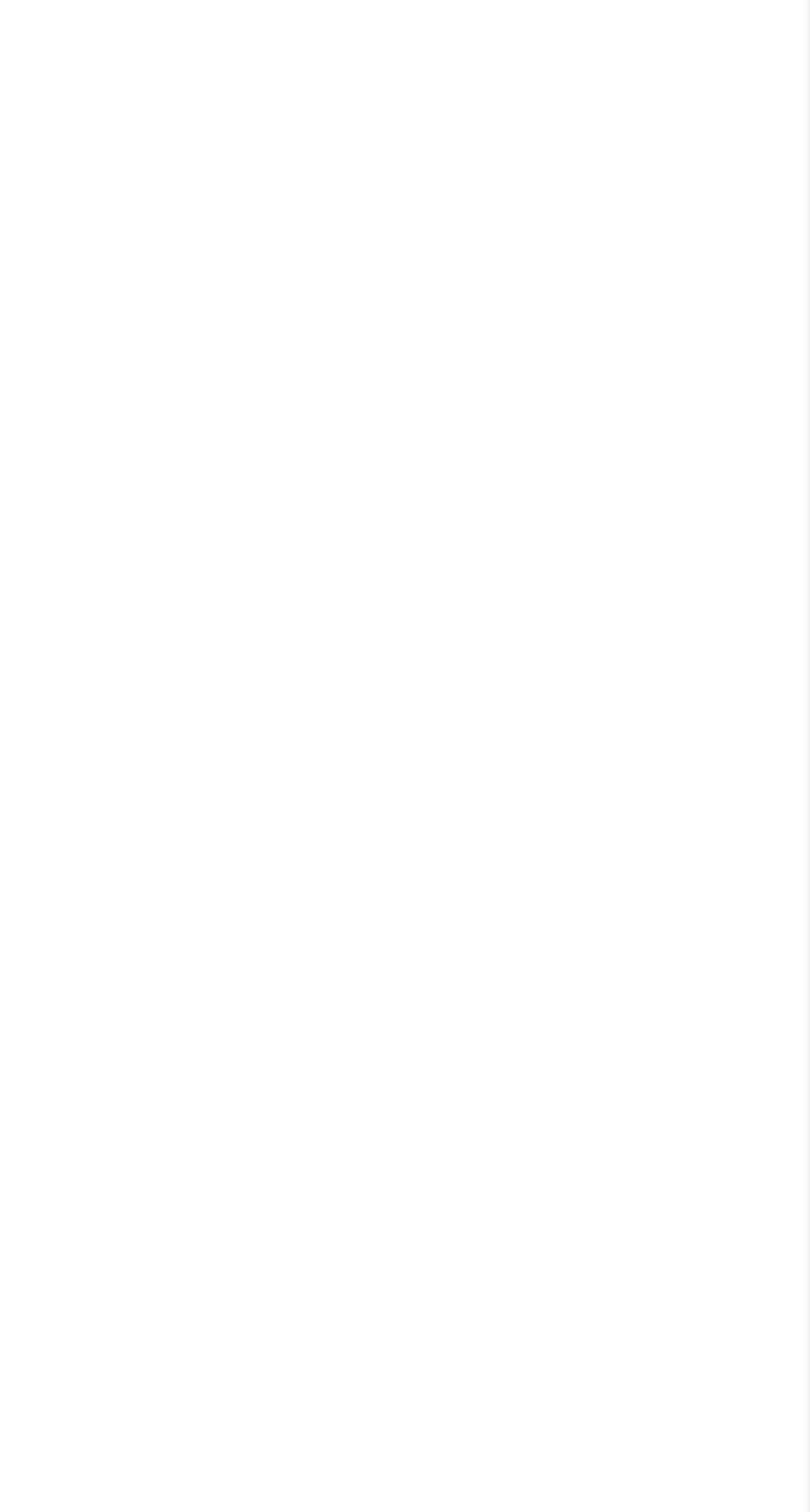
click at [721, 698] on input "Next" at bounding box center [713, 677] width 141 height 40
click at [702, 1130] on div "The operator of Cashpandaloans.com (this “Website”) is not a lender, loan broke…" at bounding box center [405, 1474] width 810 height 1611
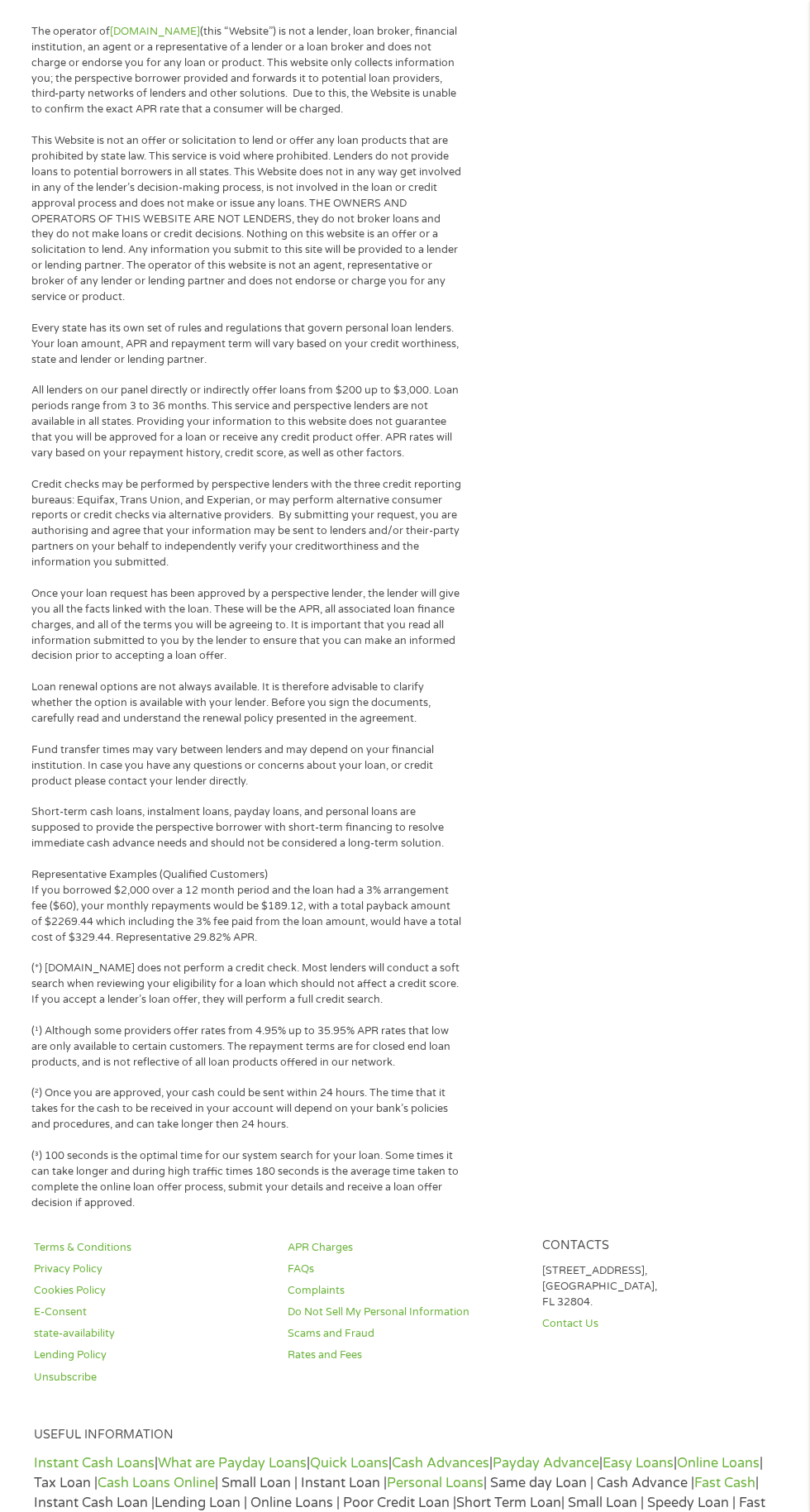
click at [525, 963] on div "The operator of Cashpandaloans.com (this “Website”) is not a lender, loan broke…" at bounding box center [405, 805] width 810 height 1611
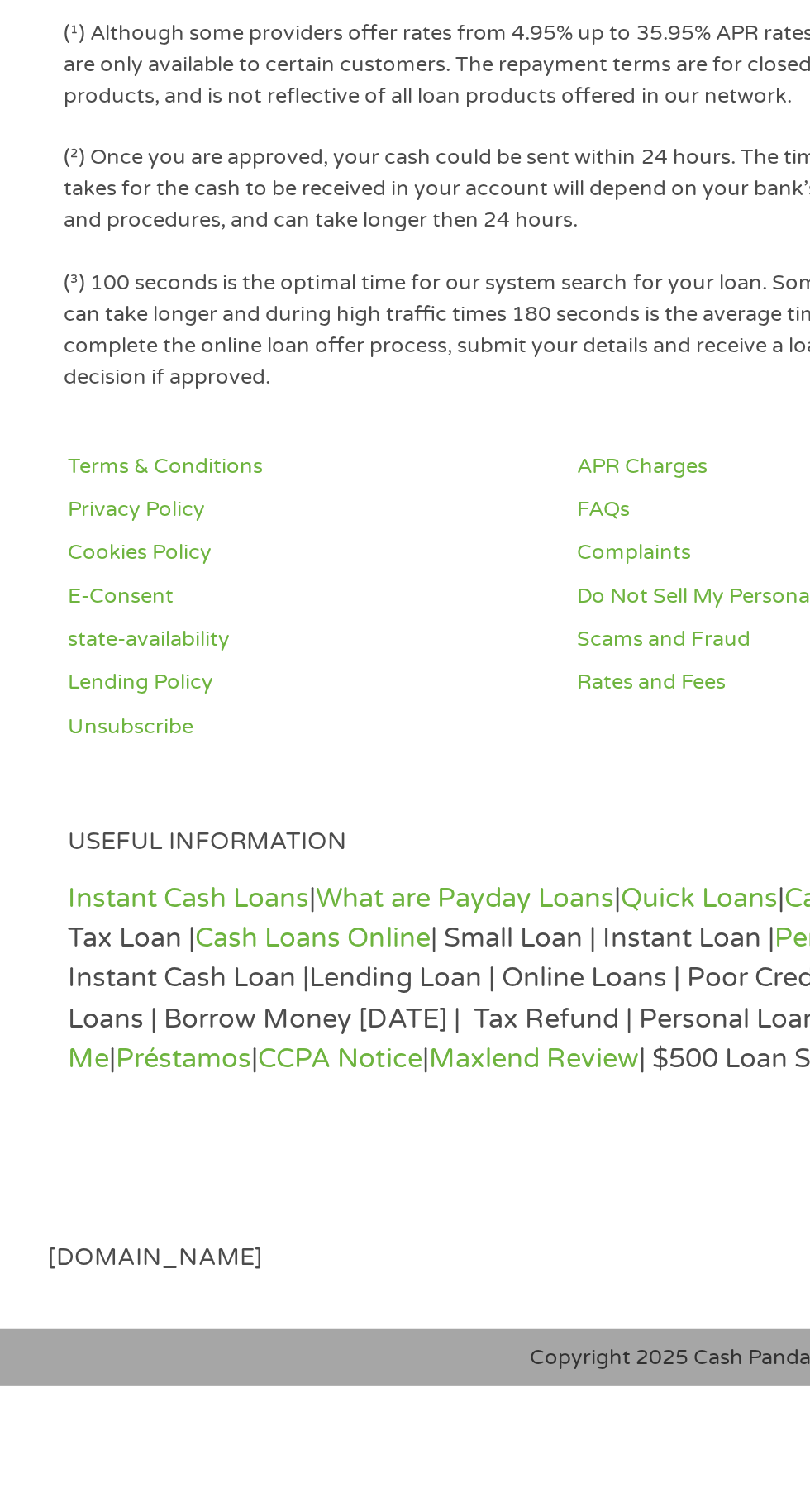
scroll to position [2379, 0]
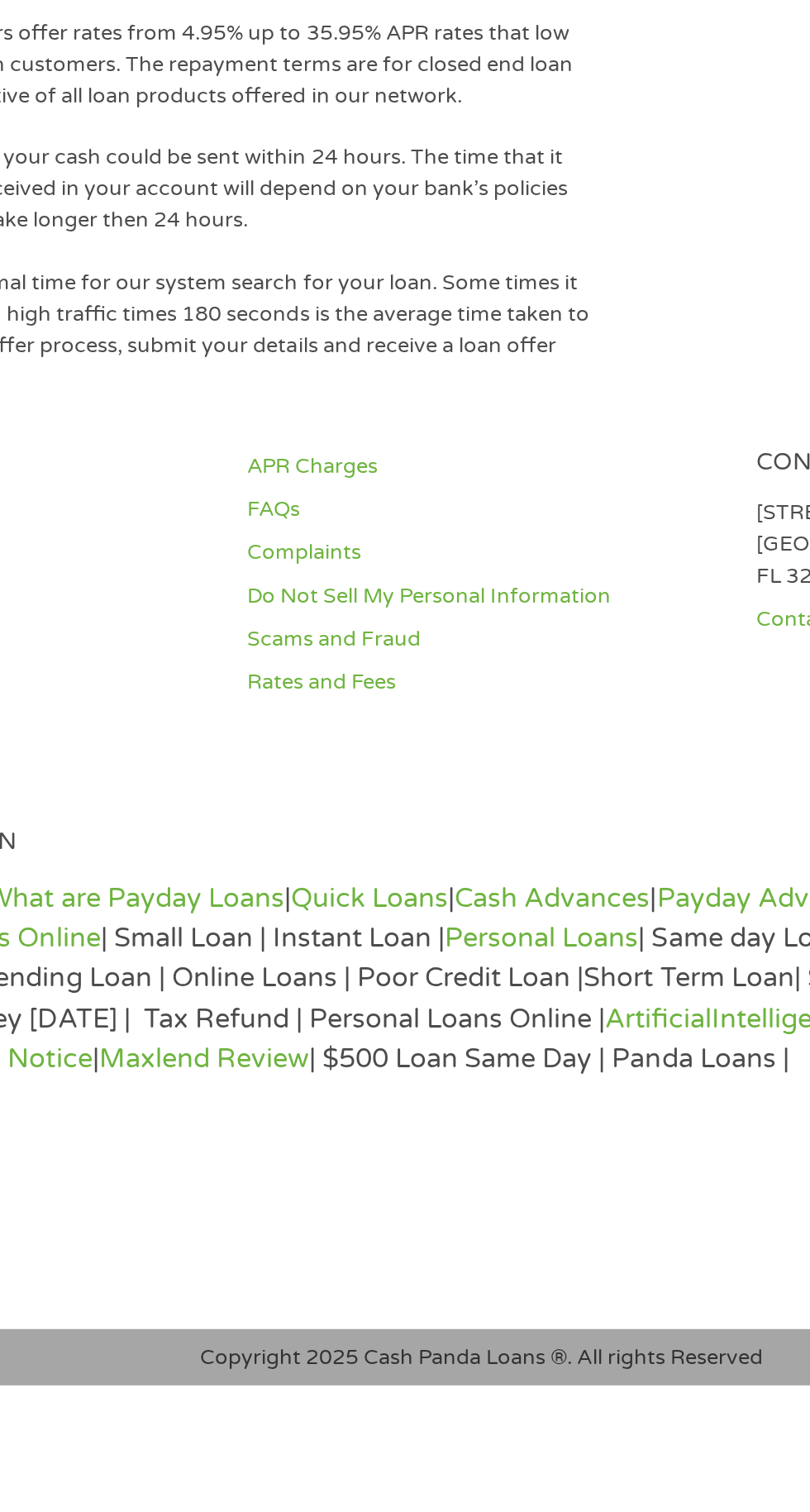
click at [677, 1277] on link "Online Loans" at bounding box center [718, 1269] width 83 height 17
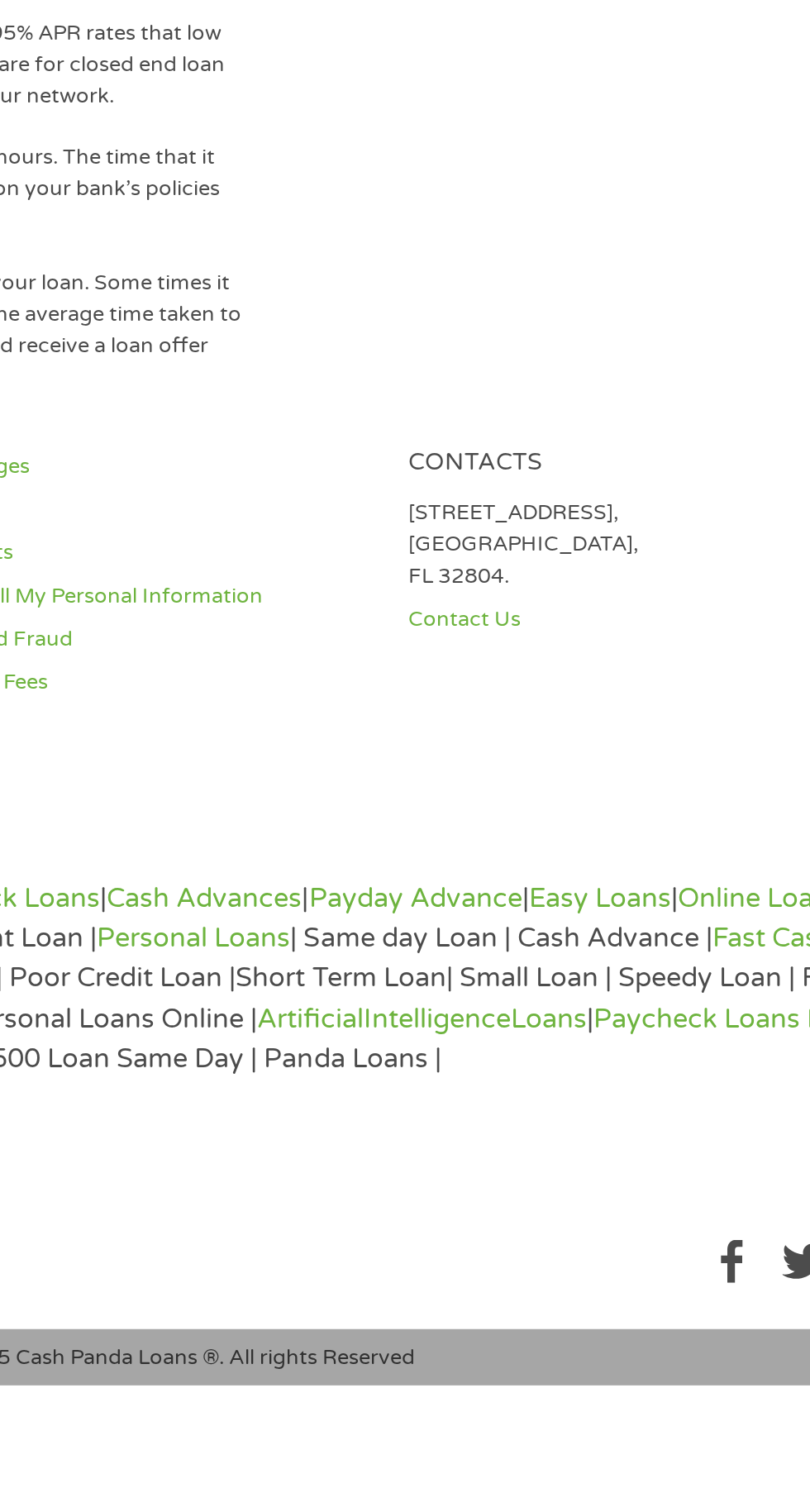
click at [215, 1284] on link "Cash Loans Online" at bounding box center [156, 1289] width 118 height 17
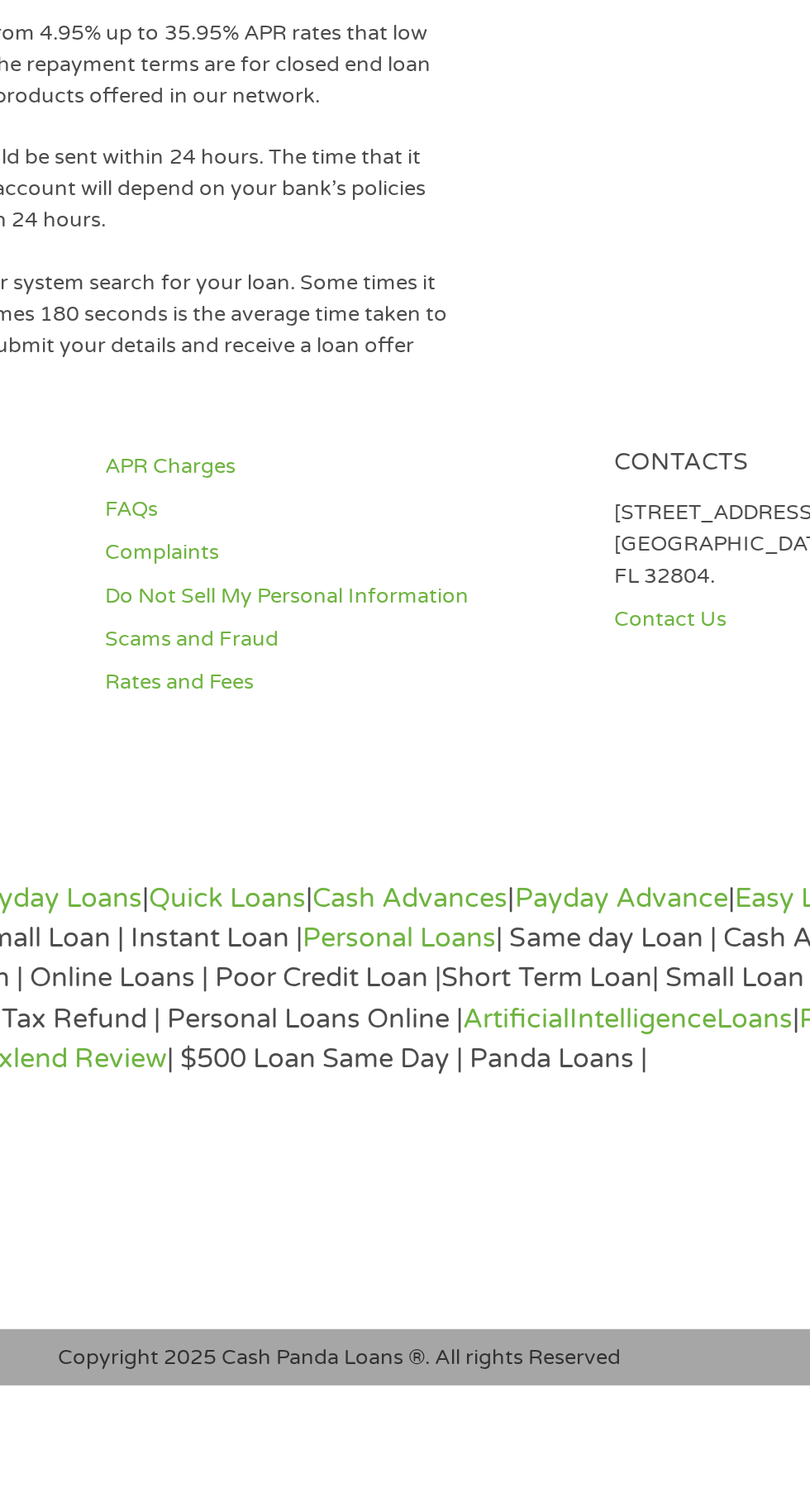
click at [677, 1277] on link "Online Loans" at bounding box center [718, 1269] width 83 height 17
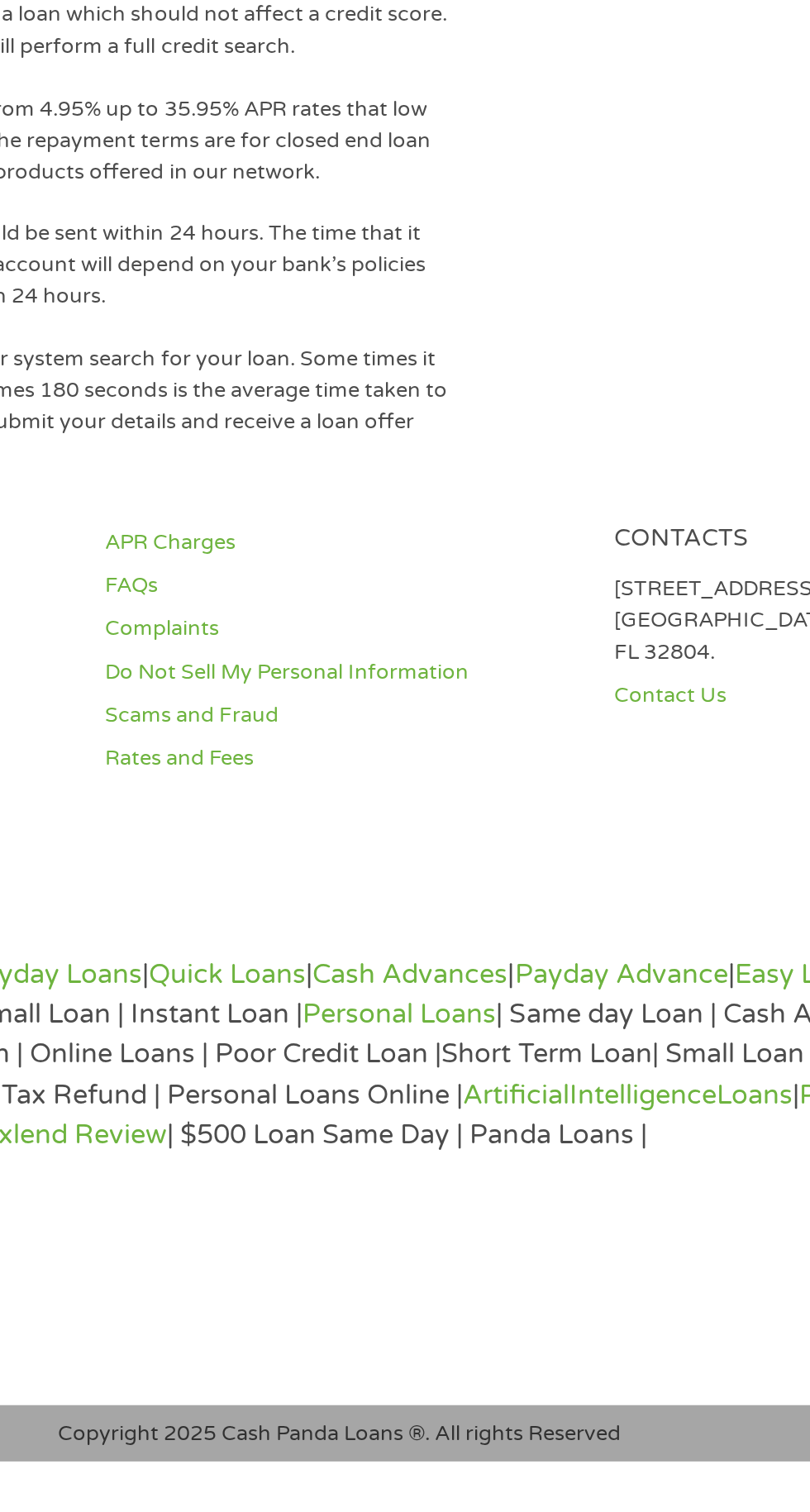
scroll to position [2500, 0]
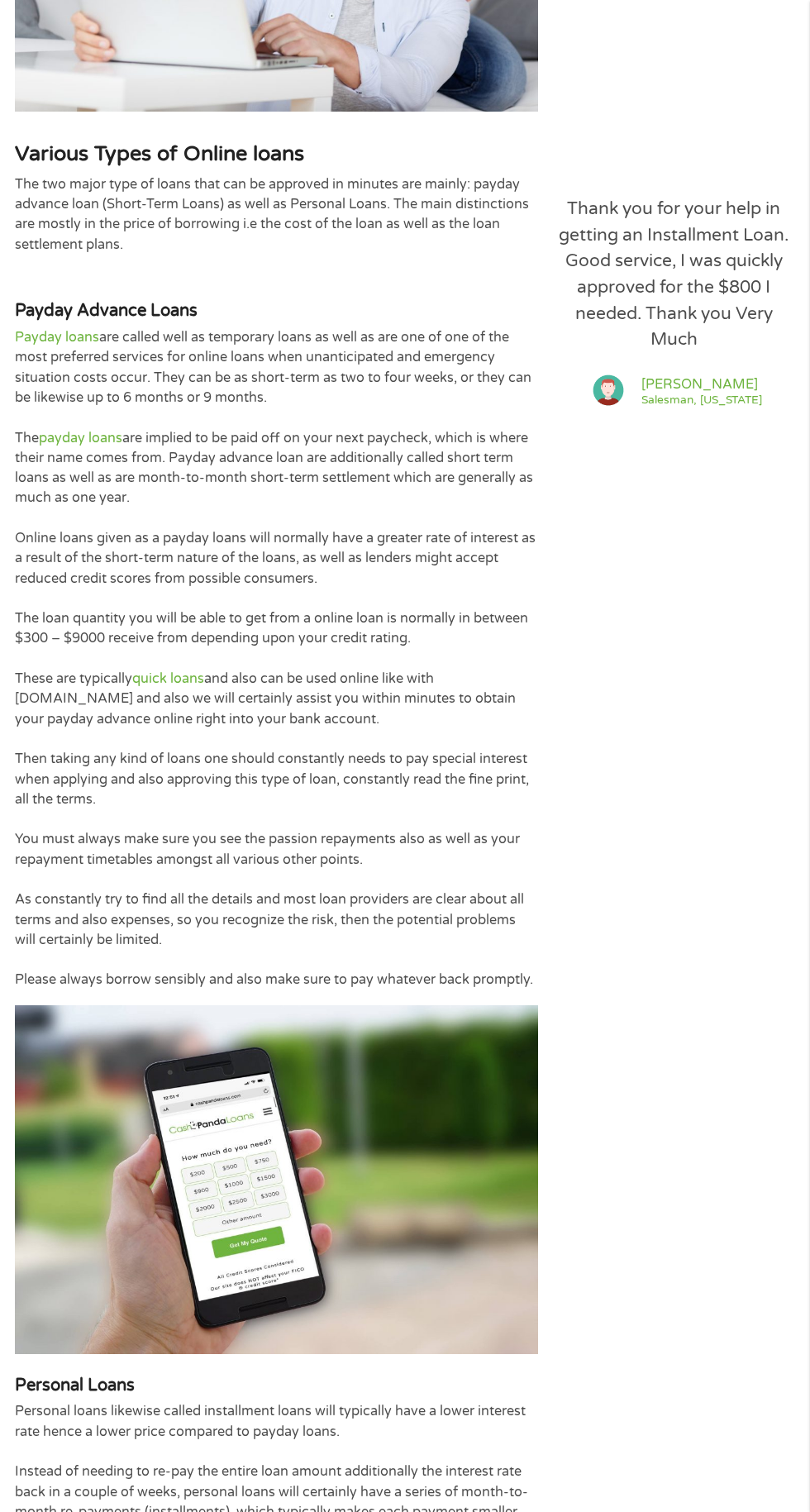
scroll to position [1677, 0]
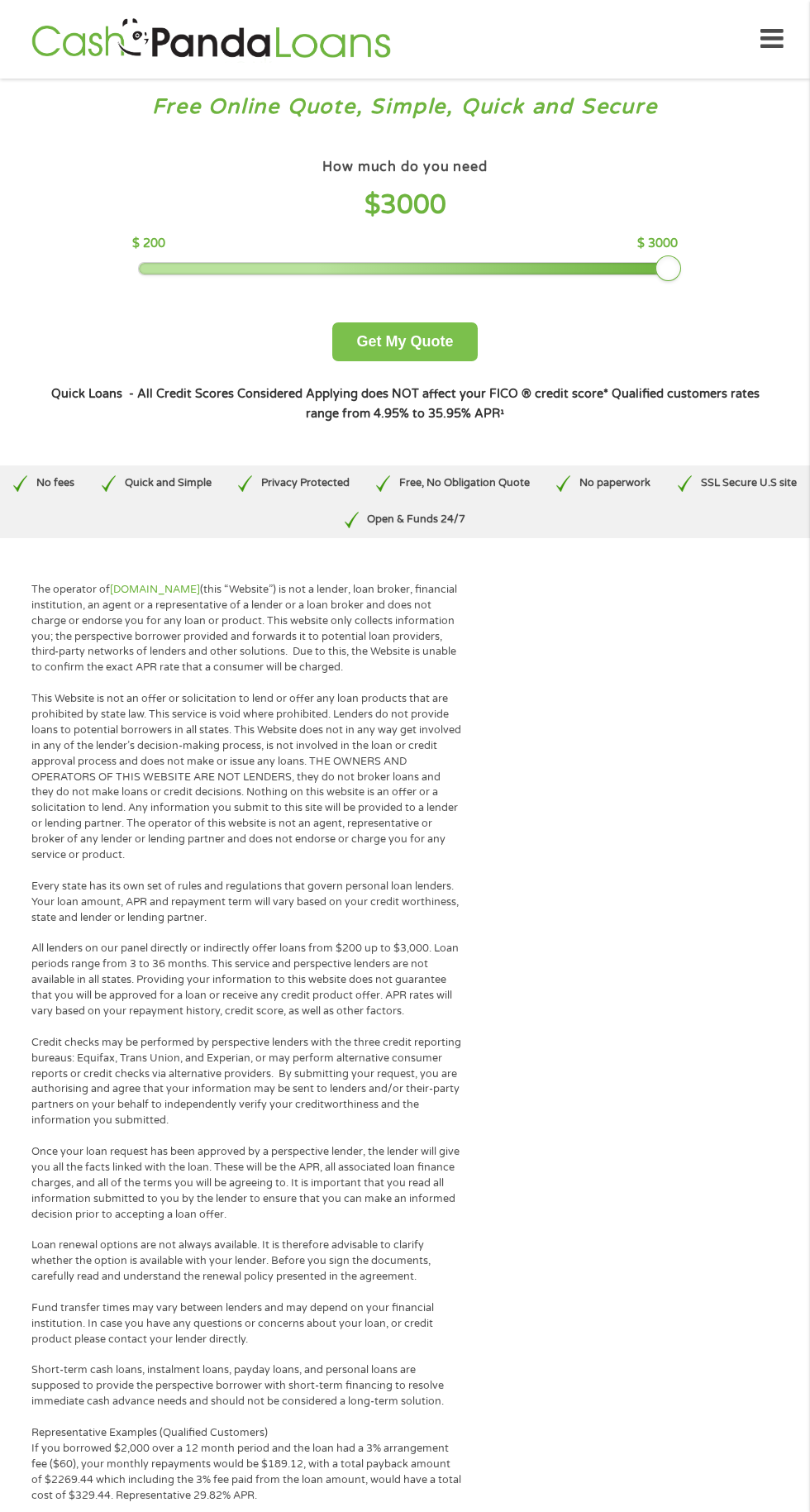
click at [429, 343] on button "Get My Quote" at bounding box center [404, 342] width 145 height 39
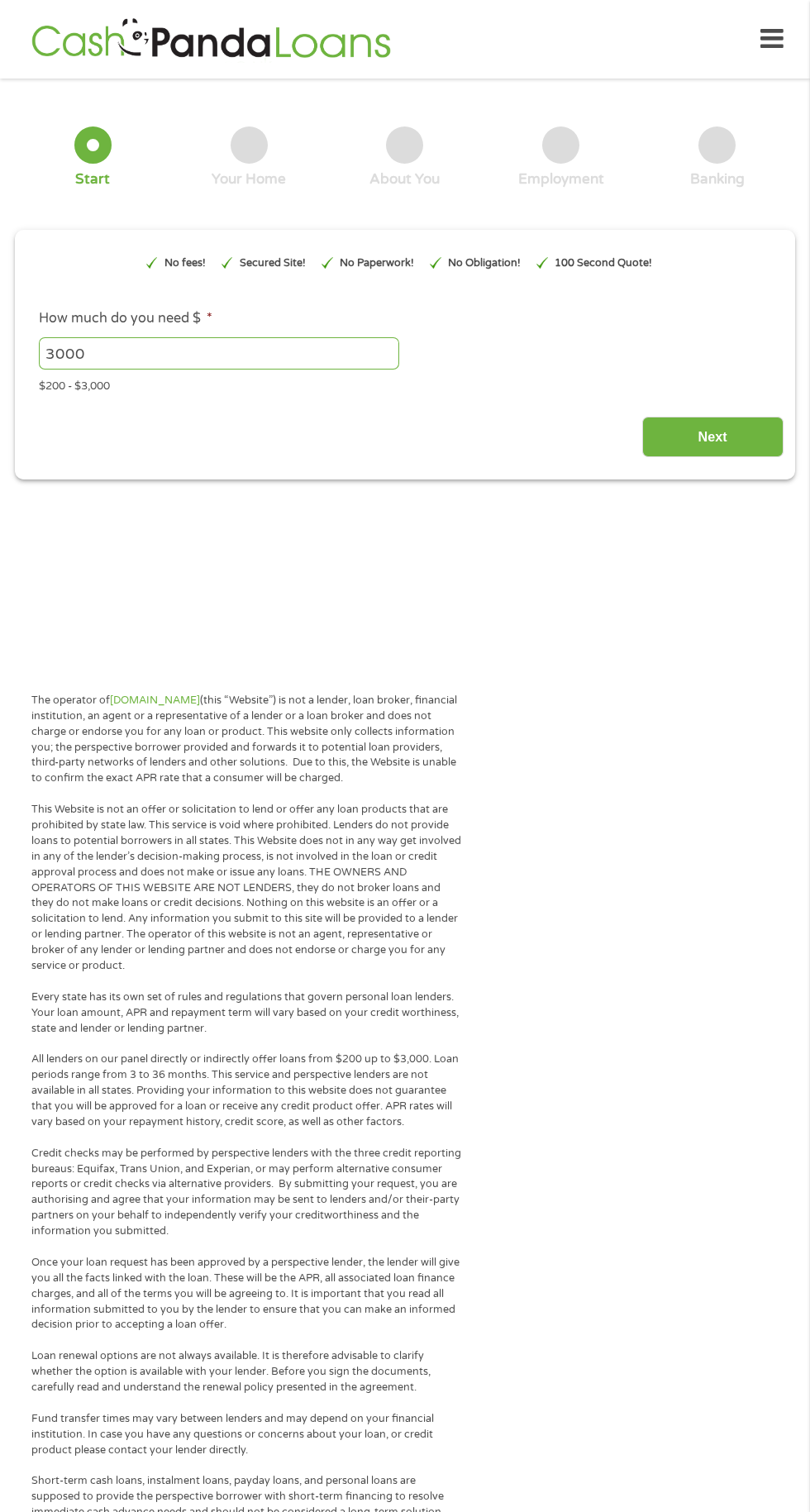
type input "EAIaIQobChMI8oXz3NHyjwMVwSXvAh25PTHCEAAYAyAAEgLsEvD_BwE"
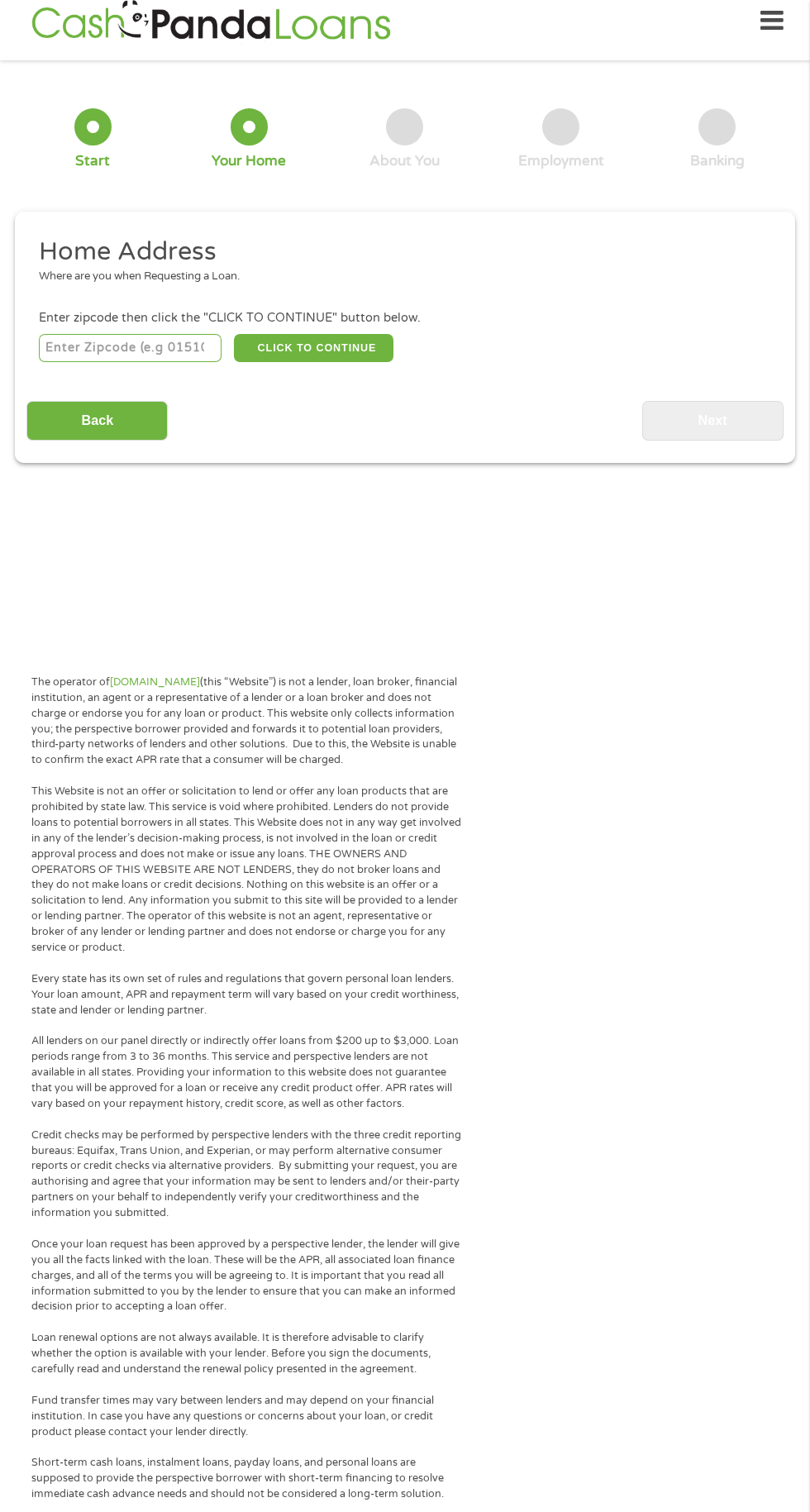
click at [138, 362] on input "number" at bounding box center [131, 347] width 184 height 28
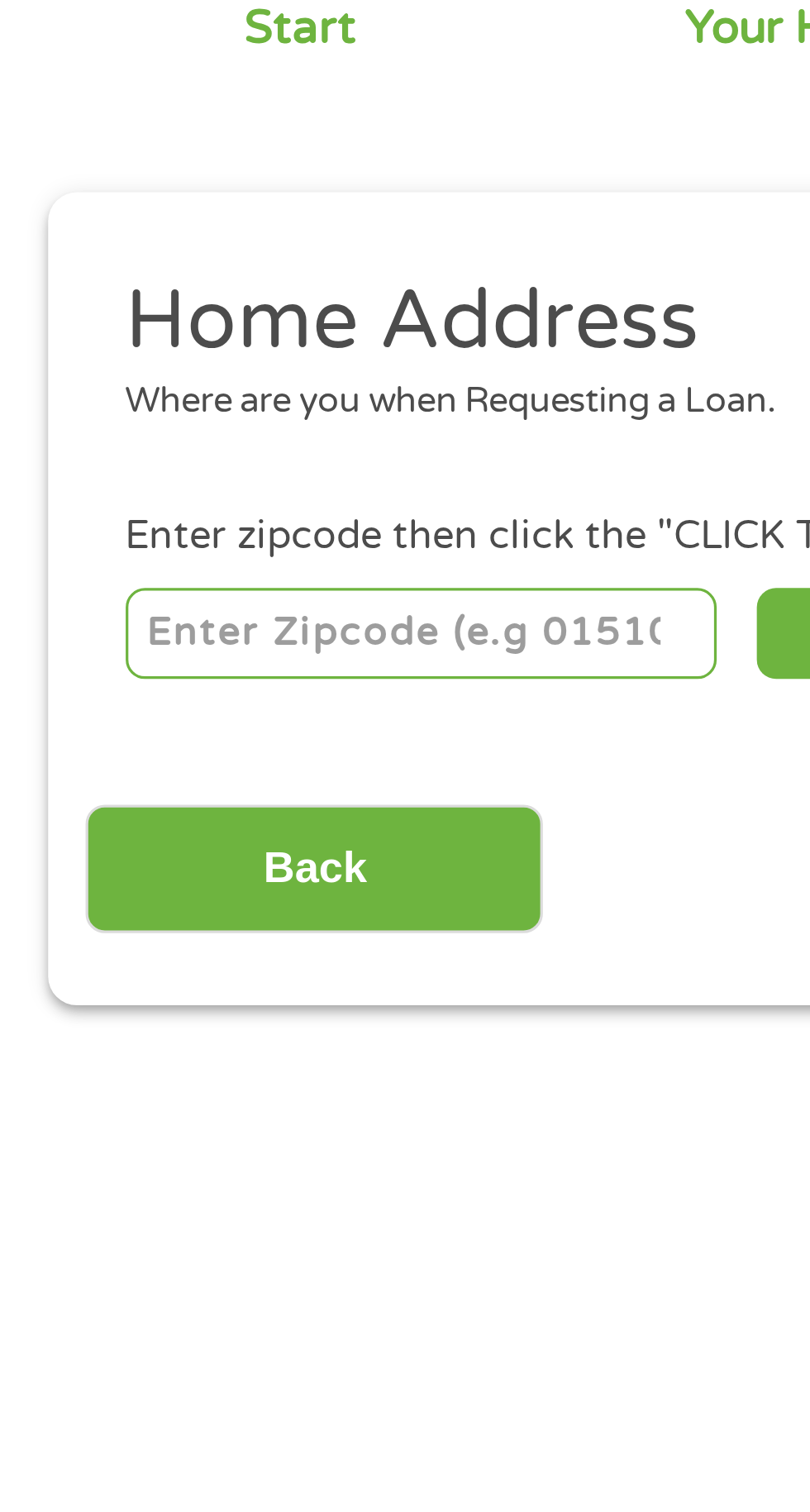
type input "91706"
select select "California"
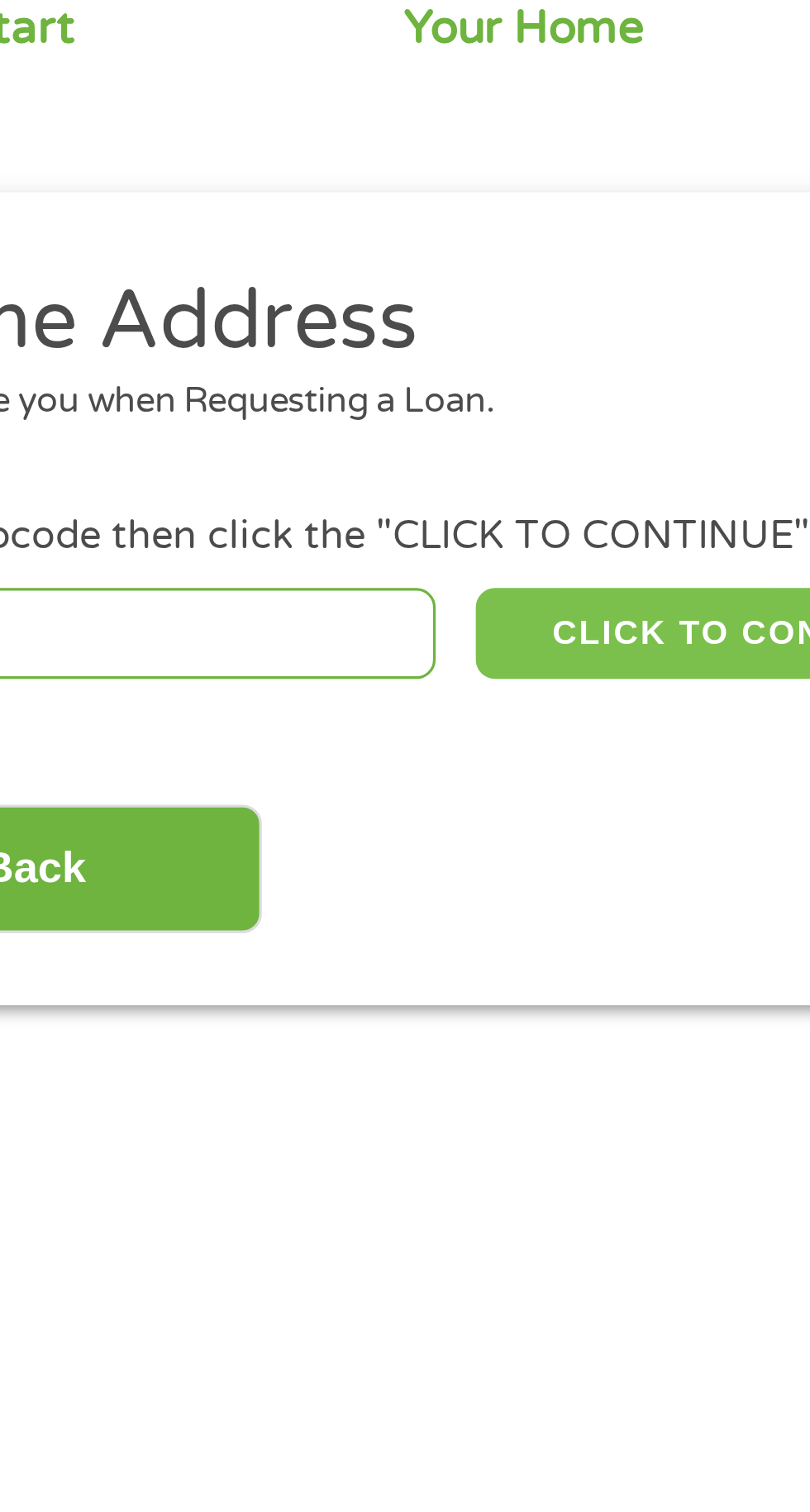
click at [311, 362] on button "CLICK TO CONTINUE" at bounding box center [313, 347] width 160 height 28
type input "91706"
type input "Baldwin Park"
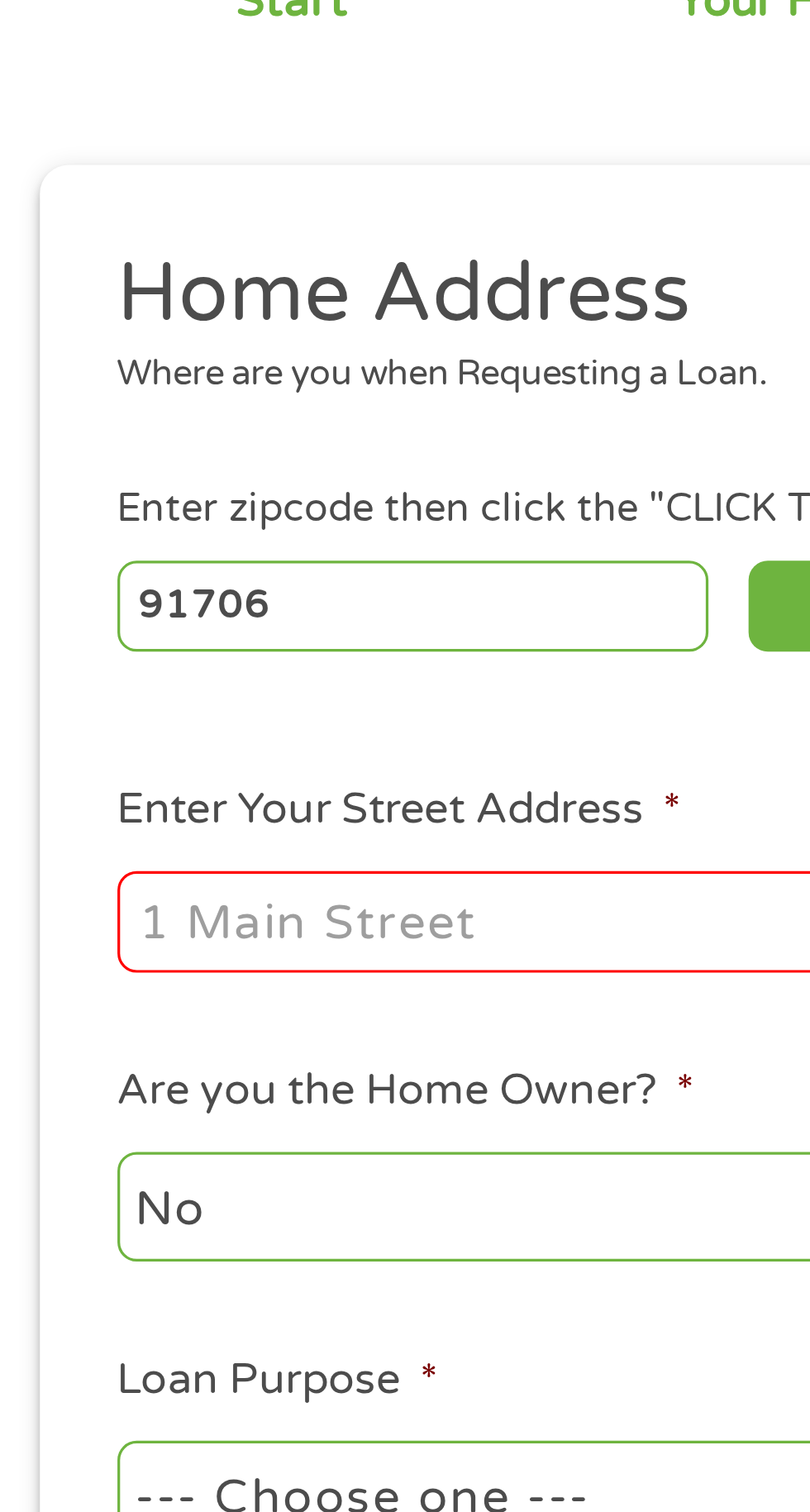
click at [156, 461] on input "Enter Your Street Address *" at bounding box center [216, 445] width 354 height 31
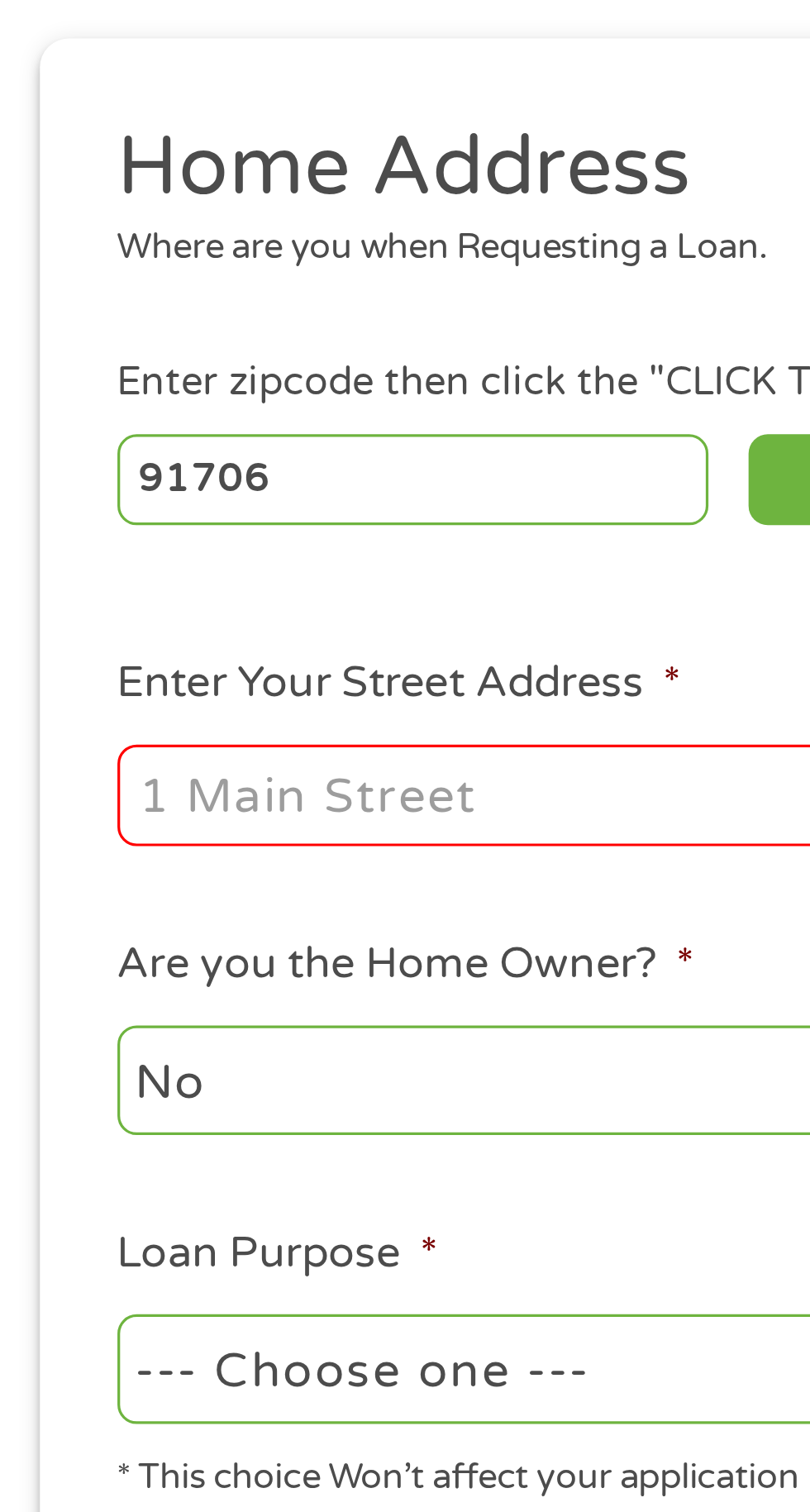
type input "14314 Los Angeles Street"
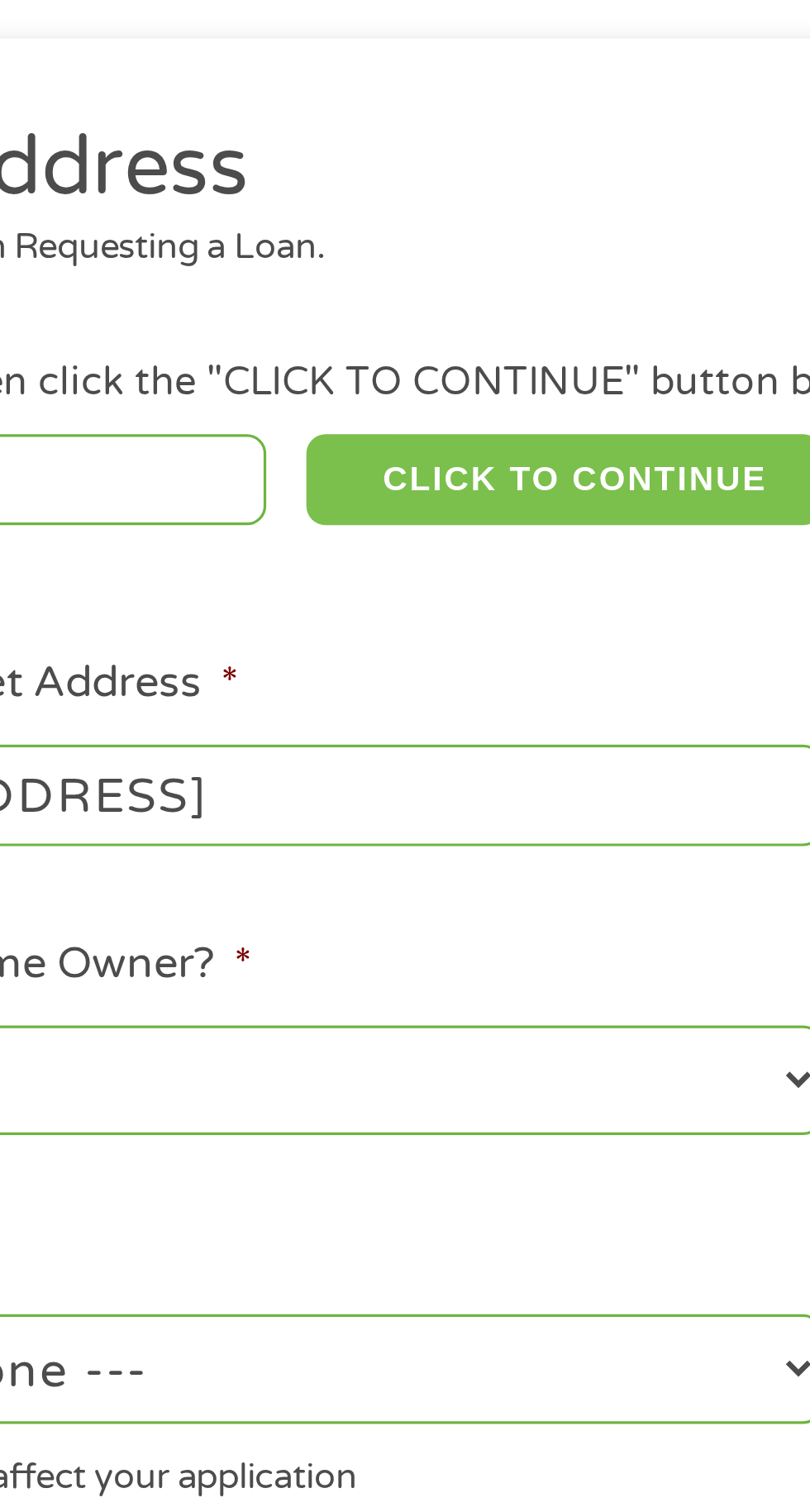
click at [359, 362] on button "CLICK TO CONTINUE" at bounding box center [313, 347] width 160 height 28
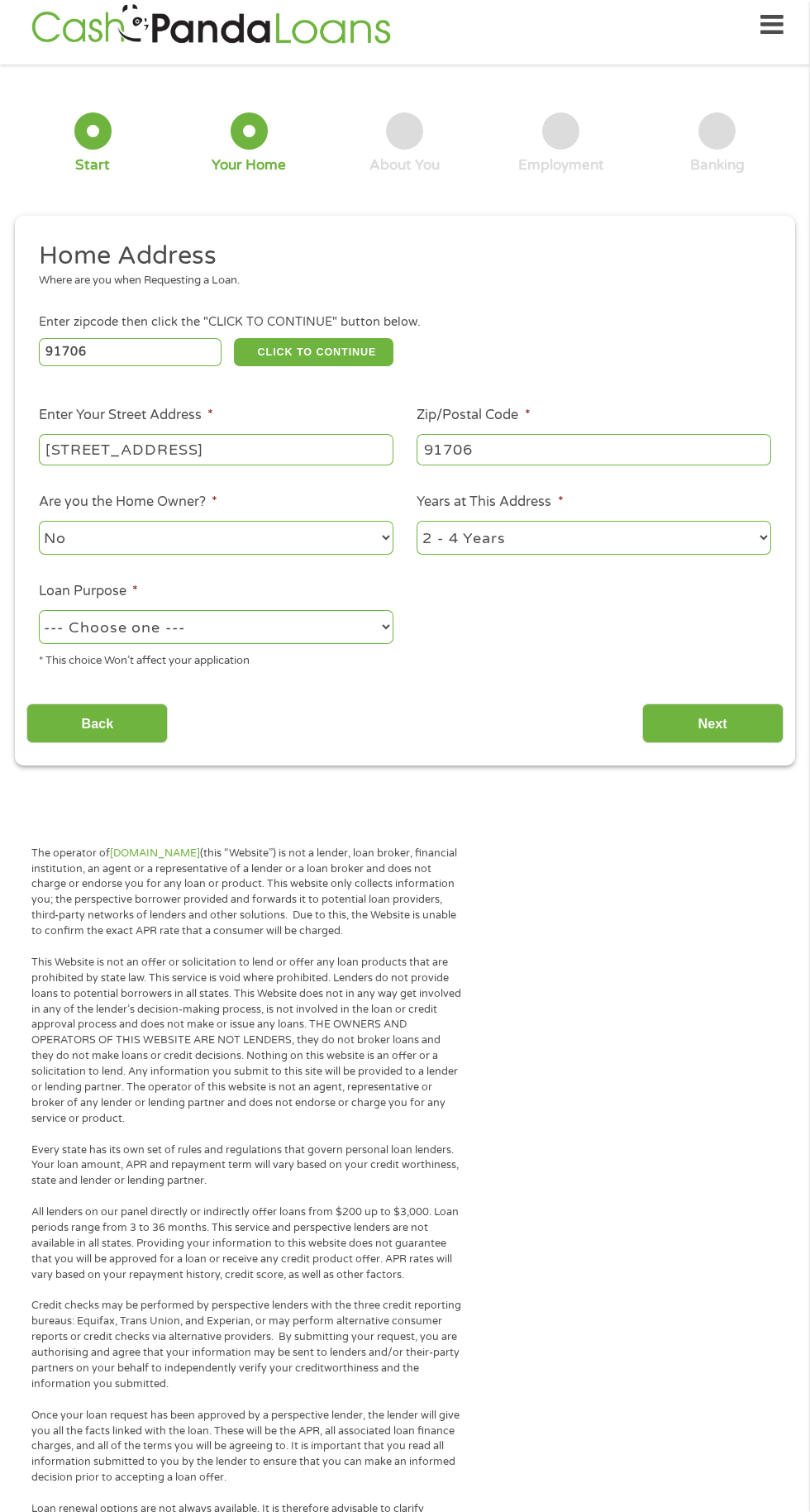
scroll to position [17, 0]
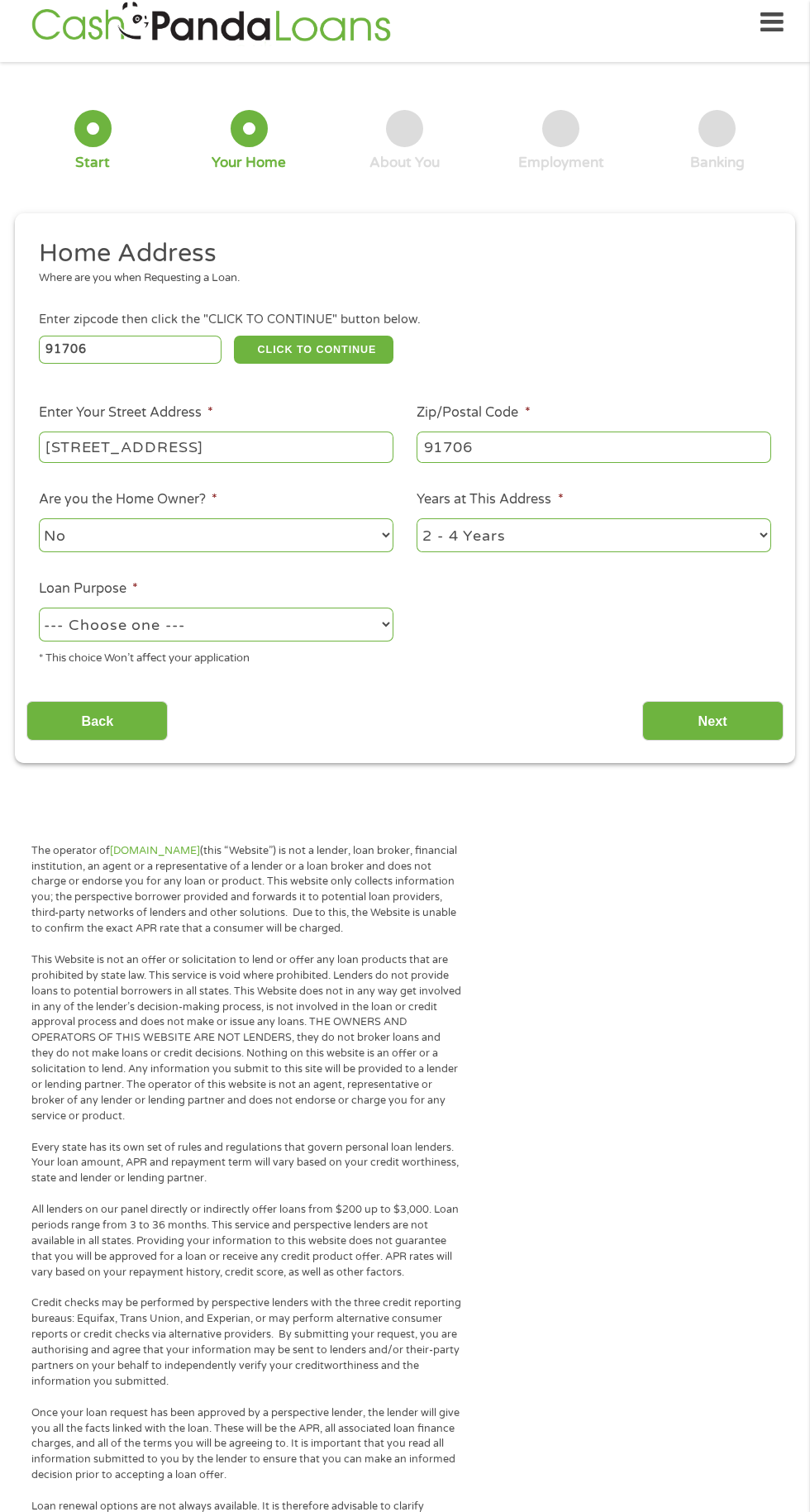
click at [338, 642] on select "--- Choose one --- Pay Bills Debt Consolidation Home Improvement Major Purchase…" at bounding box center [216, 625] width 354 height 34
select select "other"
click at [717, 741] on input "Next" at bounding box center [713, 721] width 141 height 40
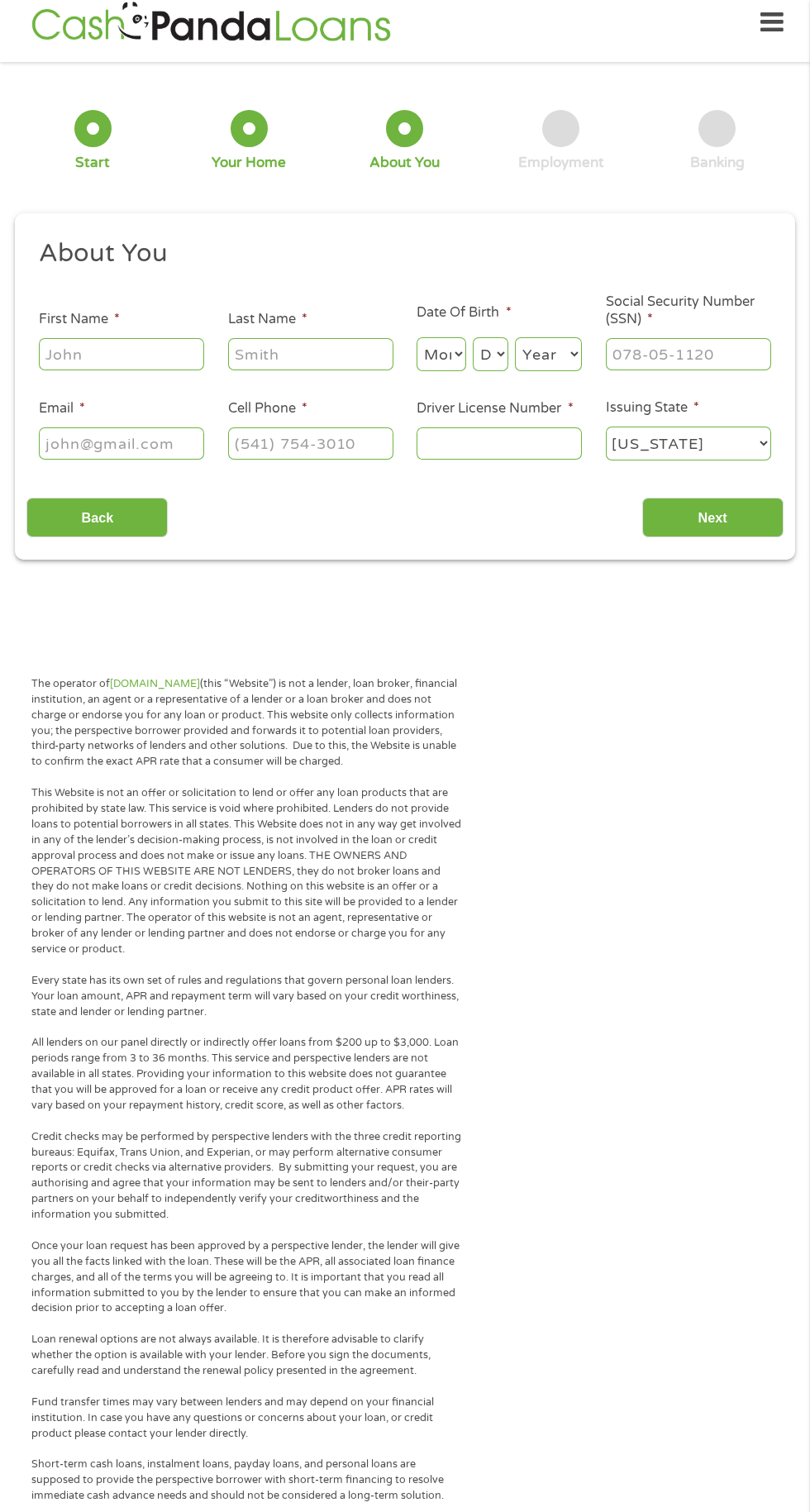
scroll to position [0, 0]
click at [123, 353] on input "First Name *" at bounding box center [121, 353] width 165 height 31
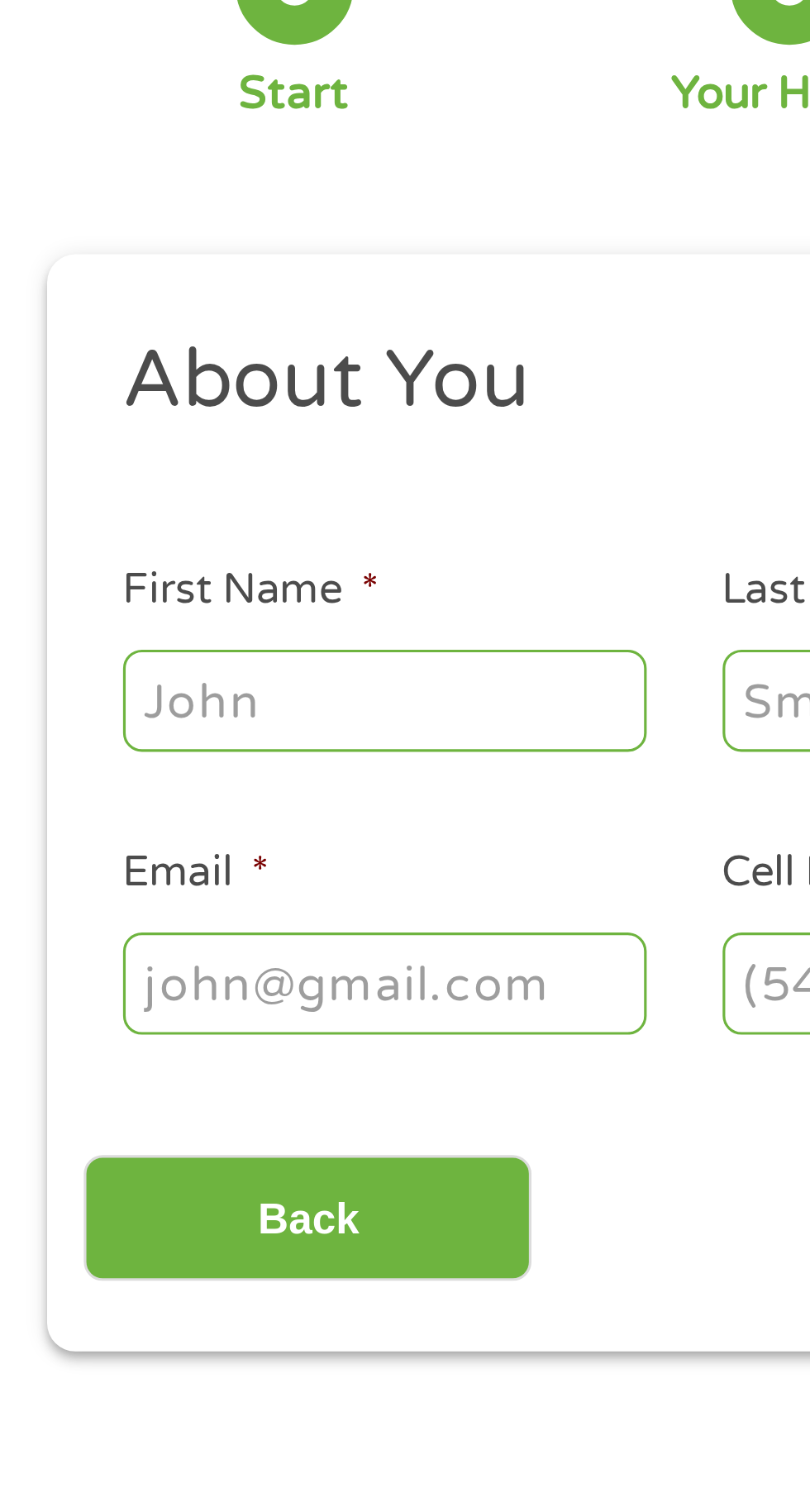
type input "Laura"
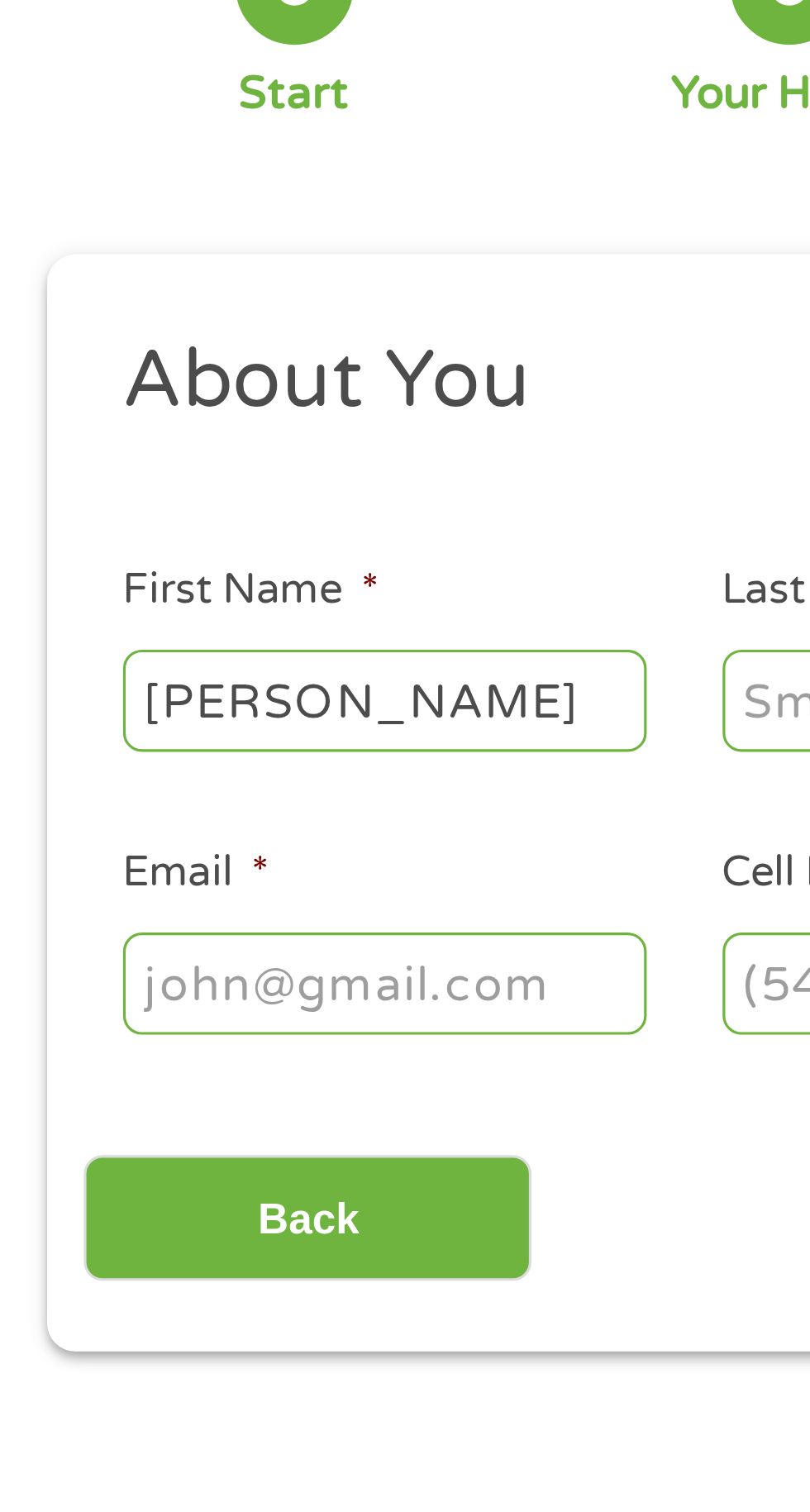
type input "Fernandez"
type input "lauraeliana633@gmail.com"
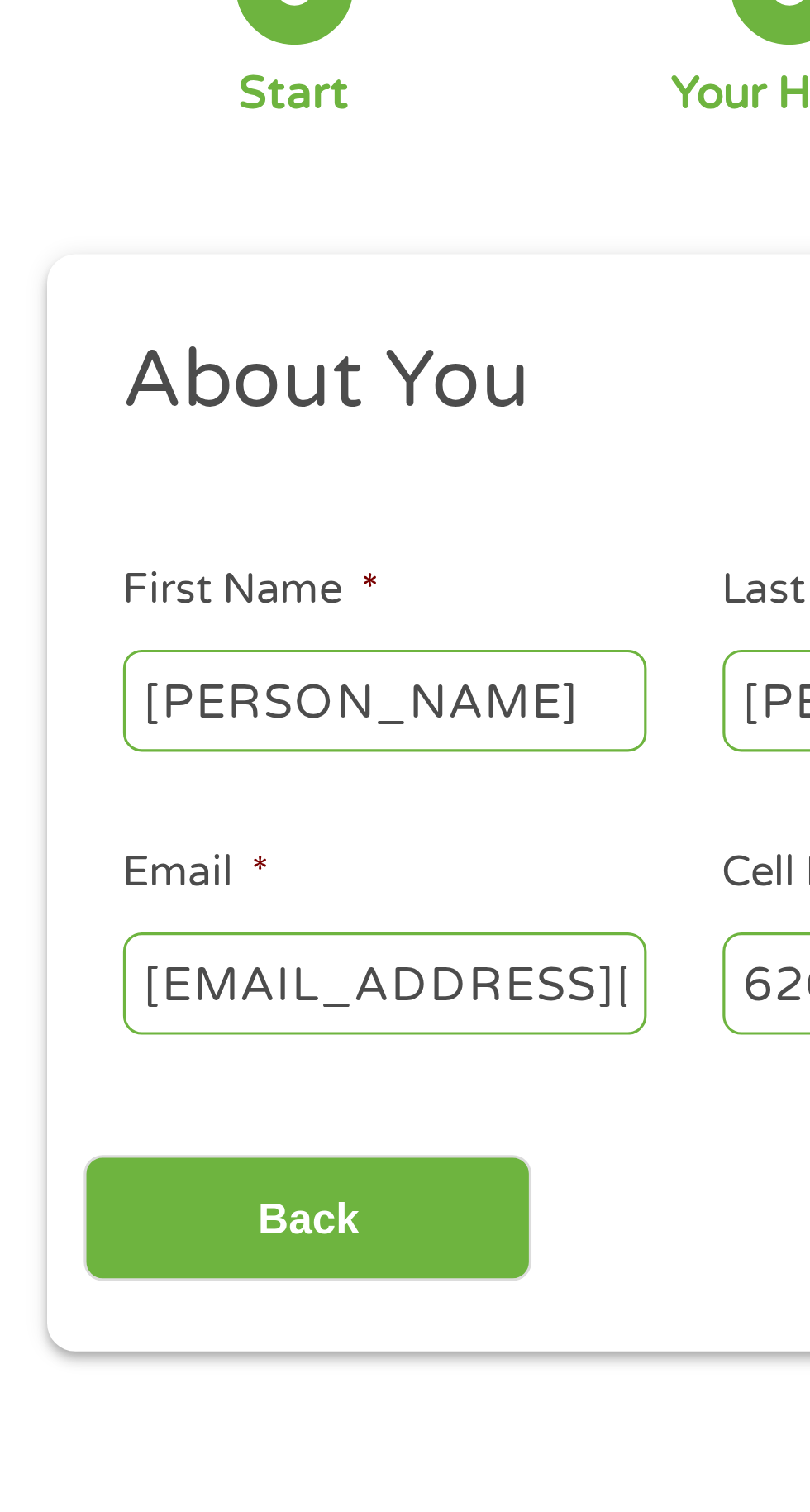
type input "(626) 533-2824"
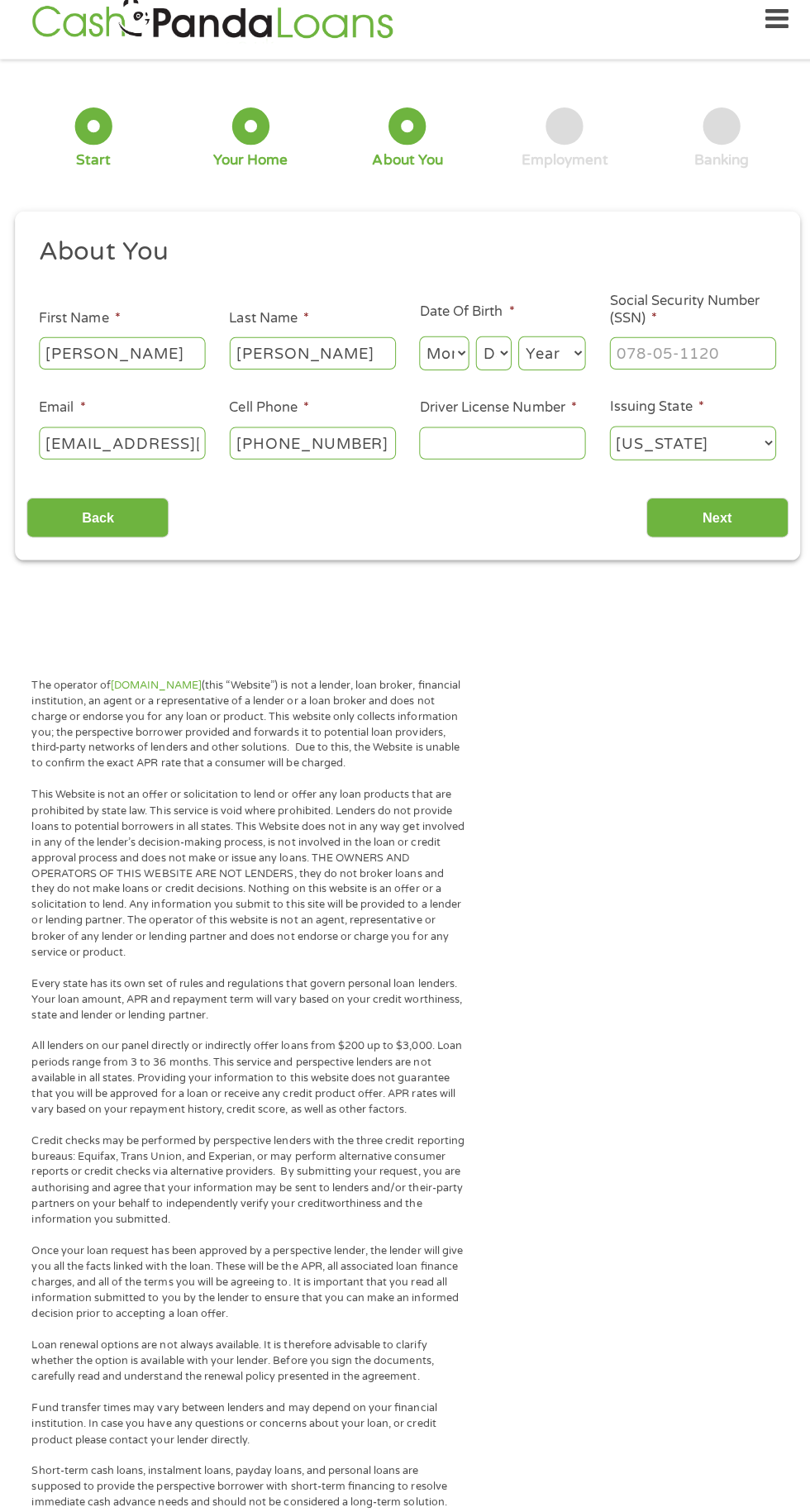
scroll to position [42, 0]
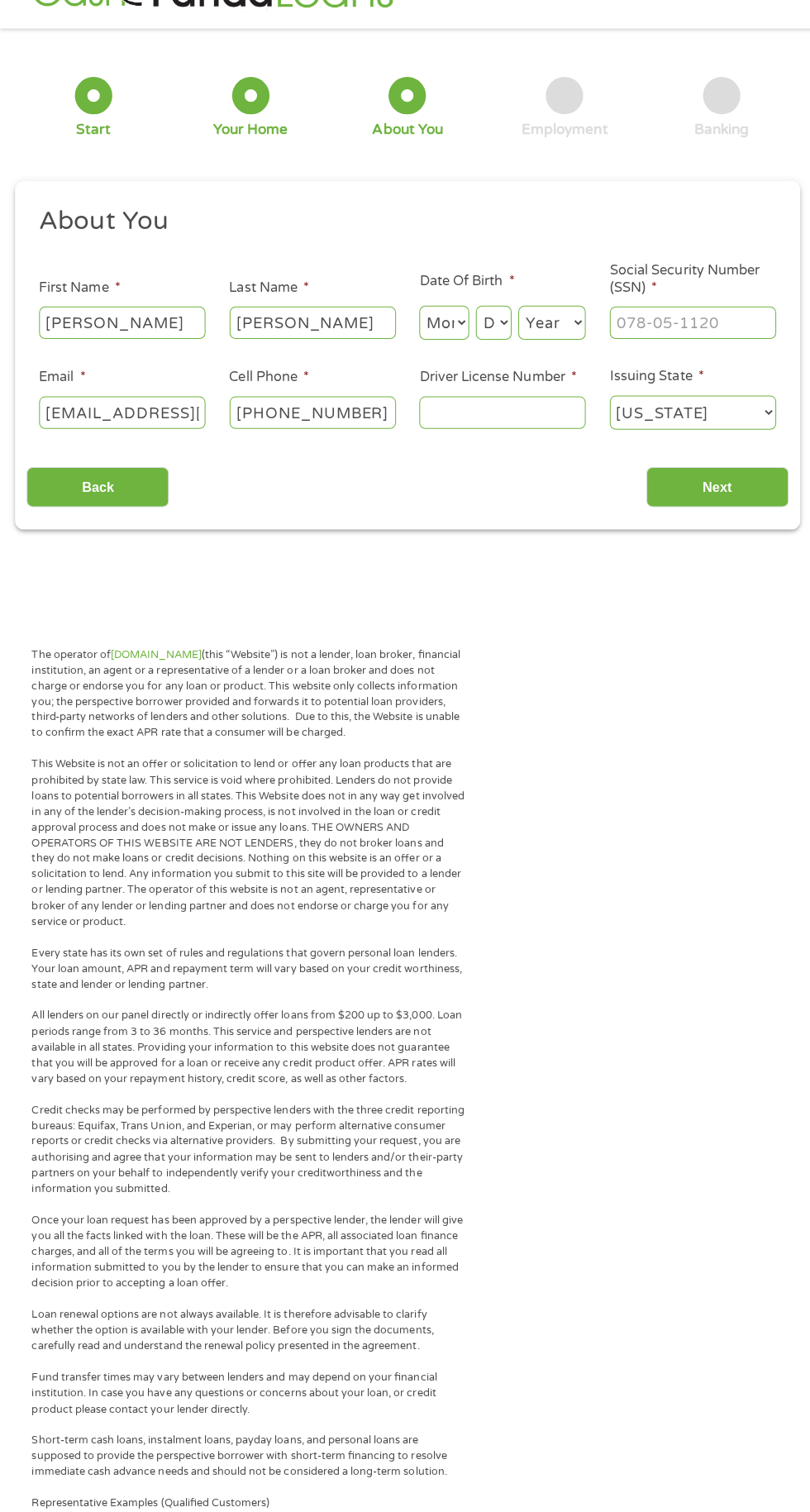
click at [149, 419] on input "lauraeliana633@gmail.com" at bounding box center [121, 417] width 165 height 31
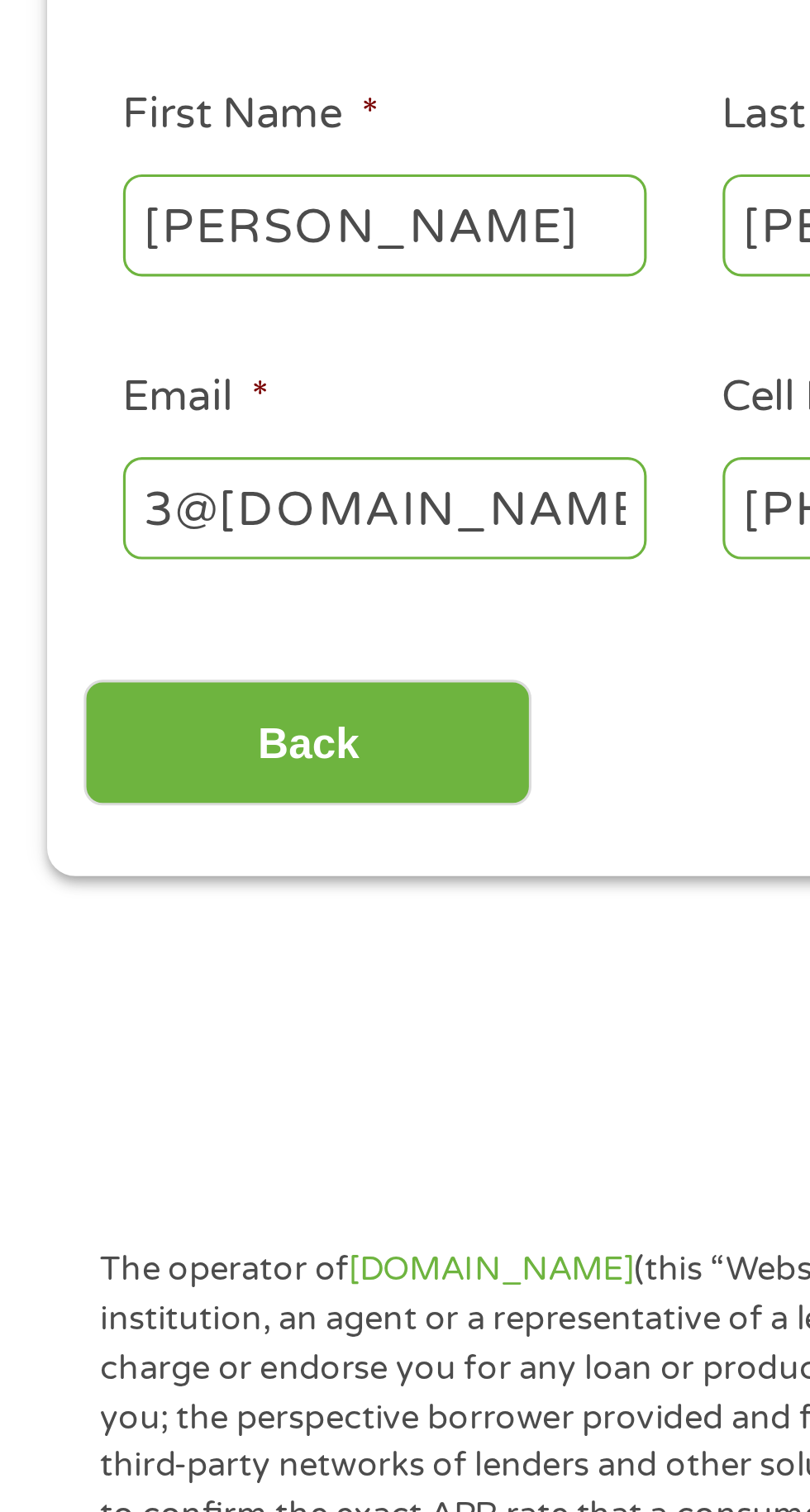
click at [153, 433] on input "3@gmail.com" at bounding box center [121, 417] width 165 height 31
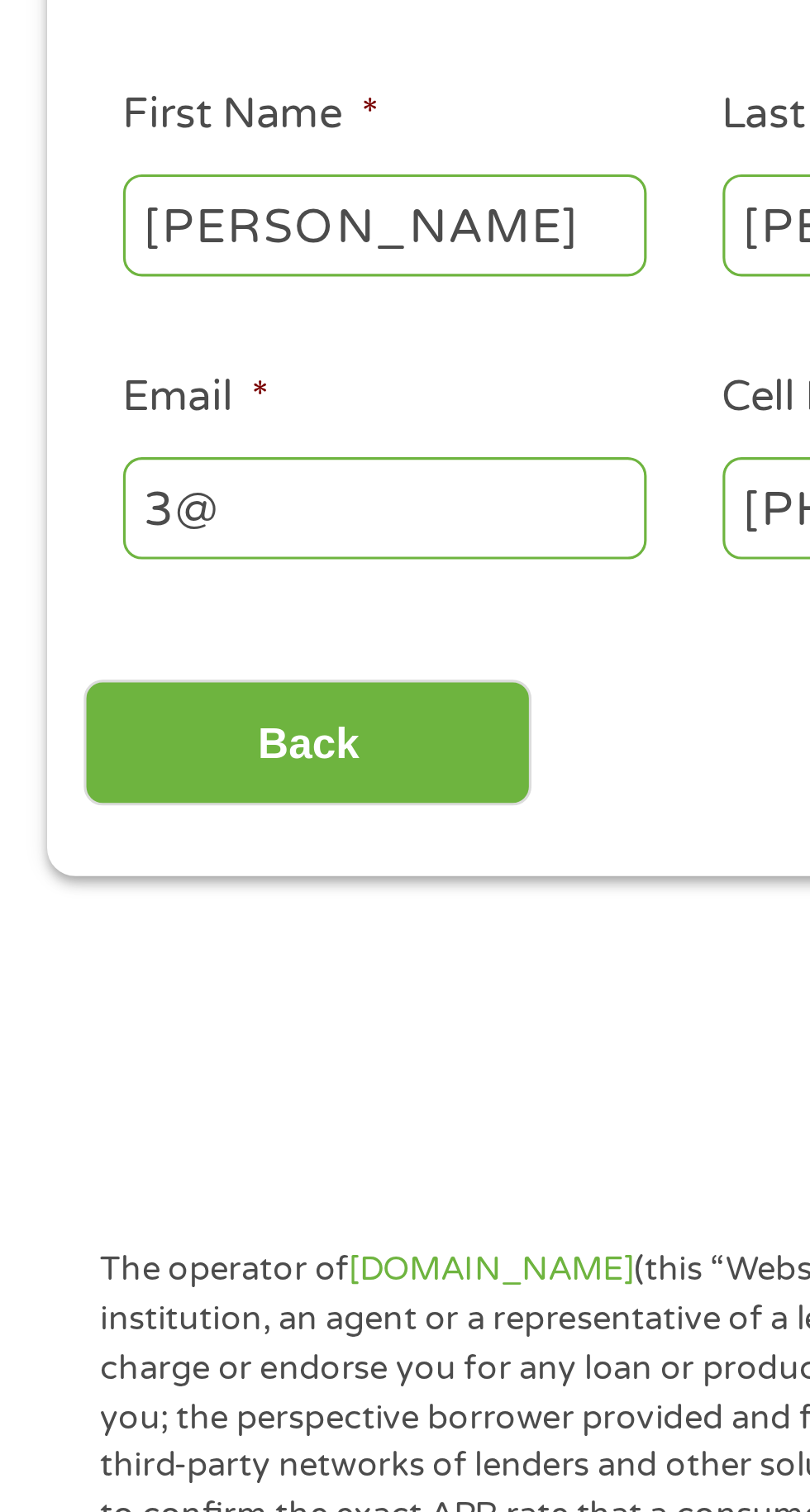
type input "3"
type input "Lau"
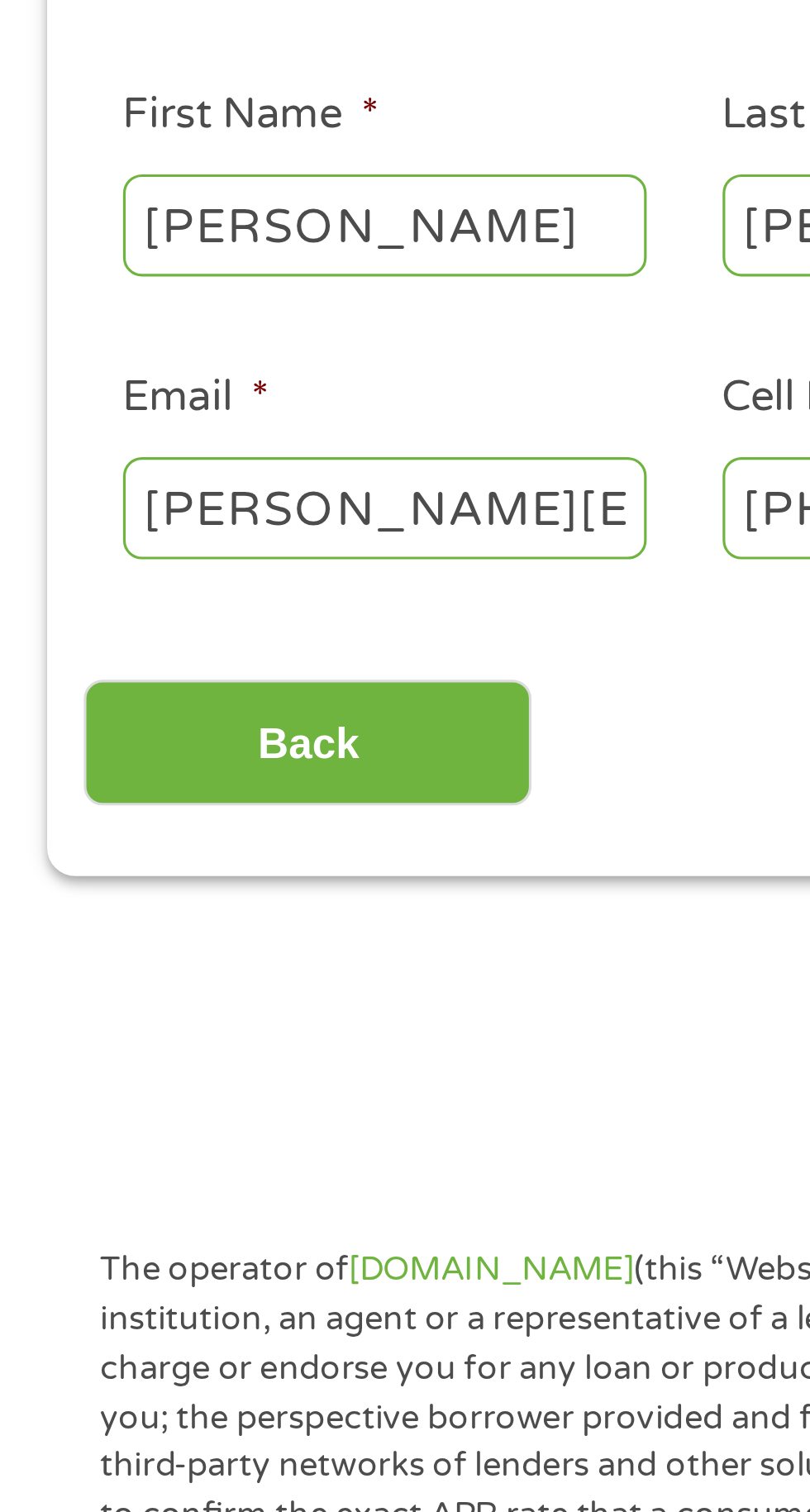
scroll to position [0, 116]
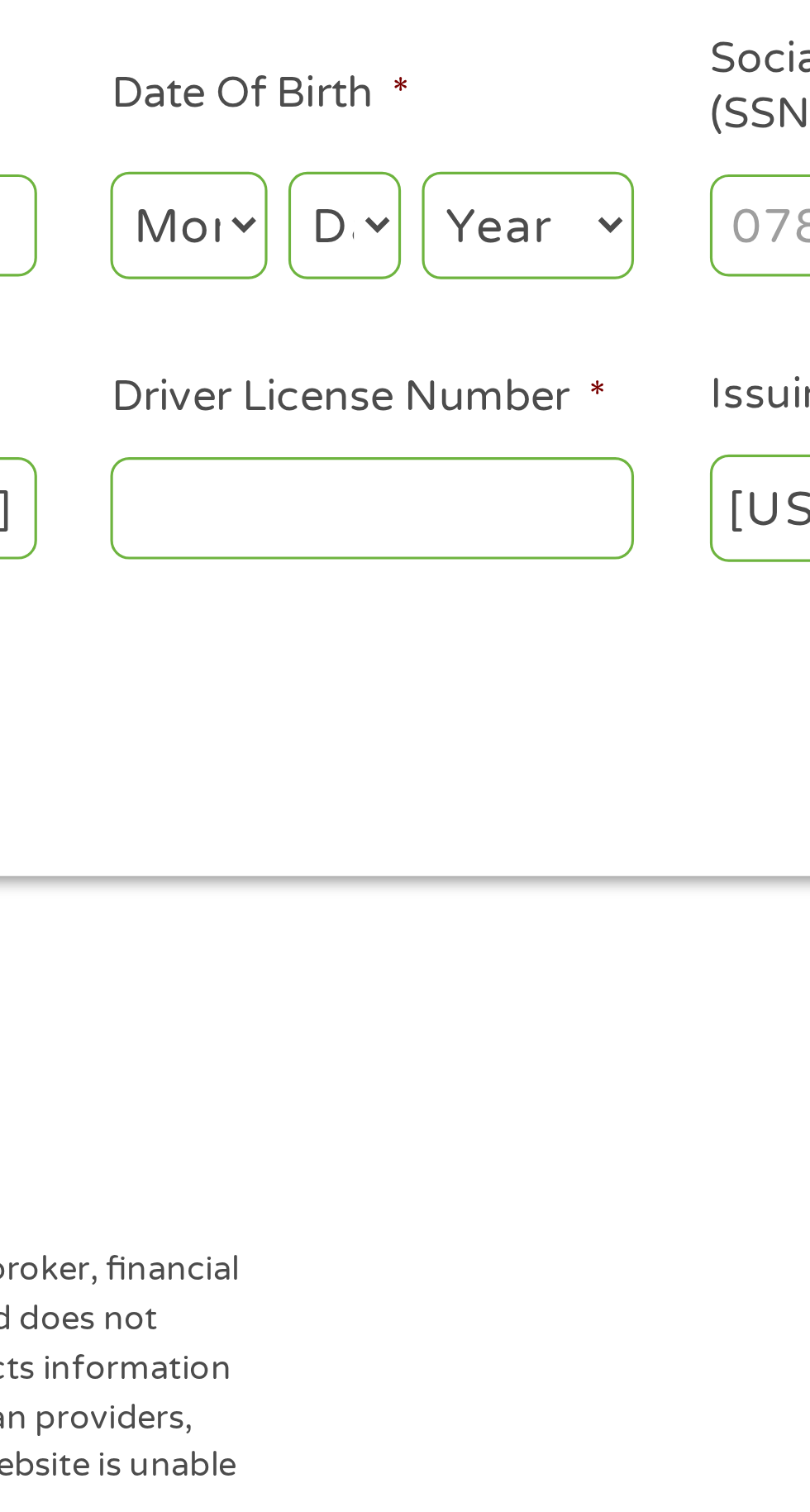
type input "laura.fernandez0715@gmail.com"
click at [444, 334] on select "Month 1 2 3 4 5 6 7 8 9 10 11 12" at bounding box center [442, 328] width 50 height 34
select select "7"
click at [489, 337] on select "Day 1 2 3 4 5 6 7 8 9 10 11 12 13 14 15 16 17 18 19 20 21 22 23 24 25 26 27 28 …" at bounding box center [491, 328] width 36 height 34
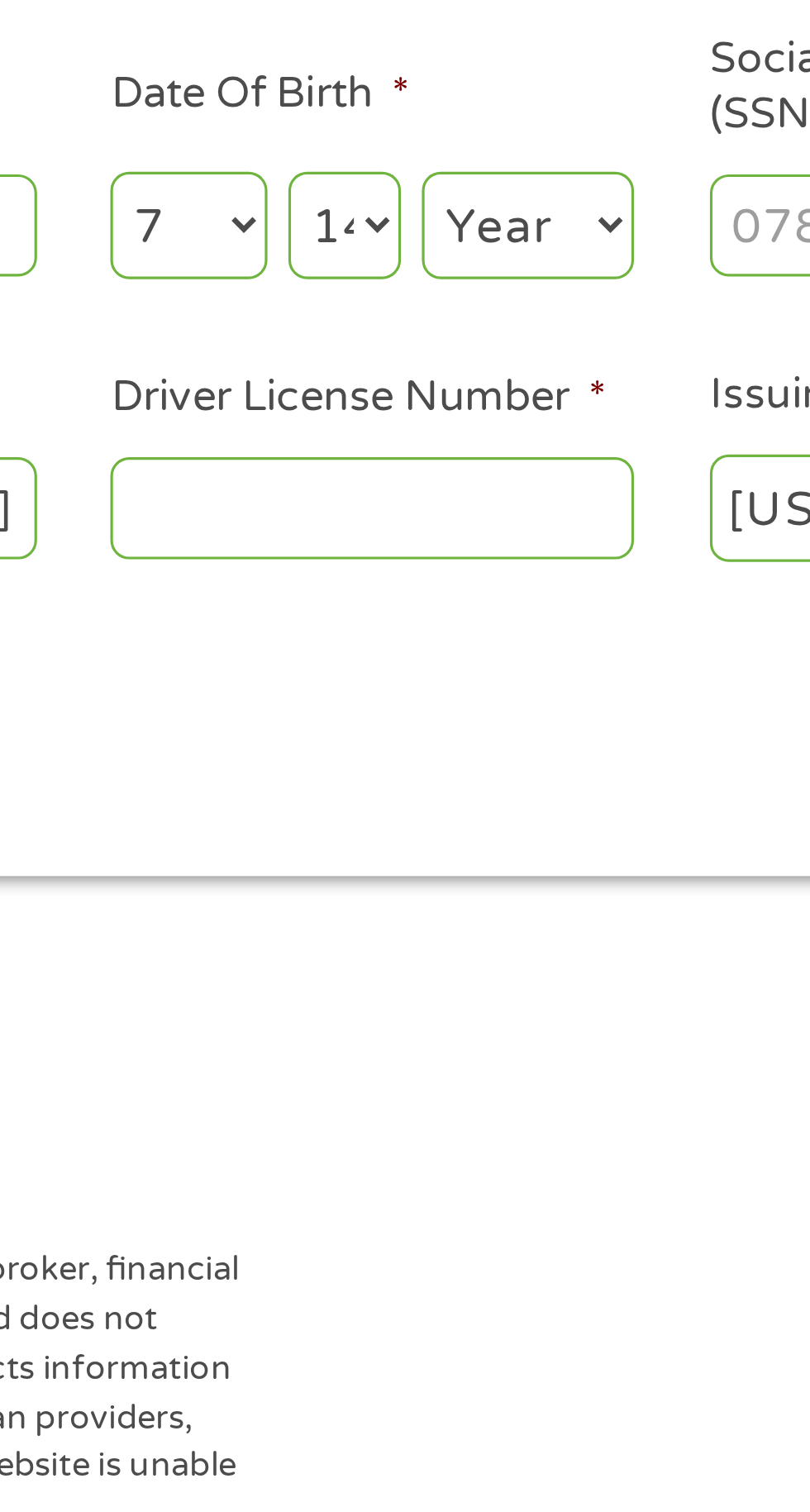
click at [492, 335] on select "Day 1 2 3 4 5 6 7 8 9 10 11 12 13 14 15 16 17 18 19 20 21 22 23 24 25 26 27 28 …" at bounding box center [491, 328] width 36 height 34
select select "15"
click at [550, 324] on select "Year 2007 2006 2005 2004 2003 2002 2001 2000 1999 1998 1997 1996 1995 1994 1993…" at bounding box center [548, 328] width 67 height 34
select select "1992"
click at [514, 421] on input "Driver License Number *" at bounding box center [499, 417] width 165 height 31
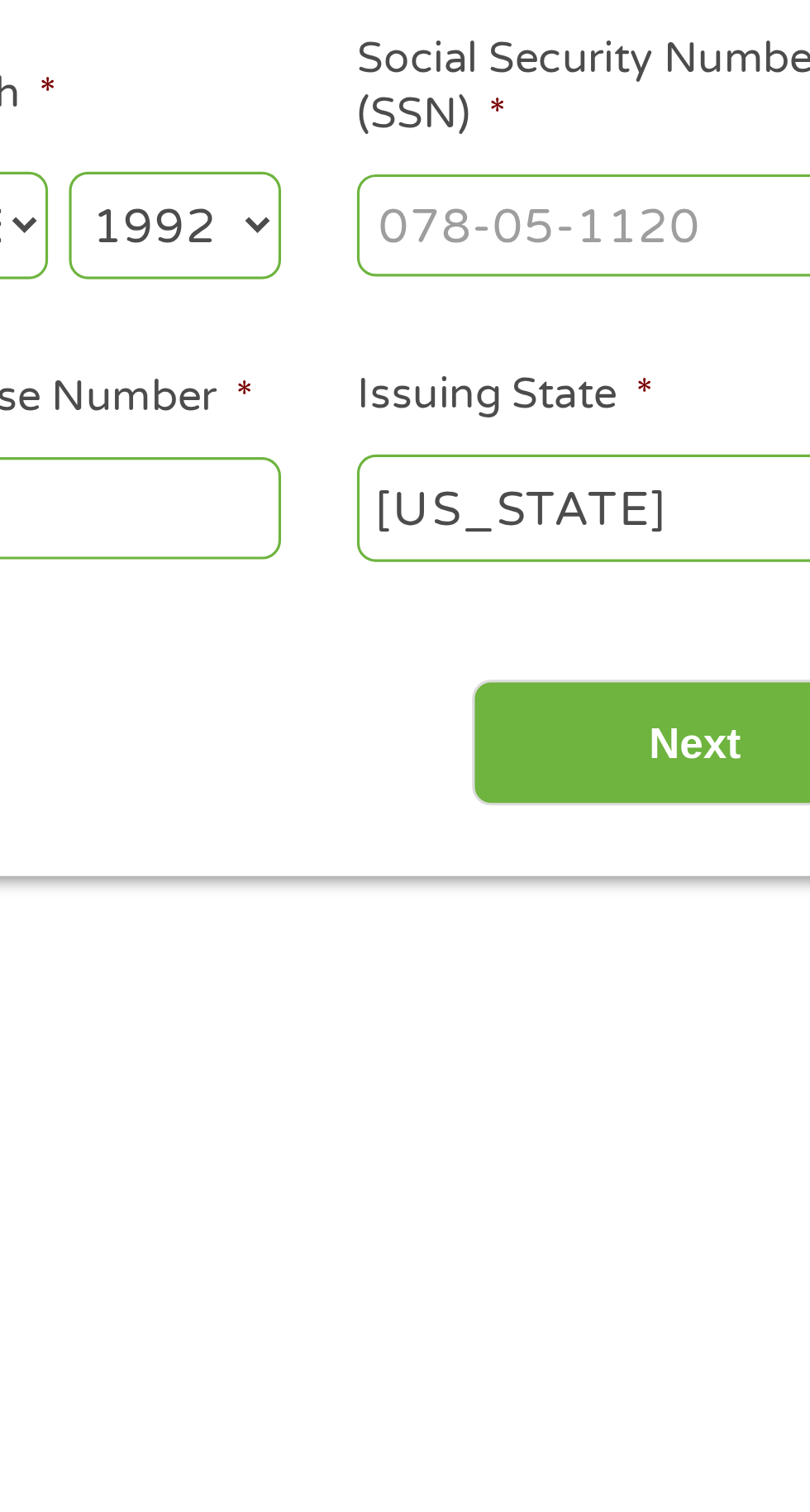
type input "F325681"
click at [715, 329] on input "Social Security Number (SSN) *" at bounding box center [688, 328] width 165 height 31
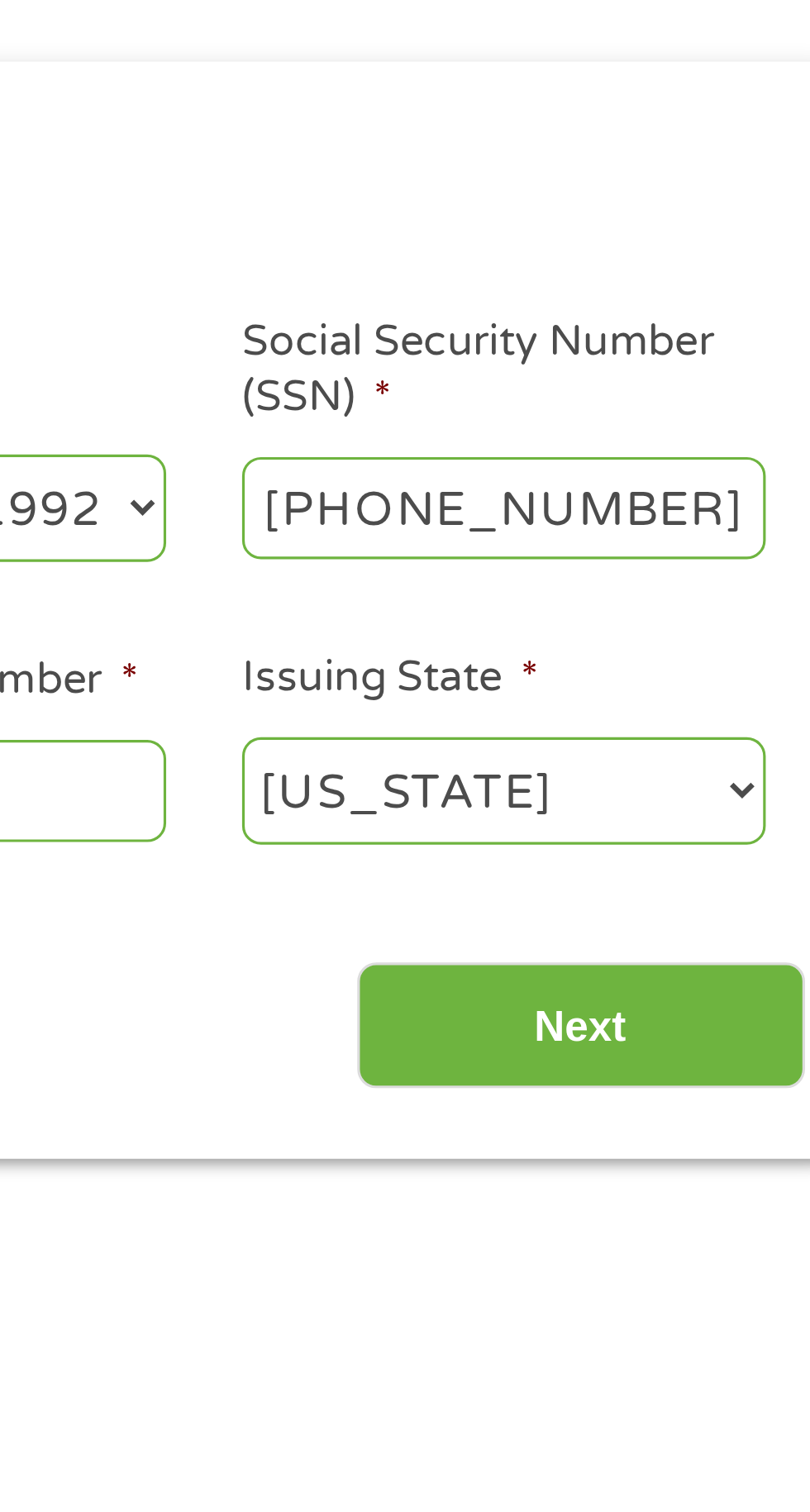
type input "626-60-0365"
click at [710, 417] on select "Alabama Alaska Arizona Arkansas California Colorado Connecticut Delaware Distri…" at bounding box center [688, 418] width 165 height 34
click at [724, 494] on input "Next" at bounding box center [713, 492] width 141 height 40
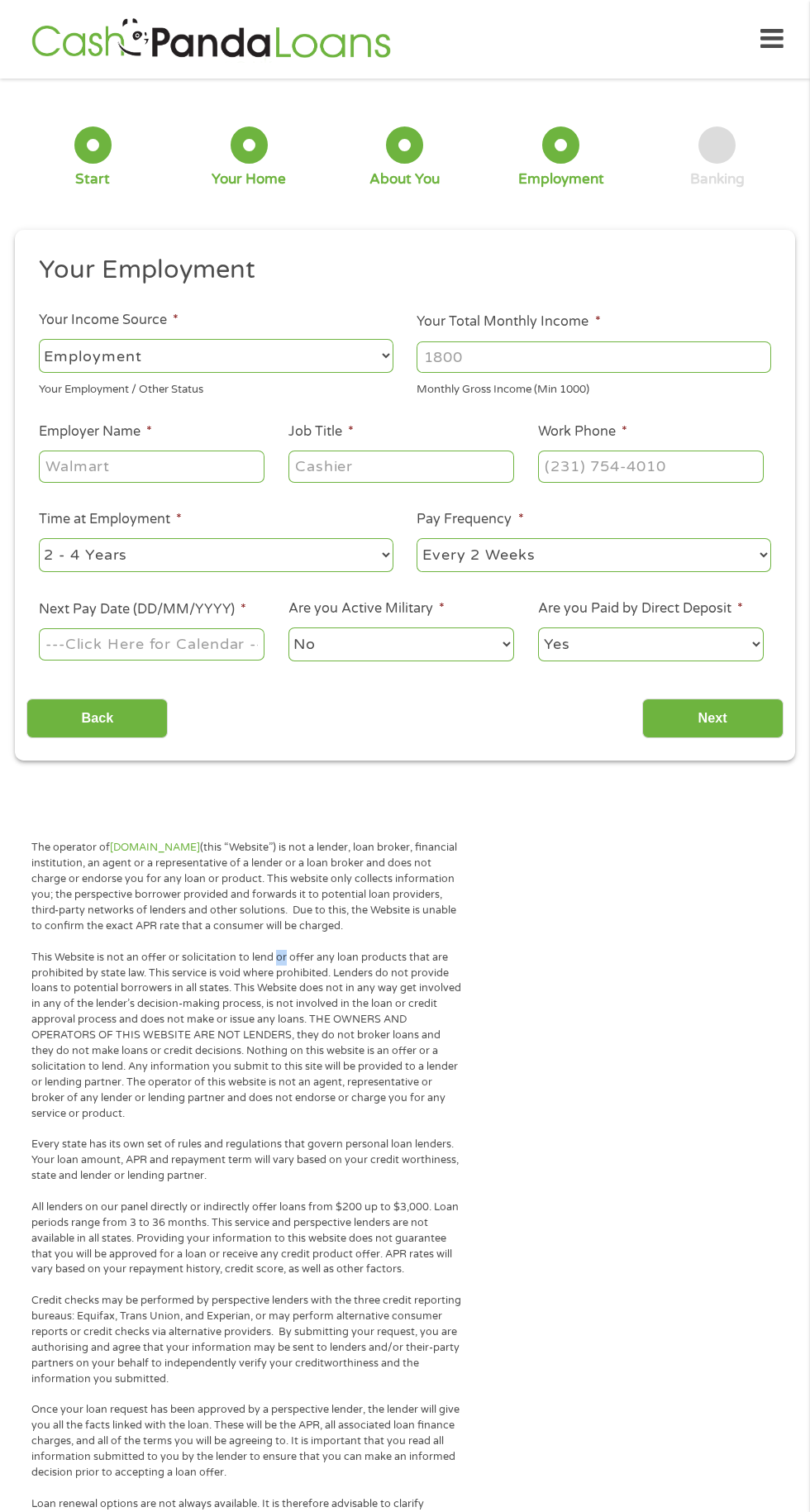
click at [339, 364] on select "--- Choose one --- Employment Self Employed Benefits" at bounding box center [216, 356] width 354 height 34
select select "benefits"
type input "Other"
type input "(626) 533-2824"
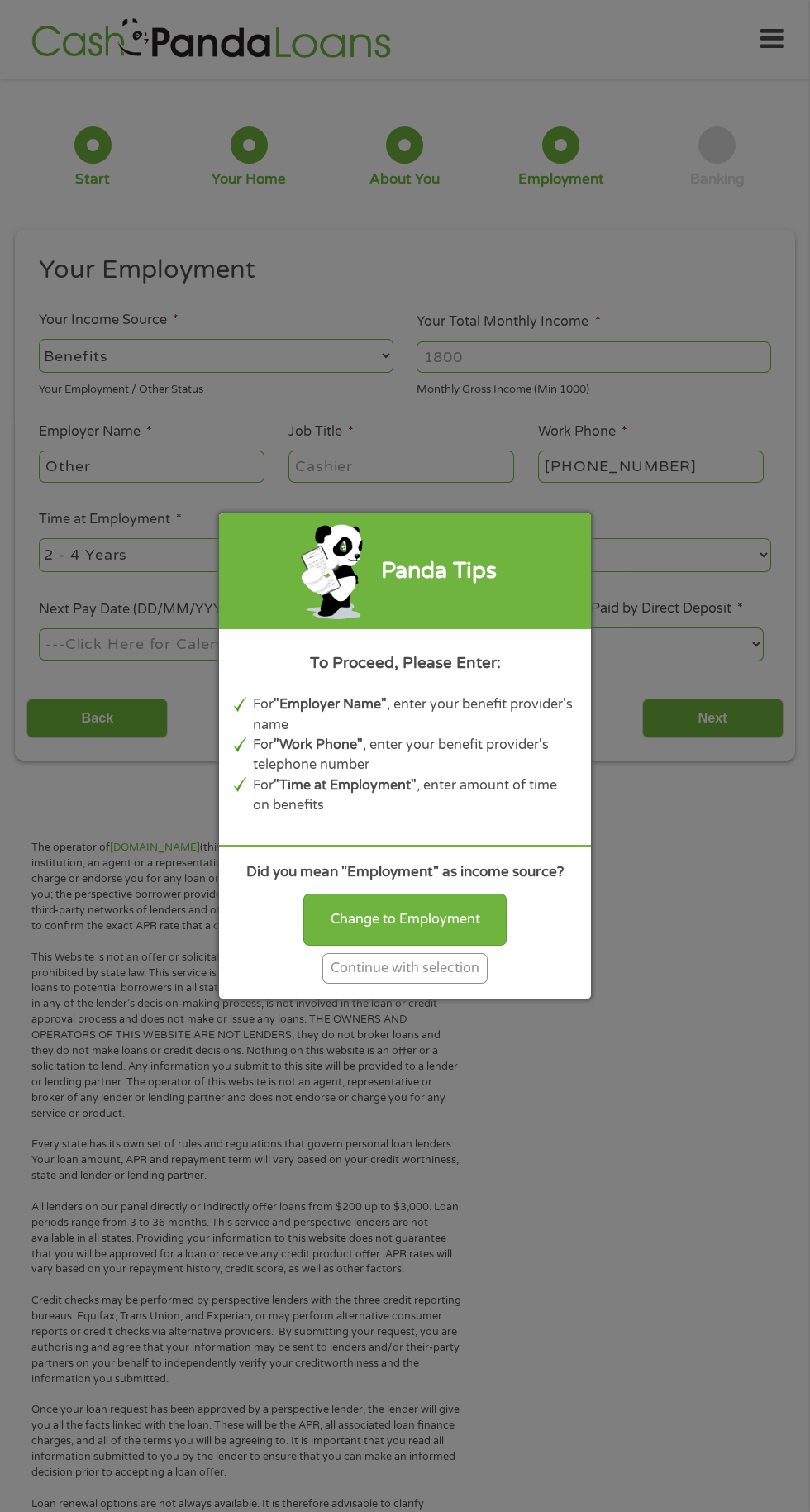
click at [417, 972] on div "Continue with selection" at bounding box center [404, 968] width 165 height 30
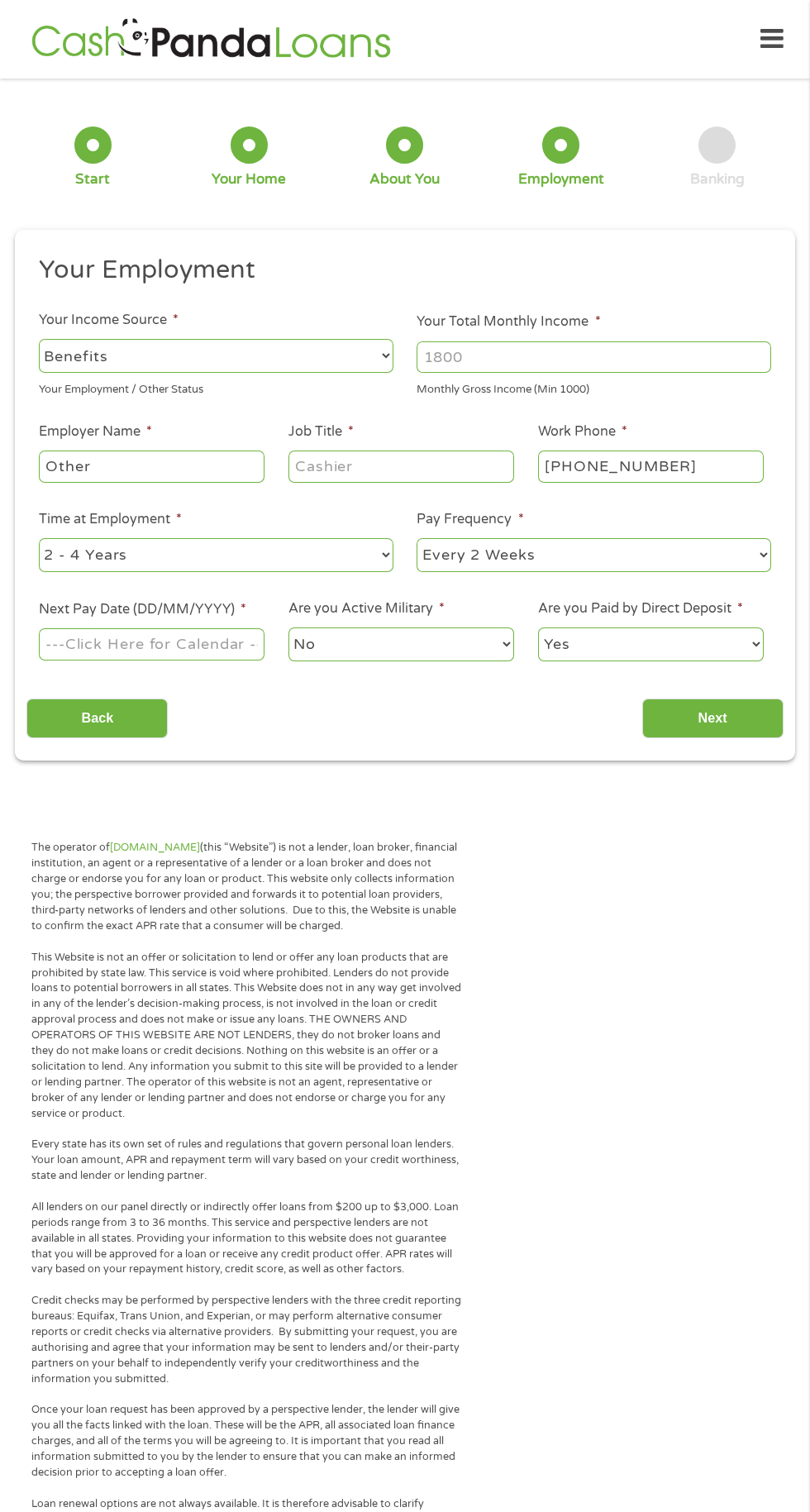
click at [163, 466] on input "Other" at bounding box center [152, 466] width 226 height 31
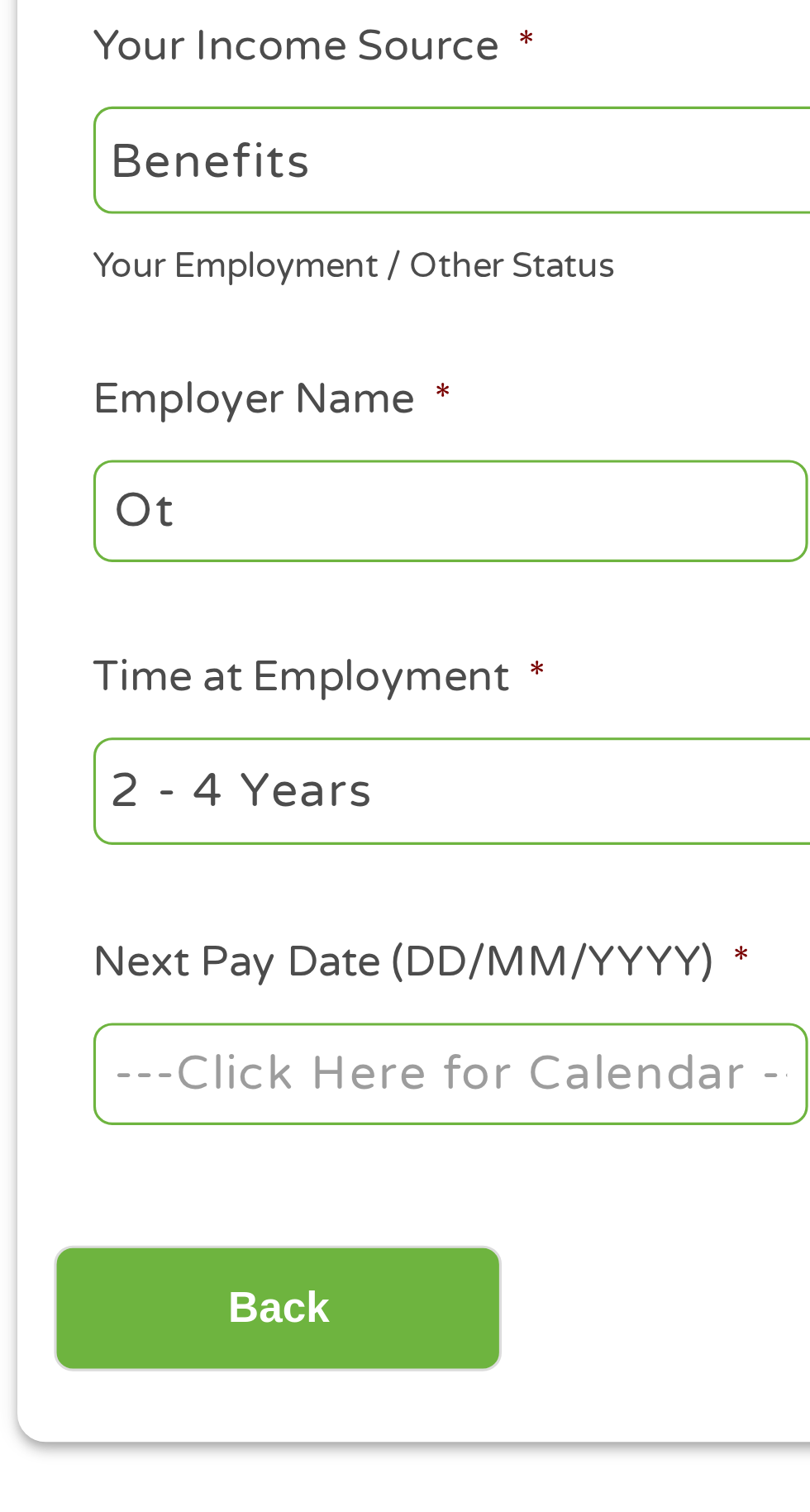
type input "O"
type input "Benefits"
click at [166, 544] on select "--- Choose one --- 1 Year or less 1 - 2 Years 2 - 4 Years Over 4 Years" at bounding box center [216, 555] width 354 height 34
select select "12months"
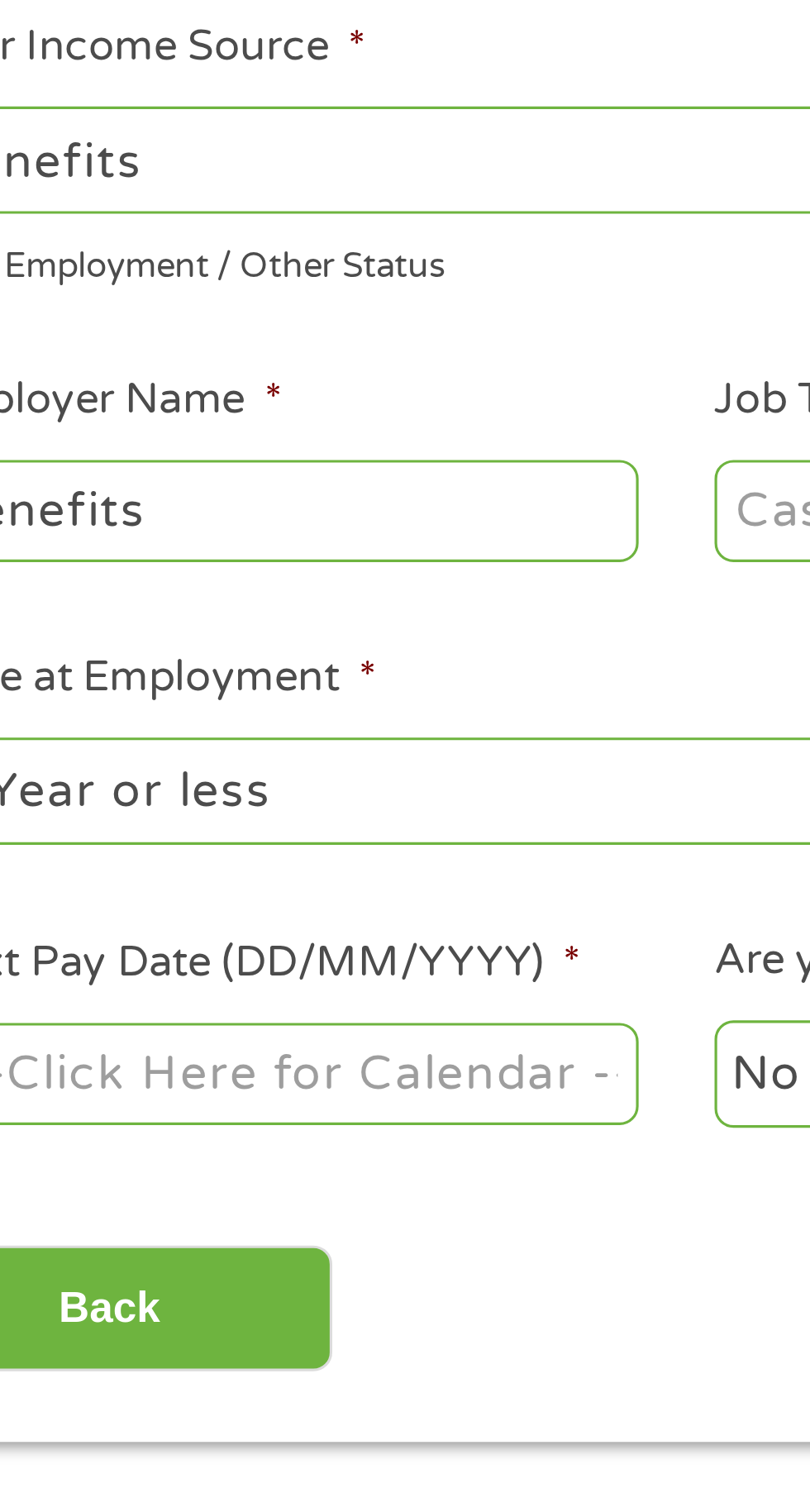
click at [223, 651] on input "Next Pay Date (DD/MM/YYYY) *" at bounding box center [152, 644] width 226 height 31
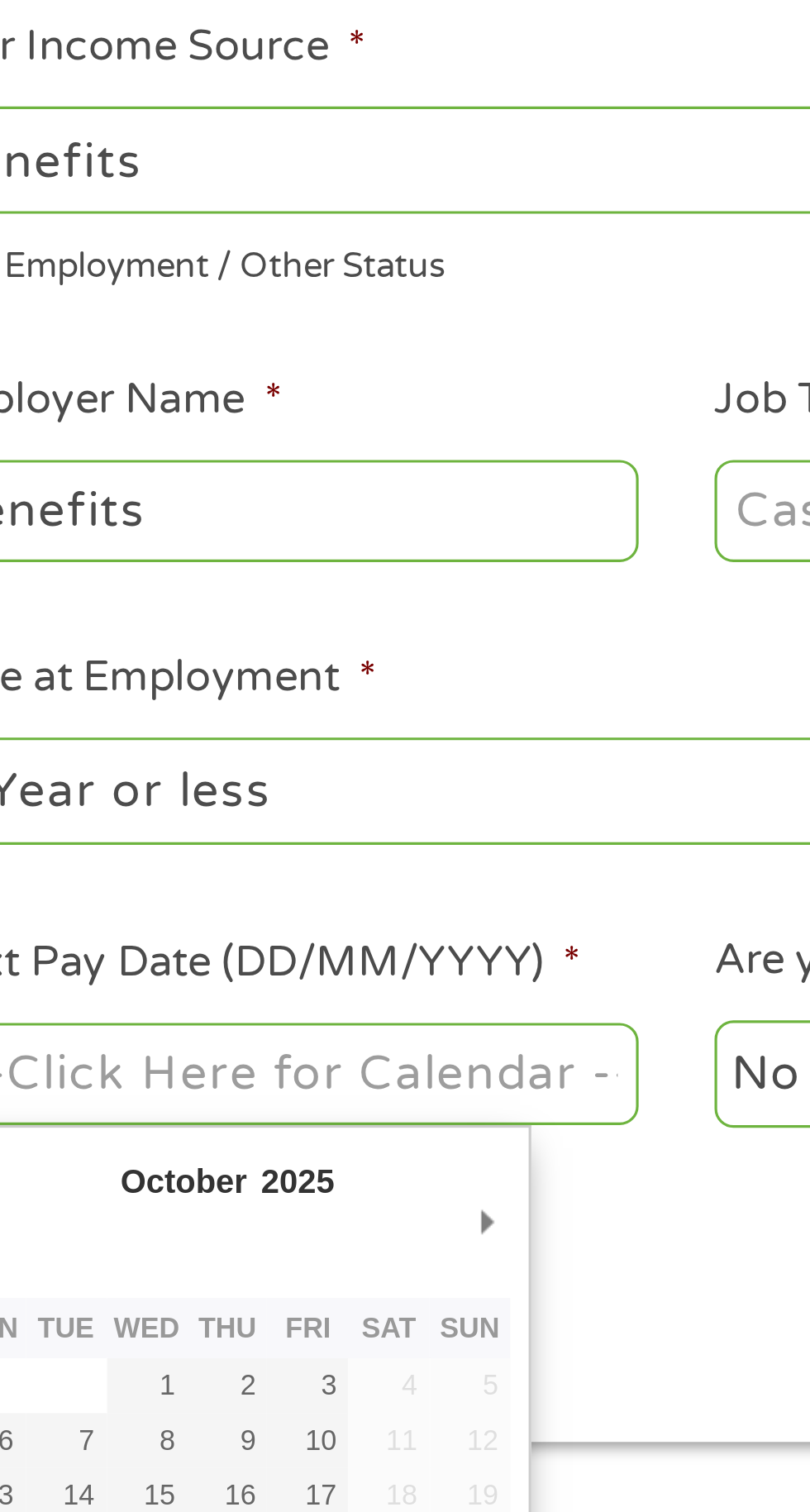
type input "03/10/2025"
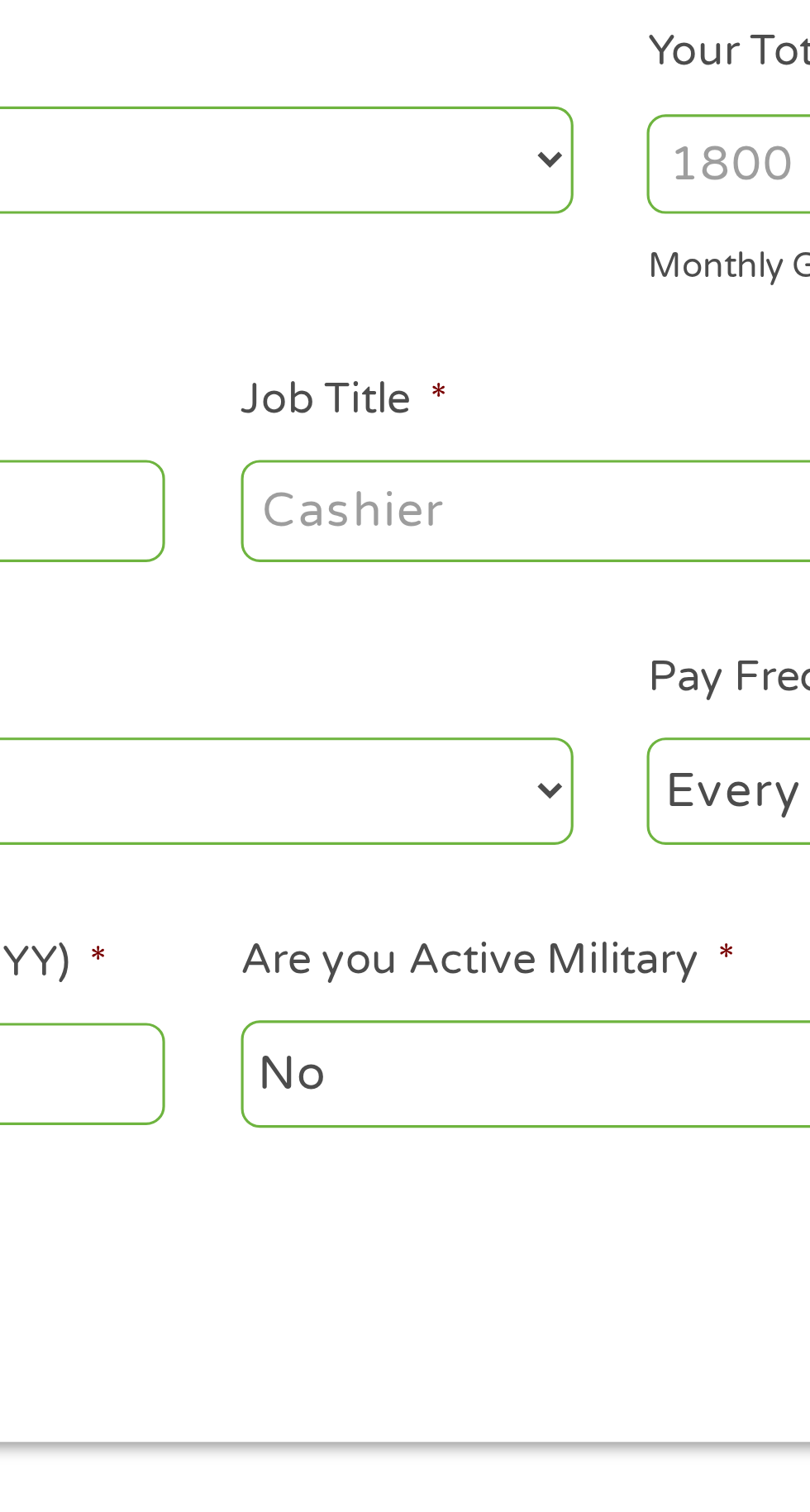
click at [417, 468] on input "Job Title *" at bounding box center [401, 466] width 226 height 31
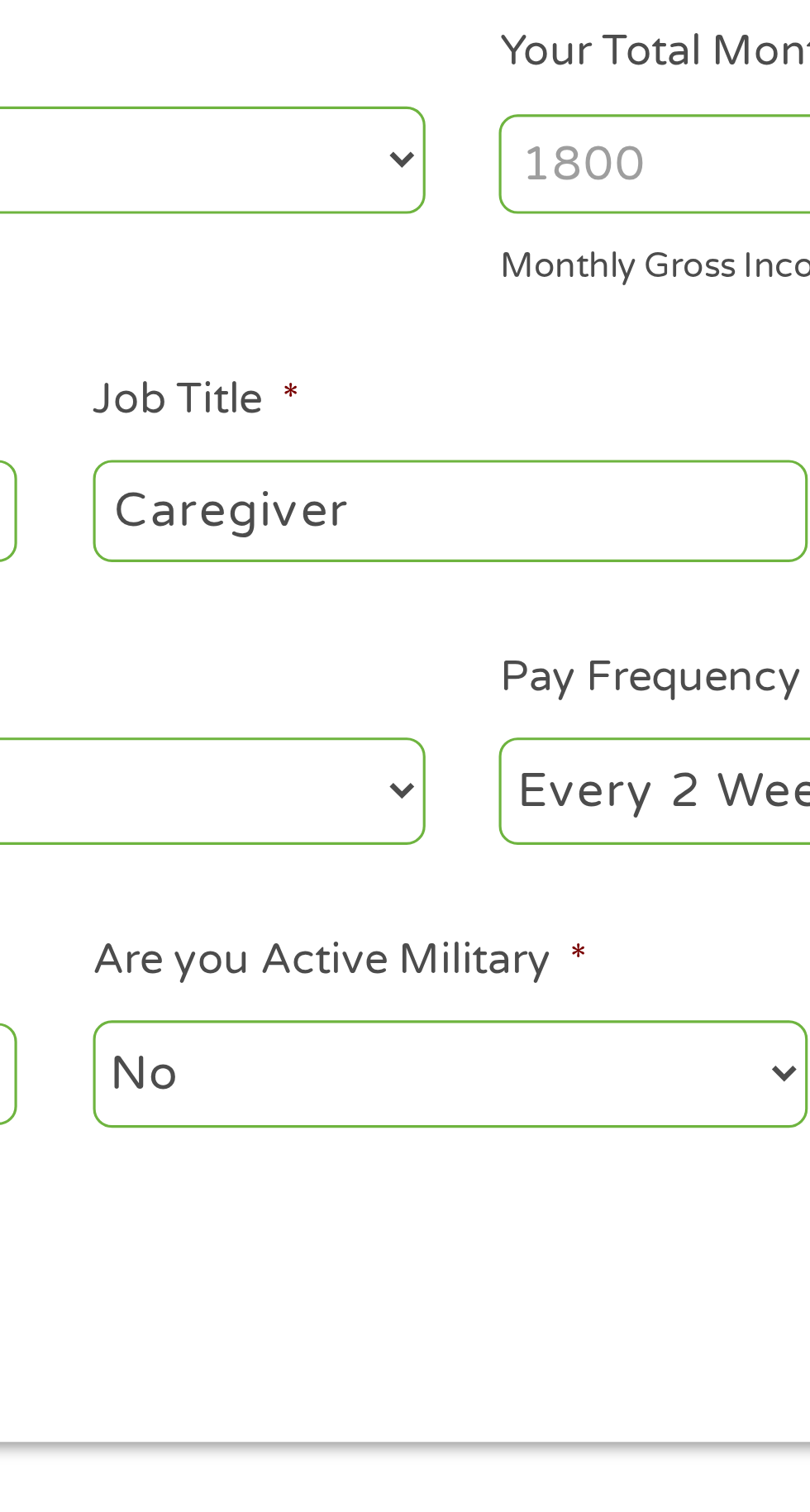
type input "Caregiver"
click at [467, 349] on input "Your Total Monthly Income *" at bounding box center [593, 357] width 354 height 31
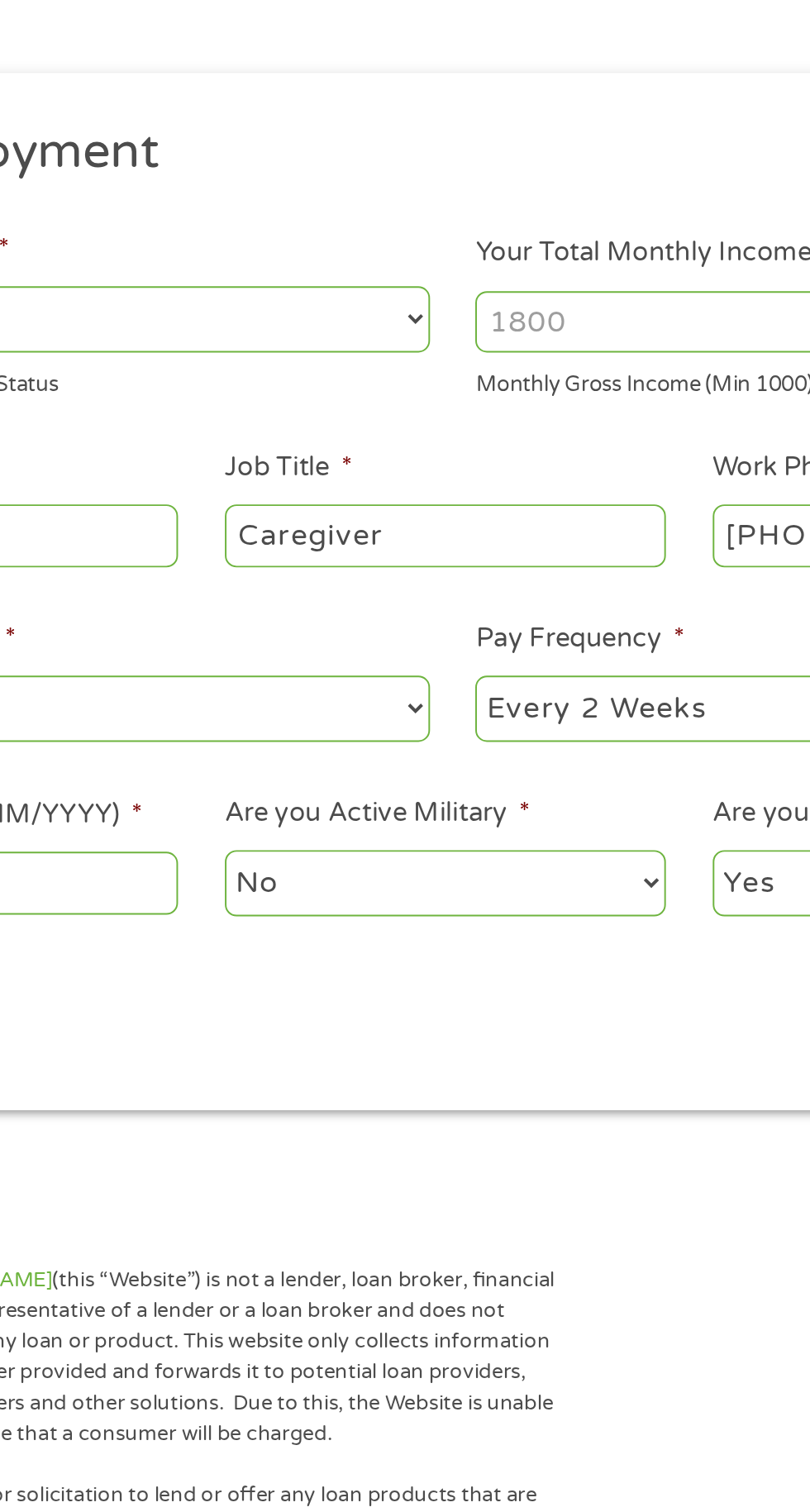
click at [504, 357] on input "Your Total Monthly Income *" at bounding box center [593, 357] width 354 height 31
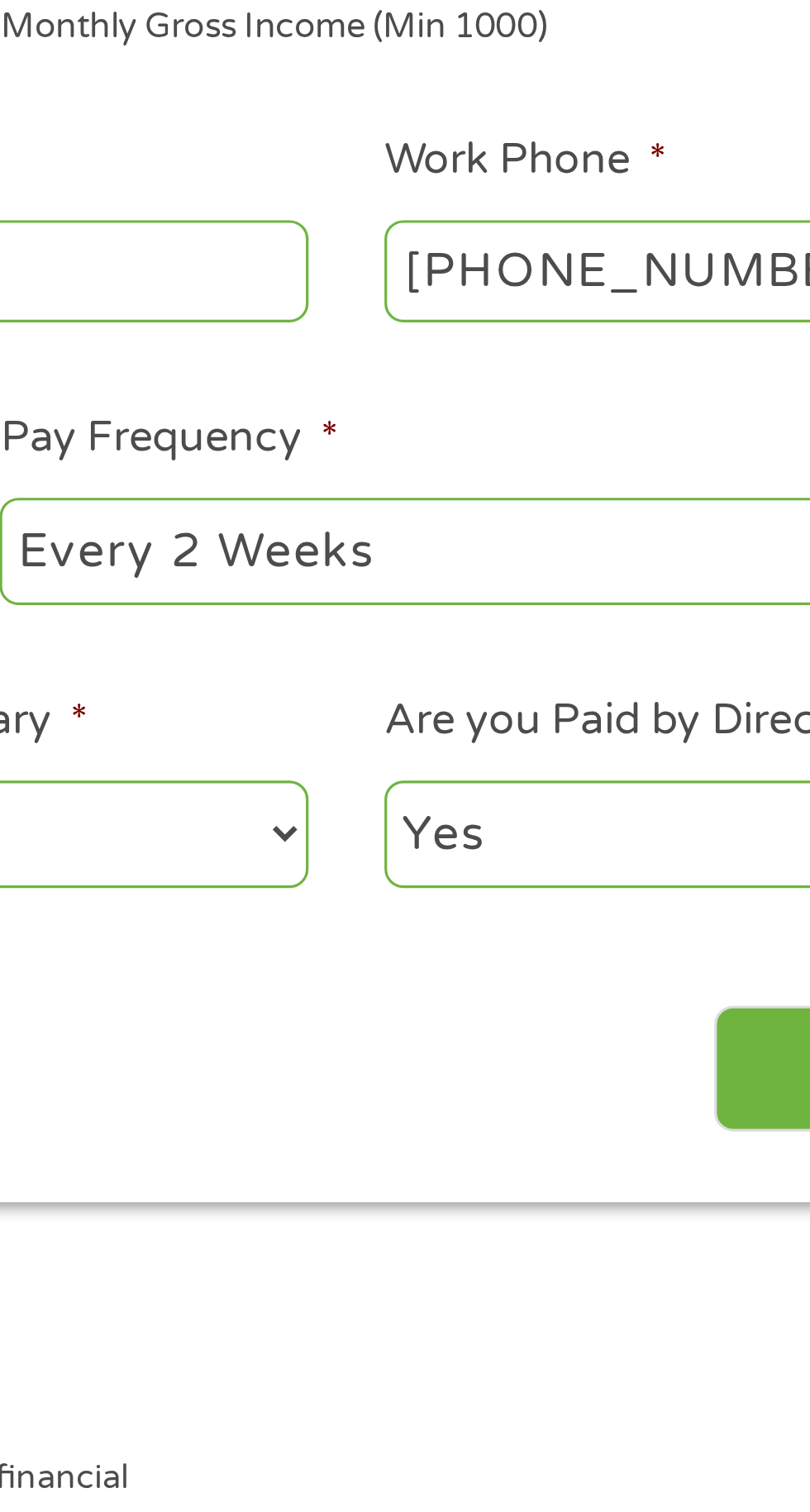
type input "3500"
click at [607, 564] on select "--- Choose one --- Every 2 Weeks Every Week Monthly Semi-Monthly" at bounding box center [593, 555] width 354 height 34
click at [612, 646] on select "Yes No" at bounding box center [650, 644] width 226 height 34
select select "0"
click at [652, 721] on input "Next" at bounding box center [713, 719] width 141 height 40
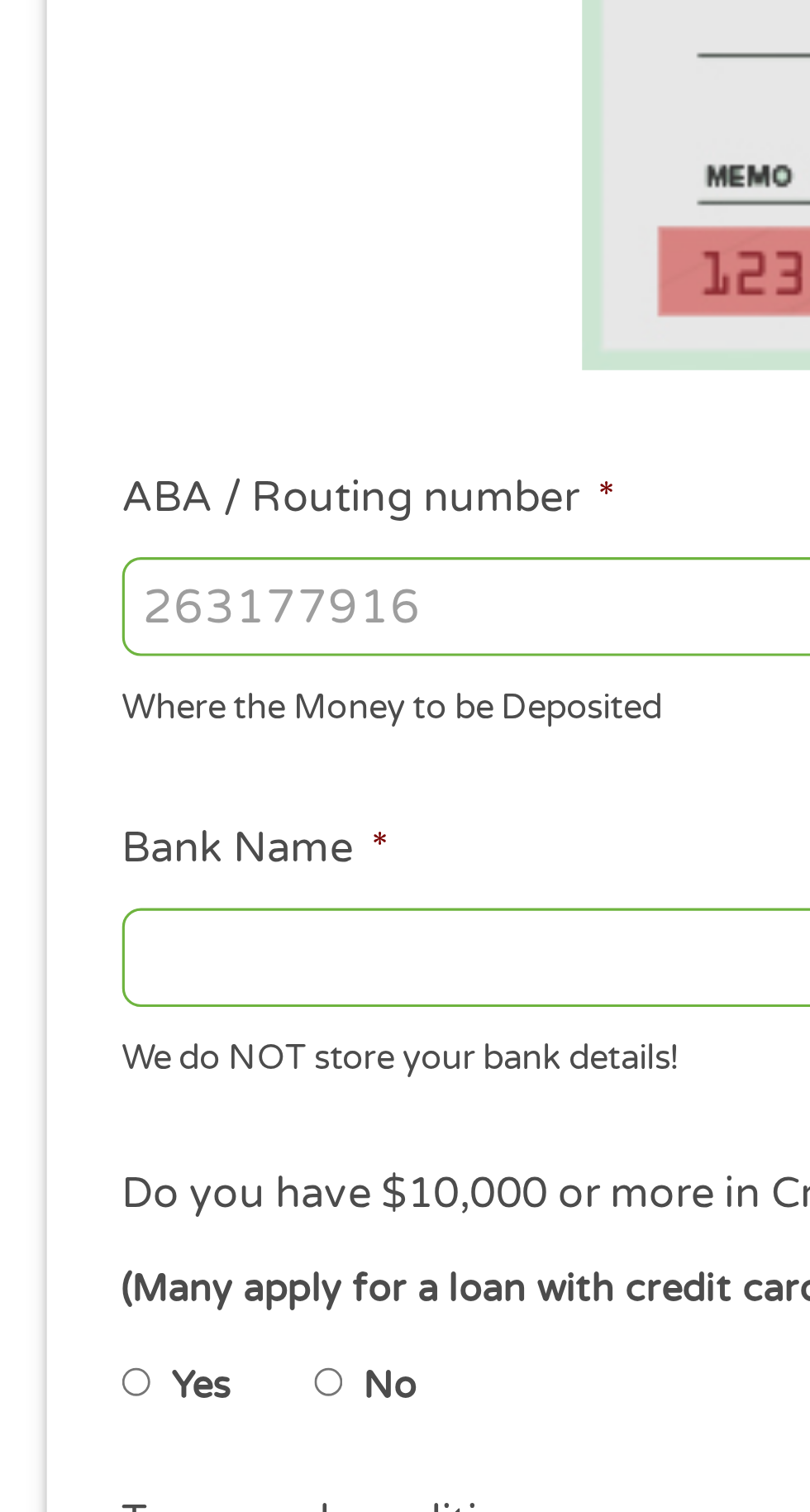
click at [161, 582] on input "ABA / Routing number *" at bounding box center [216, 571] width 354 height 31
type input "124303120"
type input "GREEN DOT BANK"
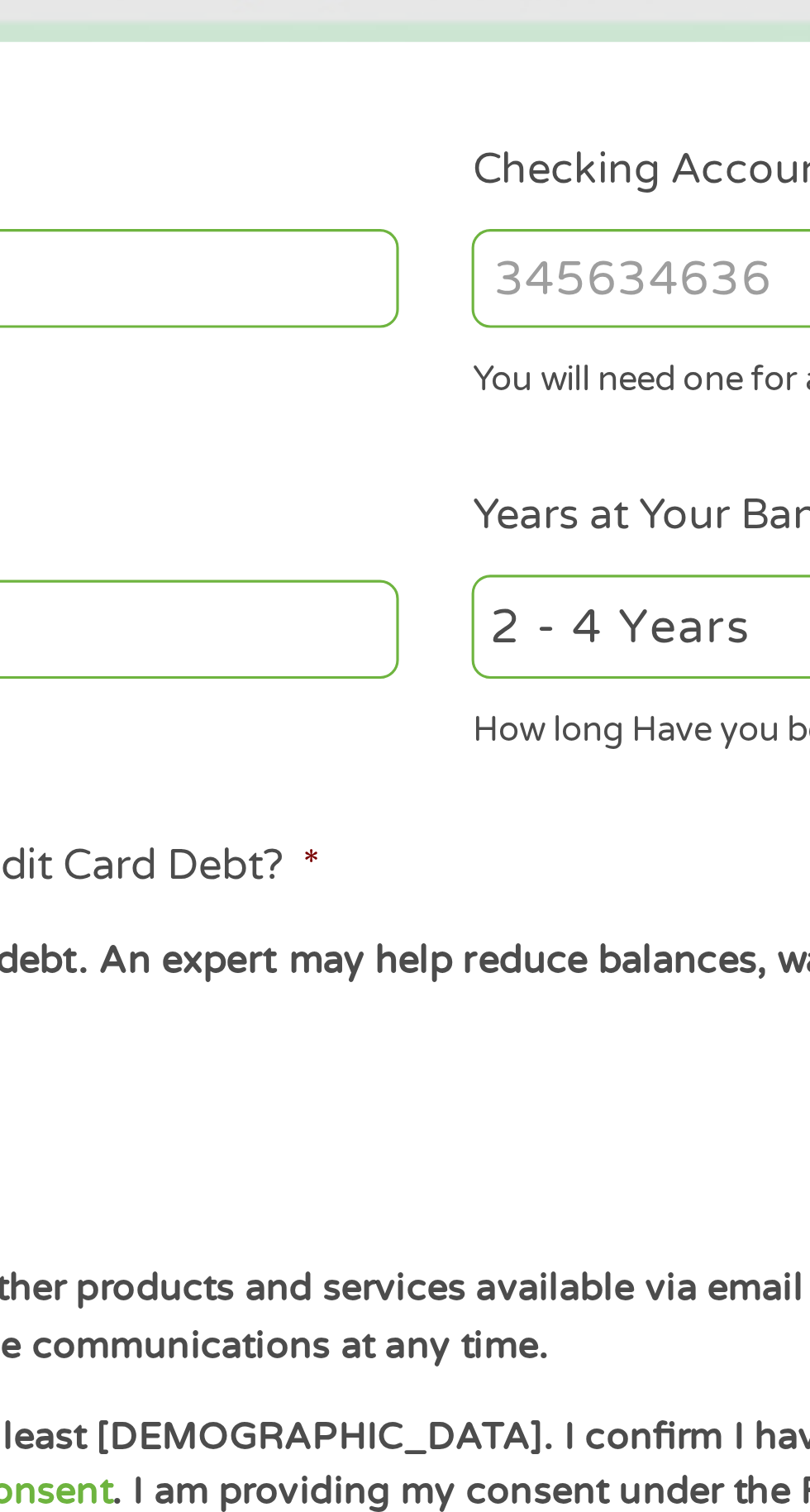
type input "124303120"
click at [492, 588] on input "Checking Account Number *" at bounding box center [593, 571] width 354 height 31
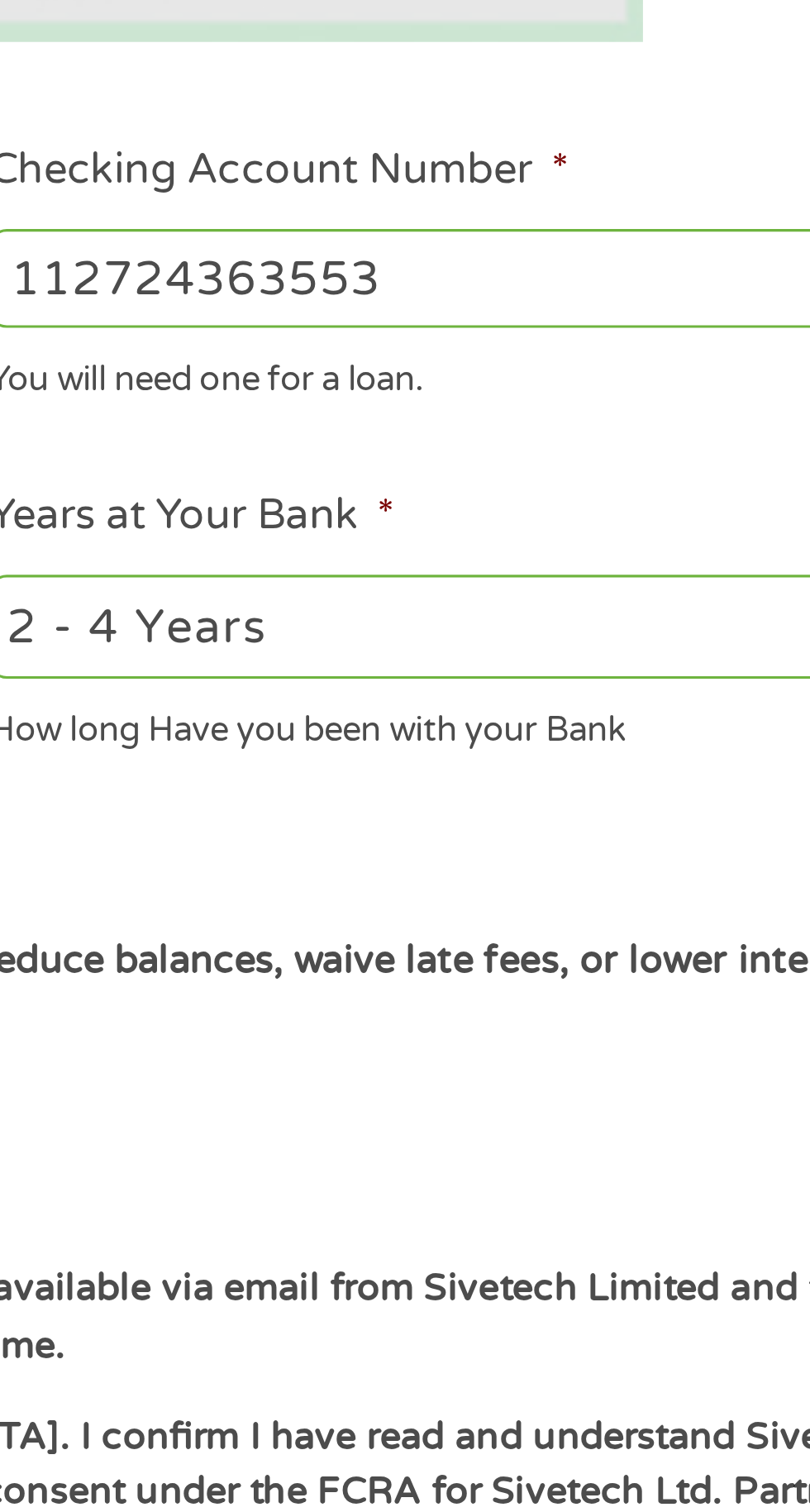
type input "112724363553"
click at [607, 688] on select "2 - 4 Years 6 - 12 Months 1 - 2 Years Over 4 Years" at bounding box center [593, 684] width 354 height 34
select select "24months"
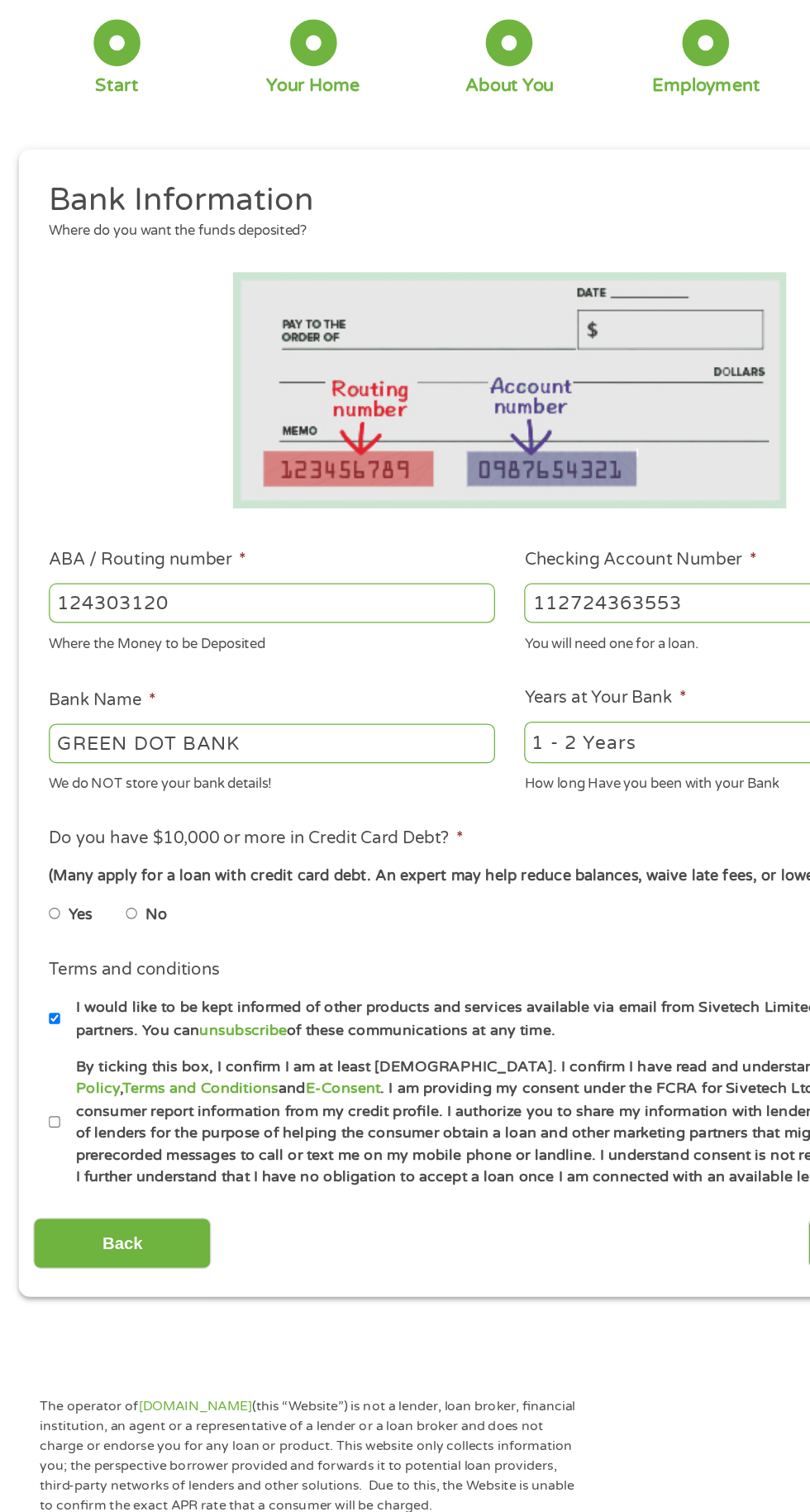
click at [129, 829] on label "No" at bounding box center [124, 820] width 17 height 18
click at [110, 833] on input "No" at bounding box center [104, 819] width 10 height 27
radio input "true"
click at [39, 998] on input "By ticking this box, I confirm I am at least 18 years old. I confirm I have rea…" at bounding box center [44, 985] width 10 height 27
checkbox input "true"
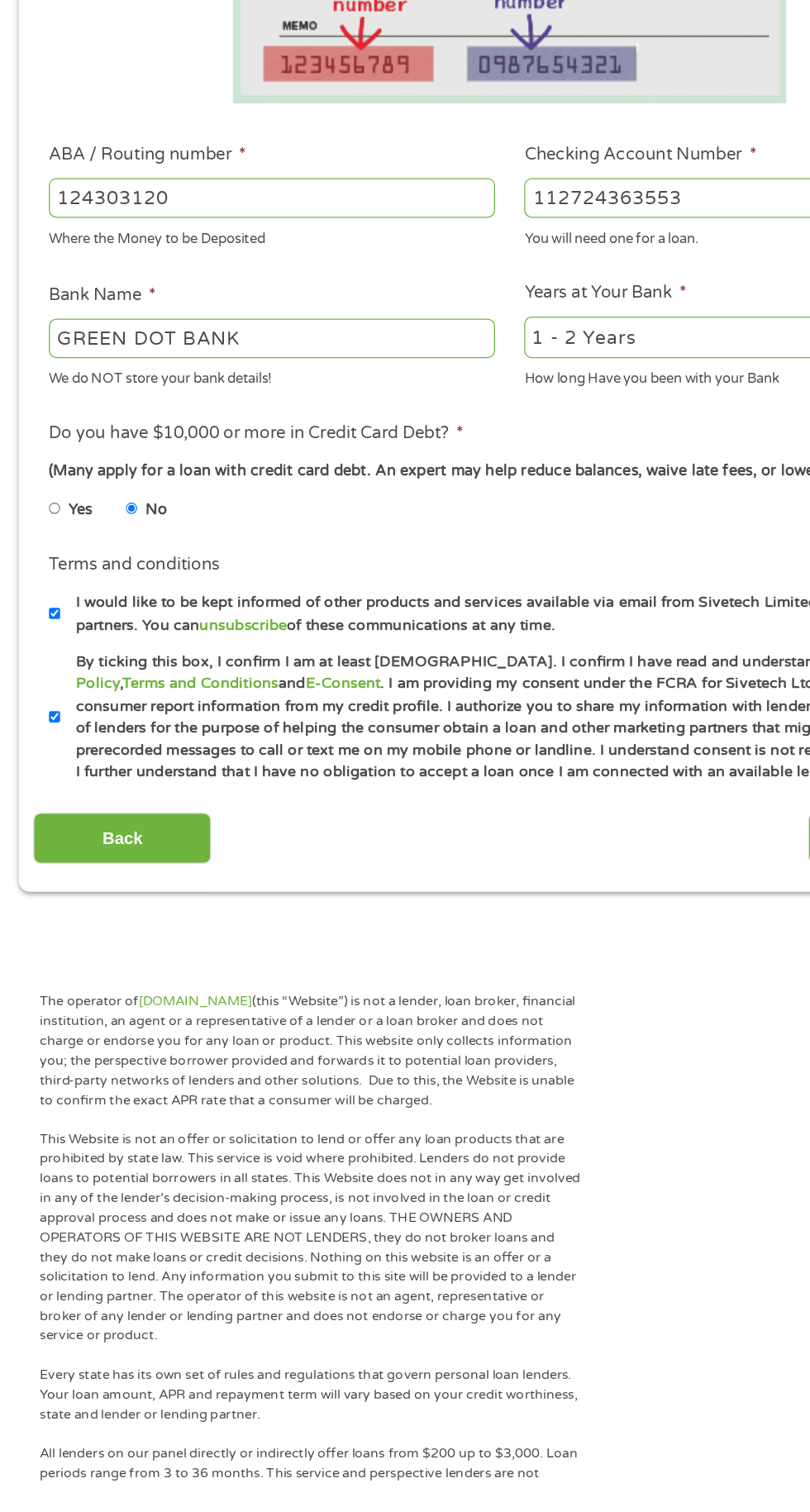
scroll to position [103, 0]
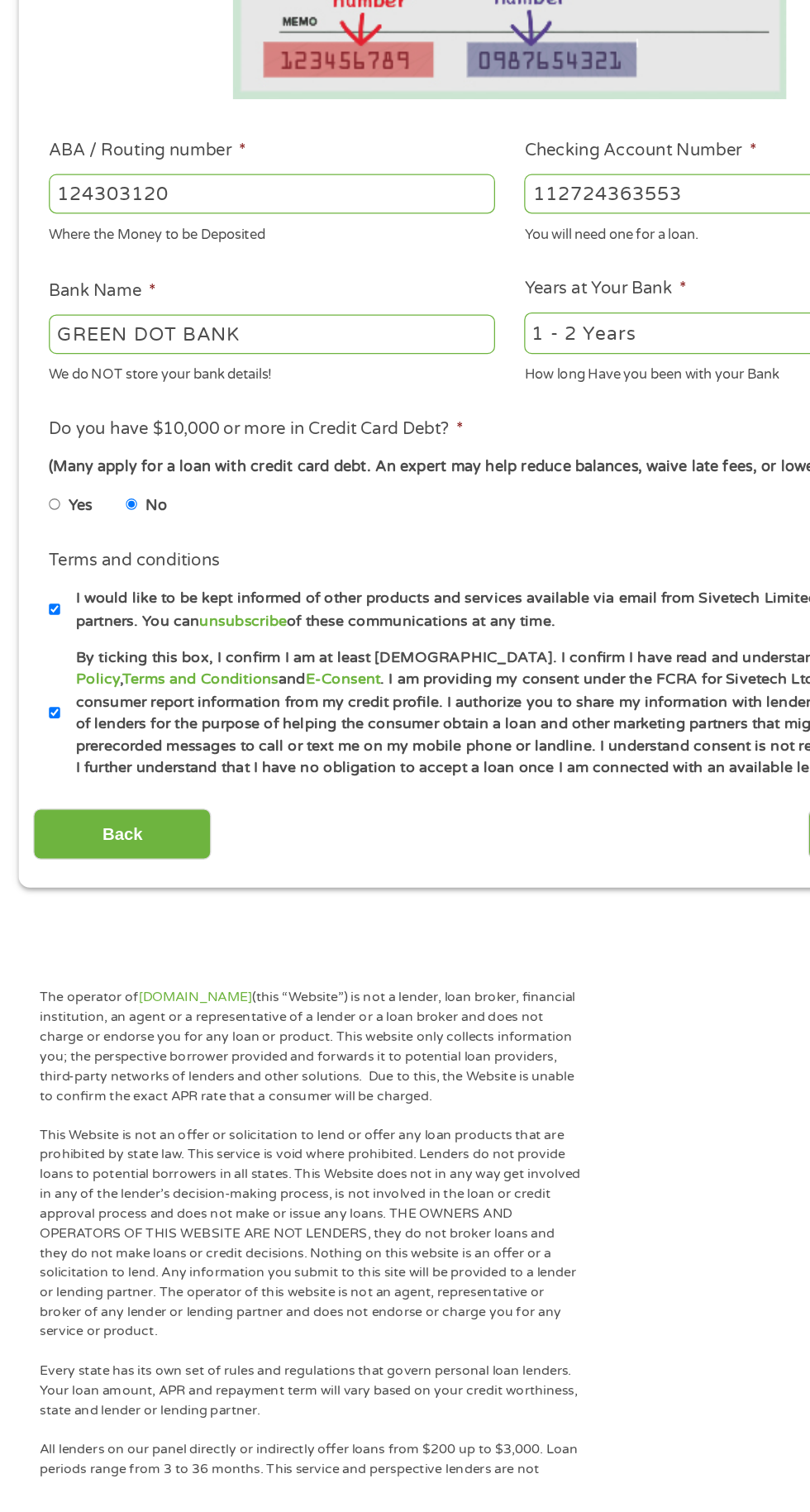
click at [111, 1017] on input "Back" at bounding box center [97, 996] width 141 height 40
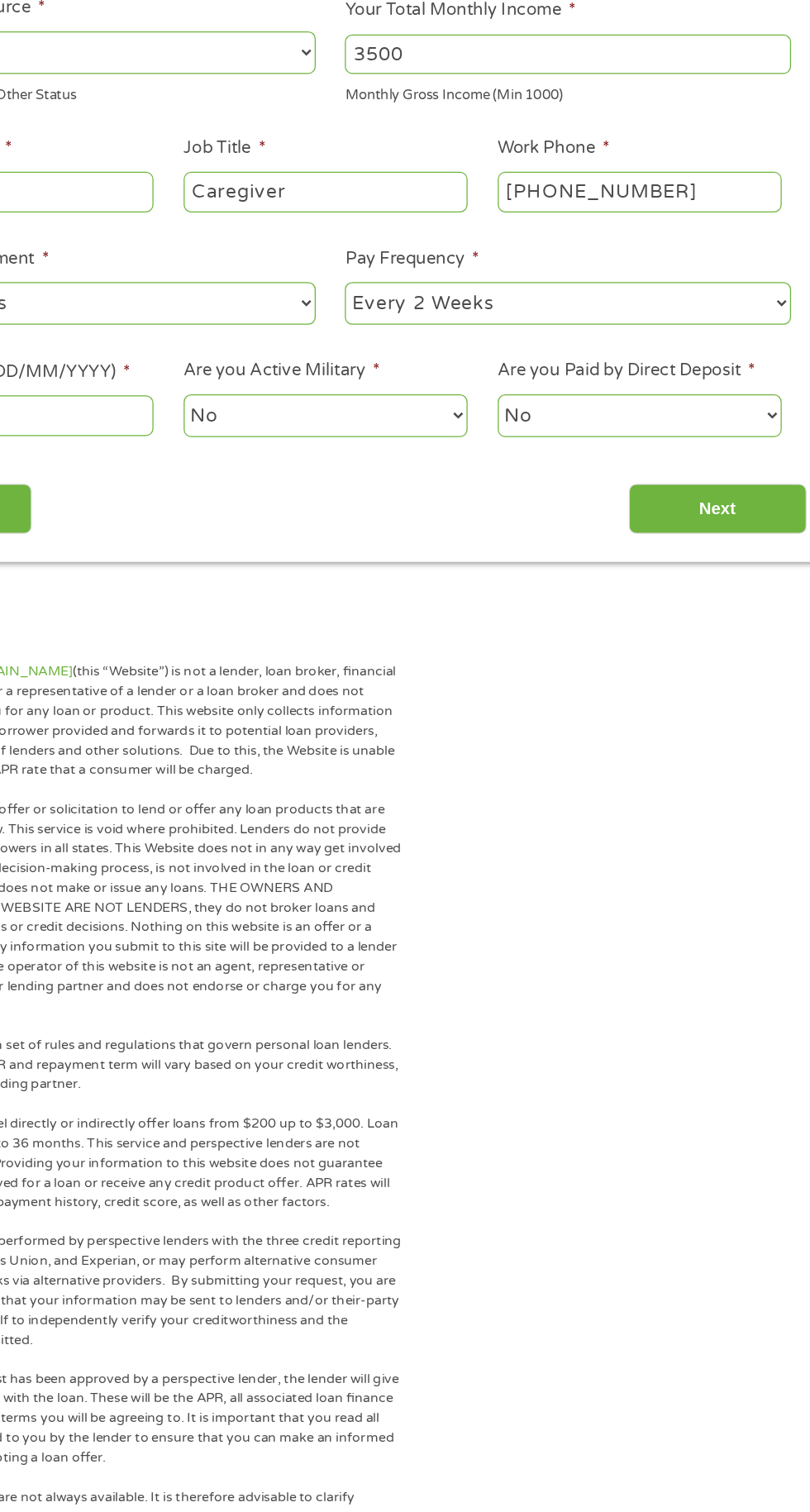
scroll to position [52, 0]
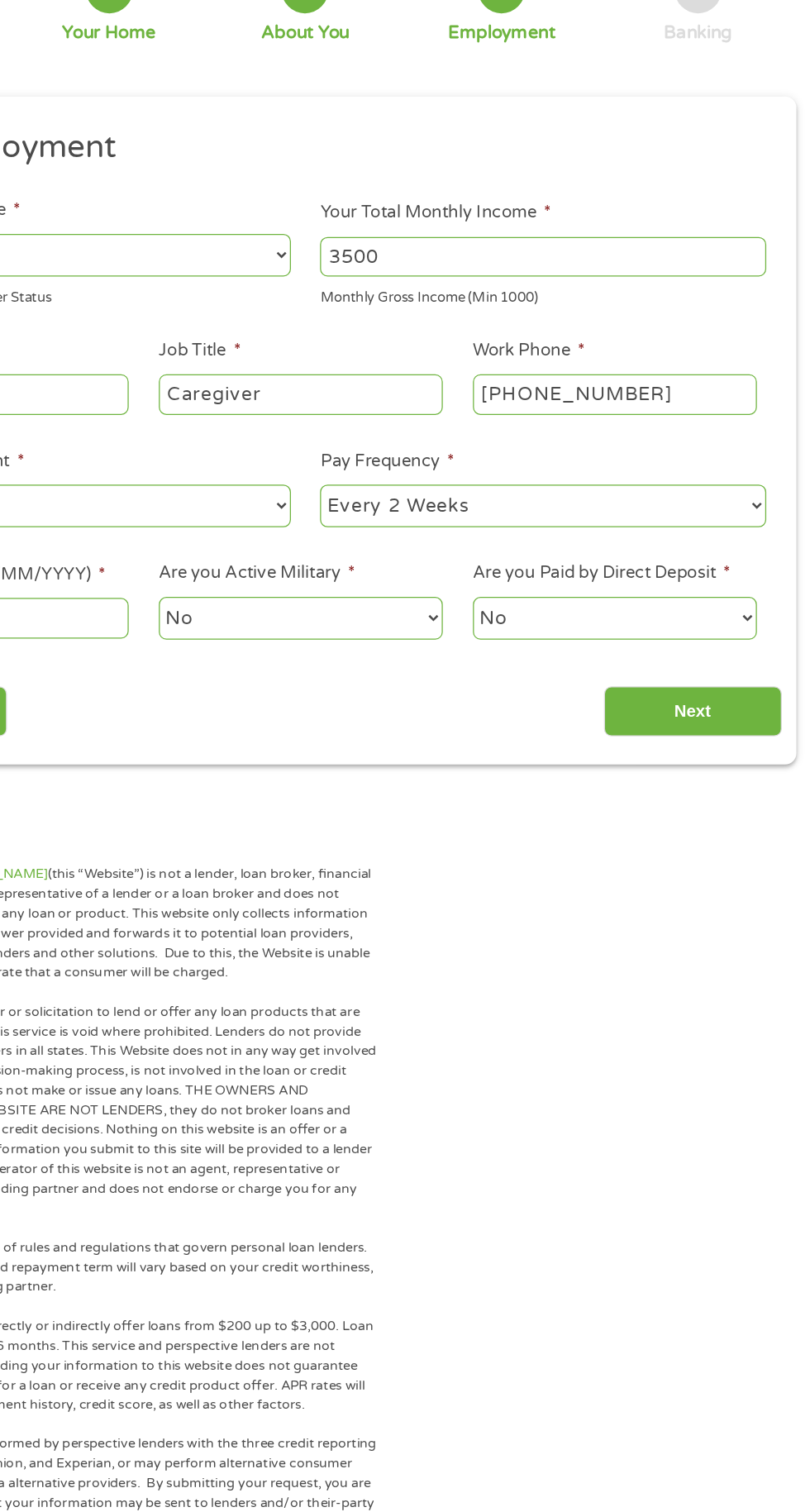
click at [702, 663] on input "Next" at bounding box center [713, 666] width 141 height 40
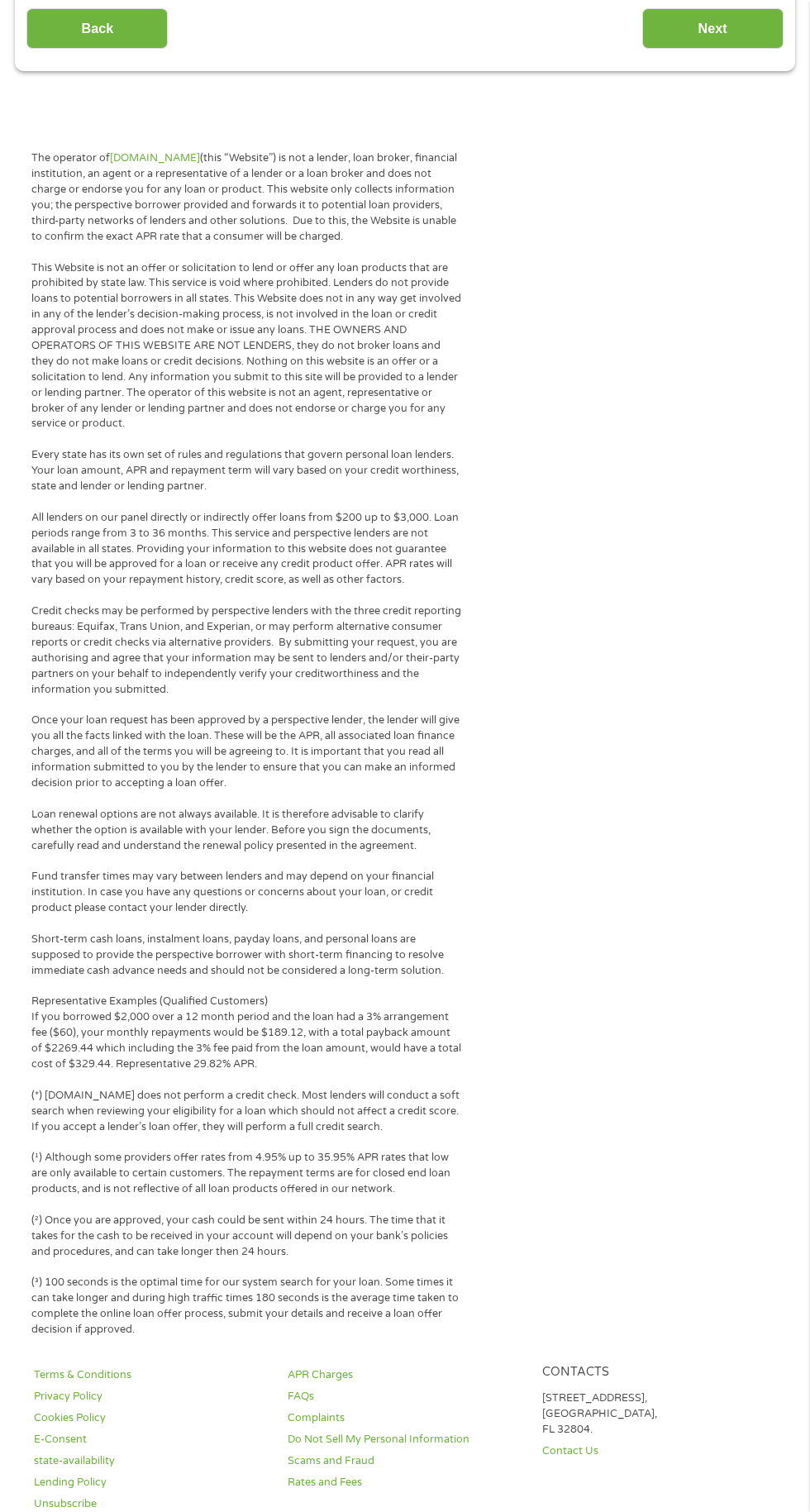
scroll to position [1073, 0]
click at [720, 46] on input "Next" at bounding box center [713, 25] width 141 height 40
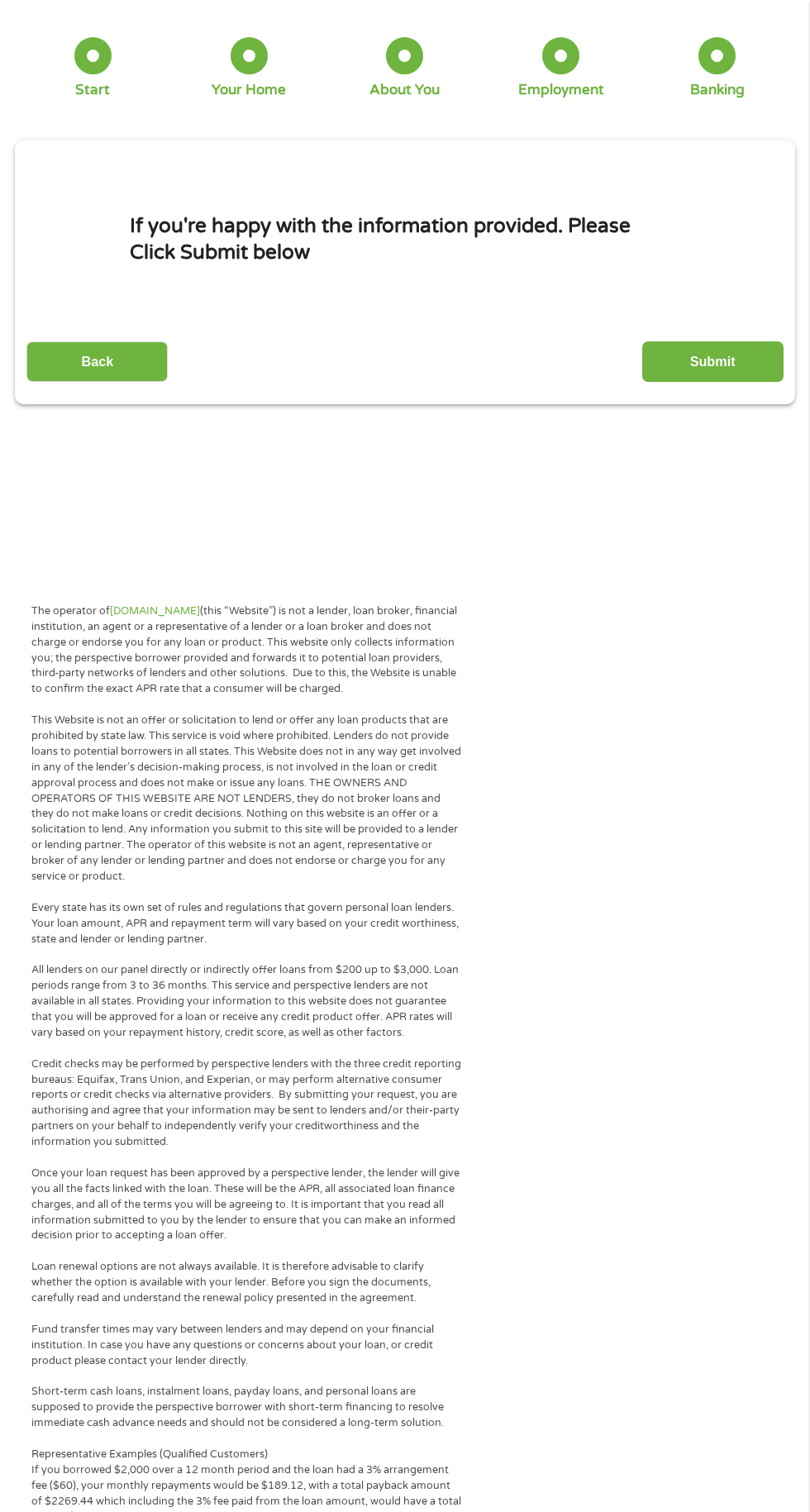
scroll to position [0, 0]
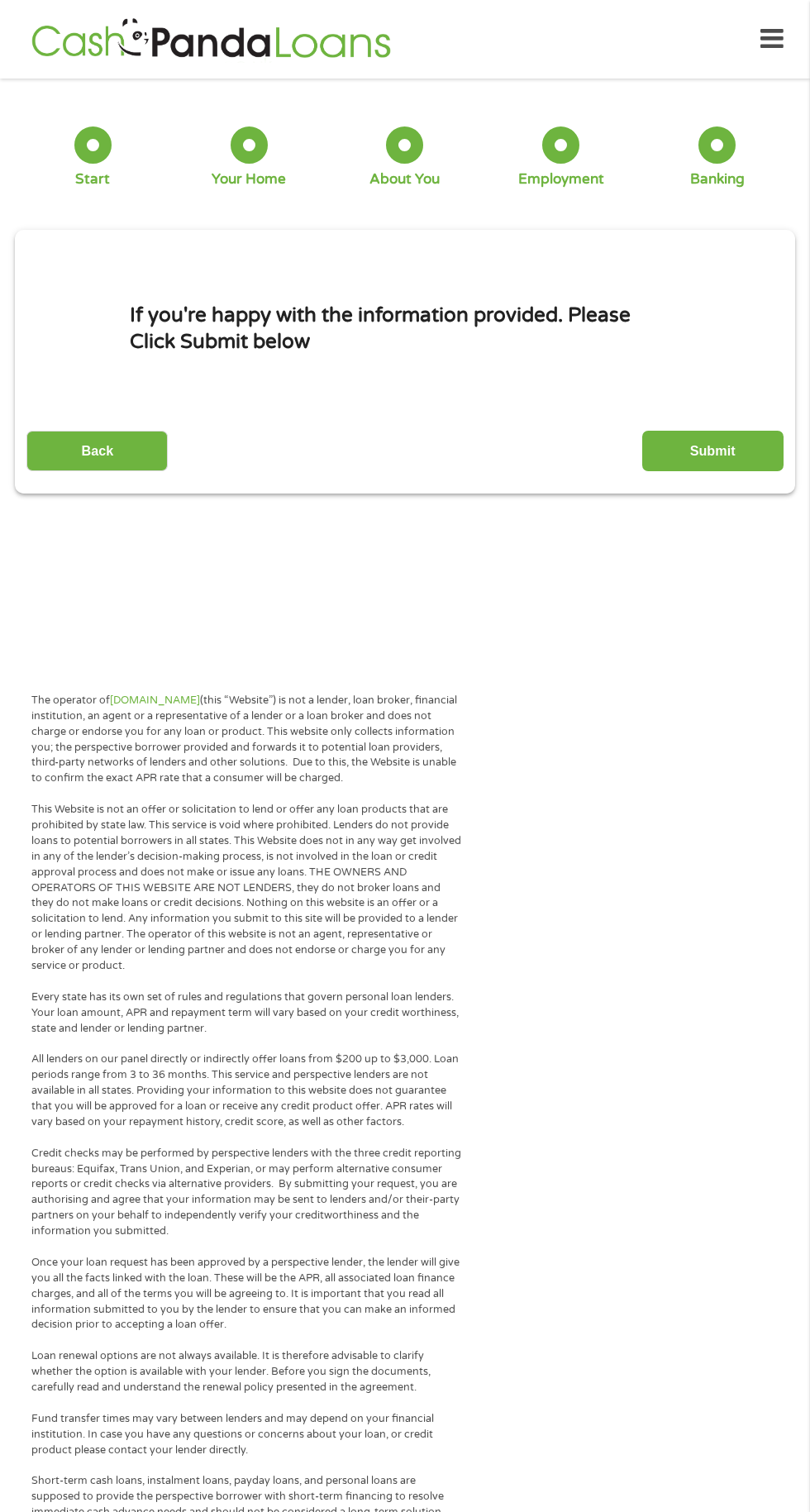
click at [719, 459] on input "Submit" at bounding box center [713, 451] width 141 height 40
